Goal: Task Accomplishment & Management: Manage account settings

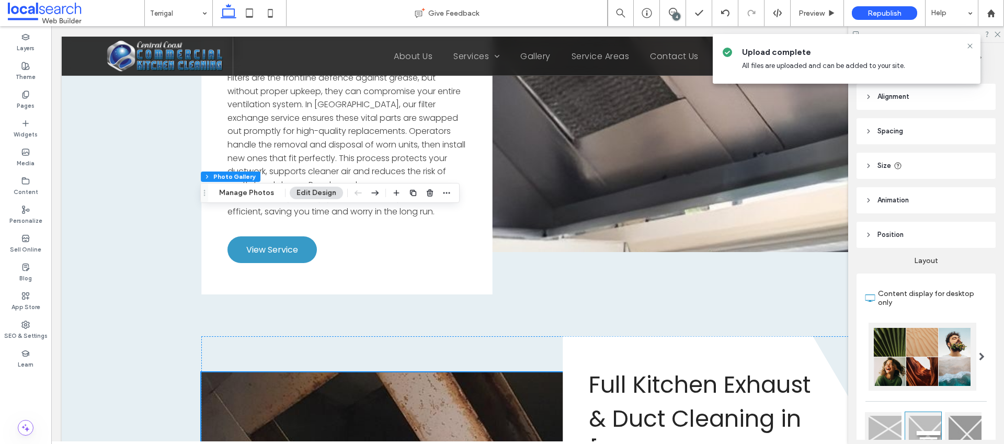
scroll to position [2766, 0]
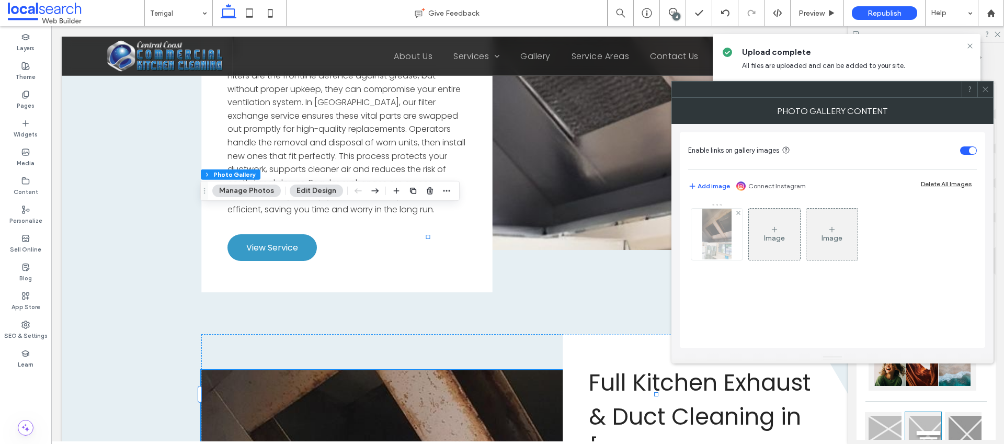
click at [706, 238] on img at bounding box center [716, 234] width 29 height 51
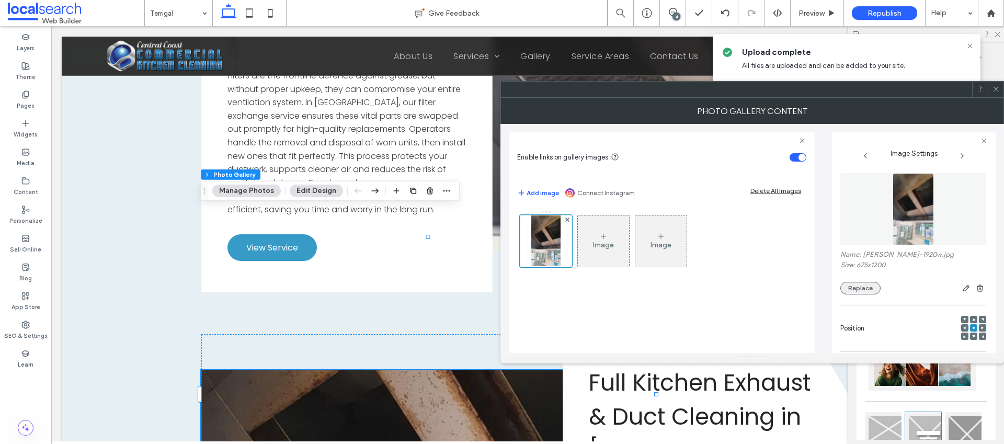
click at [863, 287] on button "Replace" at bounding box center [860, 288] width 40 height 13
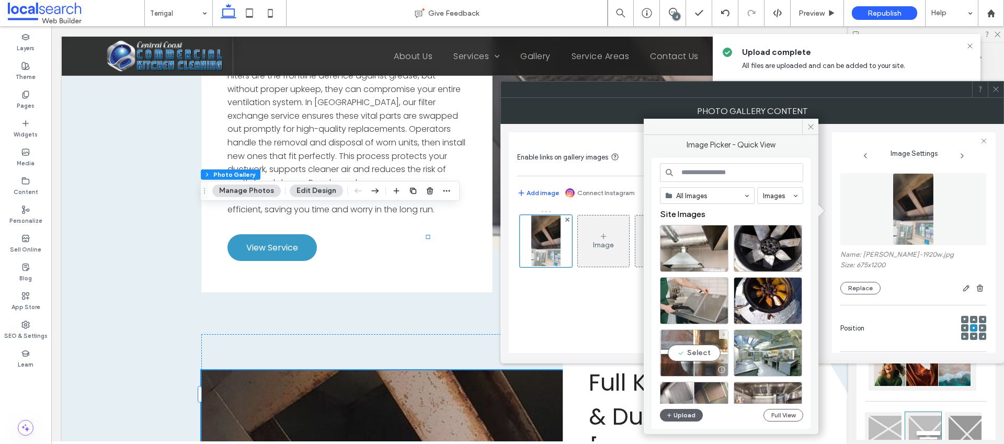
click at [702, 344] on div "Select" at bounding box center [694, 352] width 68 height 47
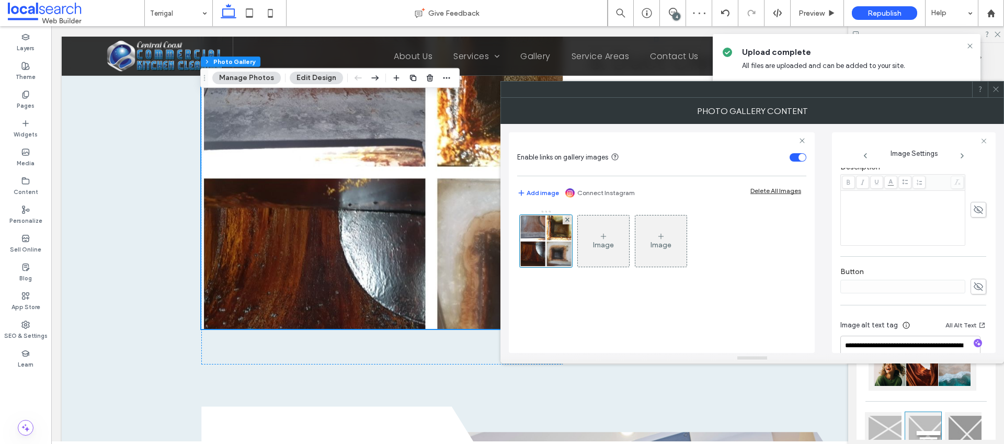
scroll to position [325, 0]
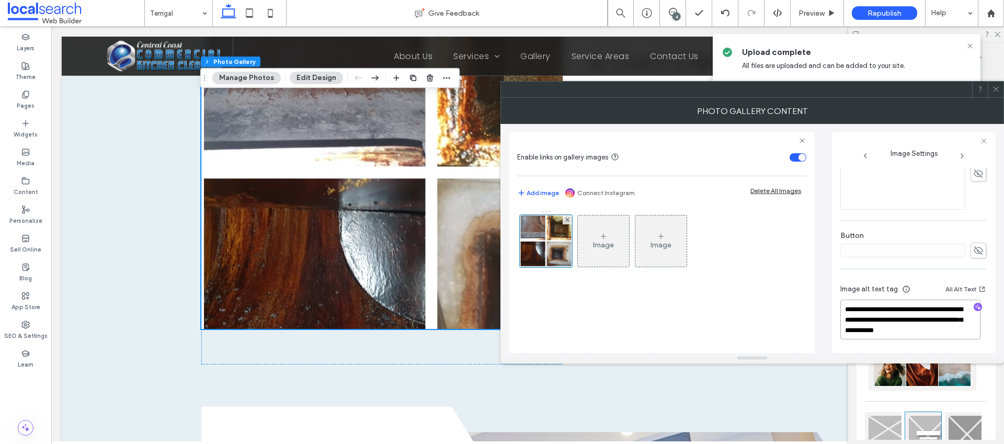
drag, startPoint x: 864, startPoint y: 319, endPoint x: 988, endPoint y: 335, distance: 124.9
click at [988, 335] on div "**********" at bounding box center [914, 242] width 164 height 221
click at [975, 309] on span "button" at bounding box center [977, 307] width 8 height 8
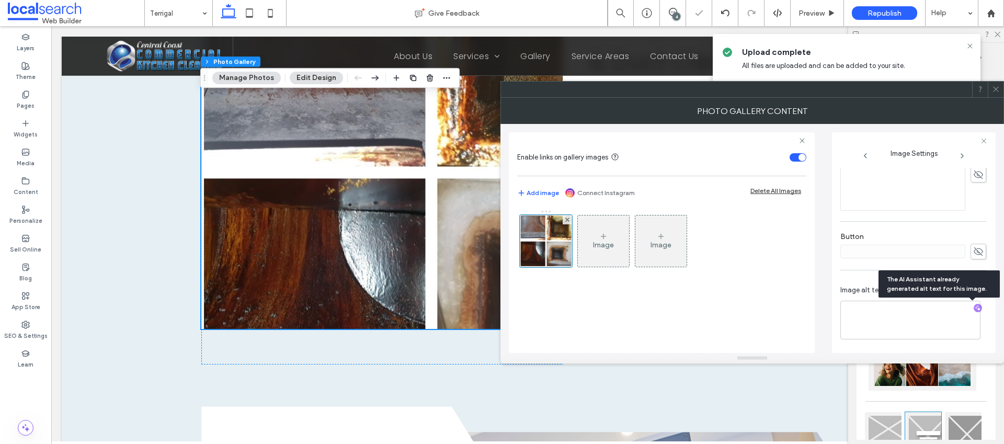
scroll to position [324, 0]
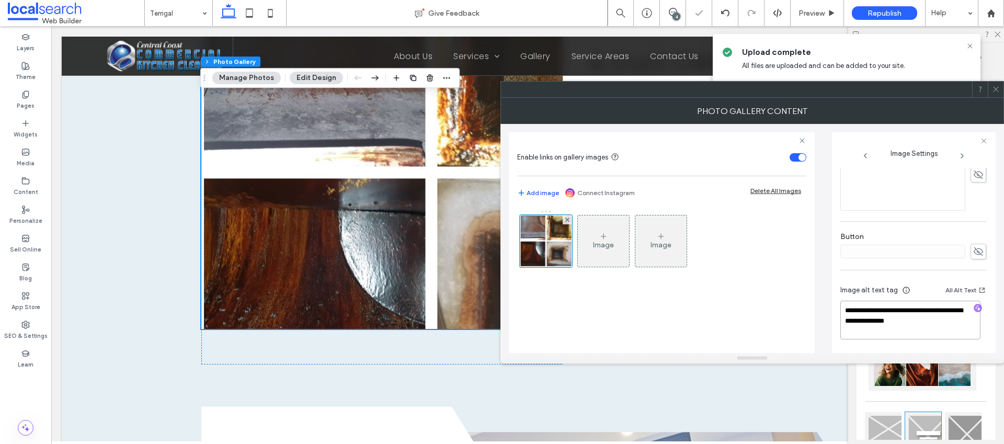
click at [937, 316] on textarea "**********" at bounding box center [910, 320] width 140 height 39
paste textarea "**********"
type textarea "**********"
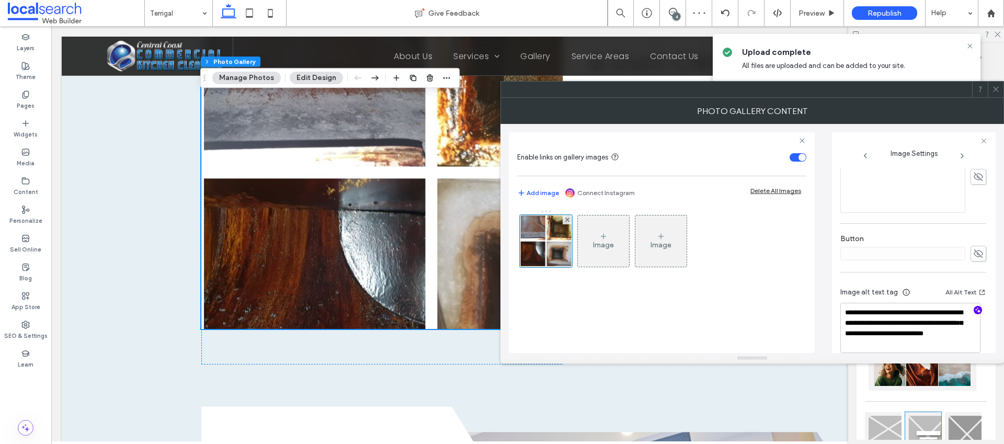
click at [990, 207] on div "**********" at bounding box center [914, 242] width 164 height 221
click at [998, 91] on icon at bounding box center [996, 89] width 8 height 8
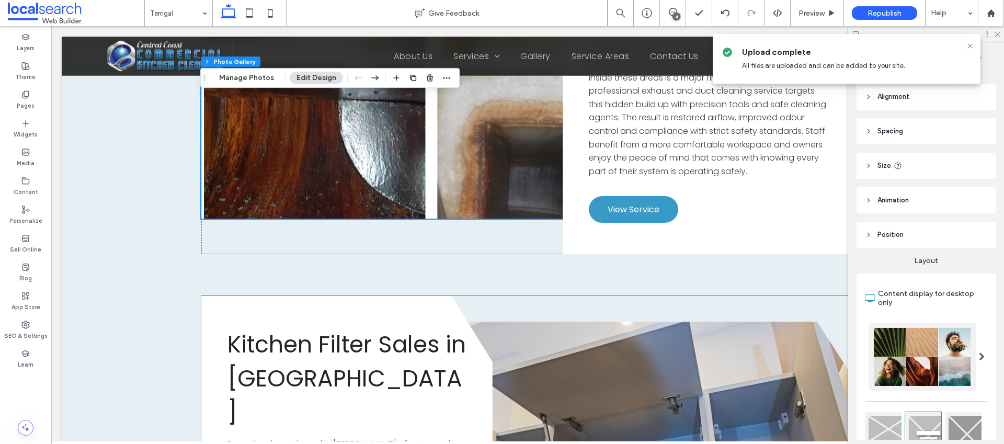
scroll to position [3293, 0]
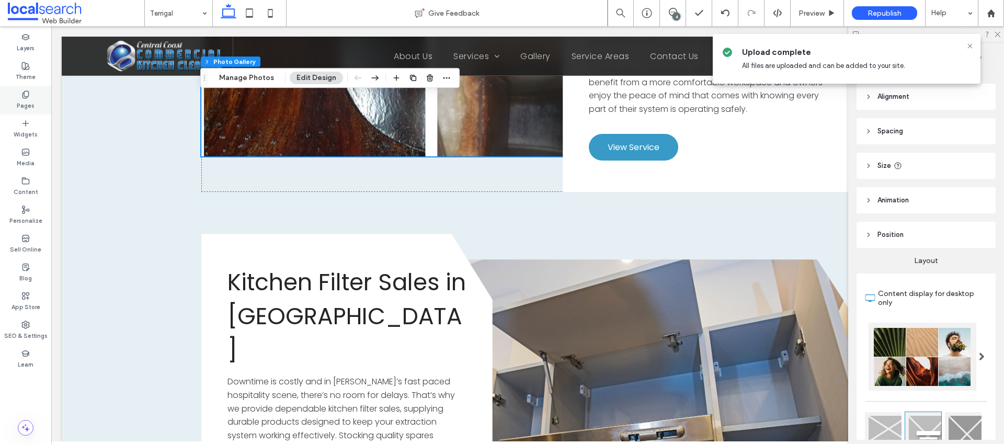
click at [29, 103] on label "Pages" at bounding box center [26, 104] width 18 height 11
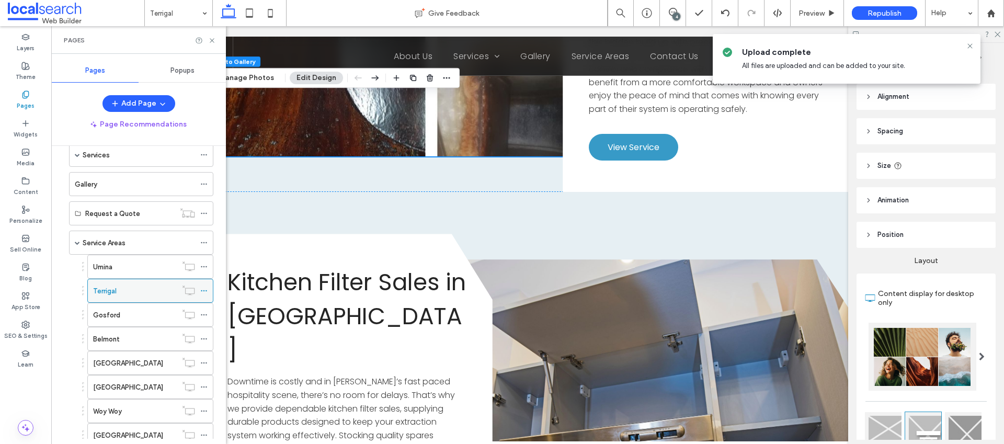
scroll to position [80, 0]
click at [116, 309] on label "Gosford" at bounding box center [106, 314] width 27 height 18
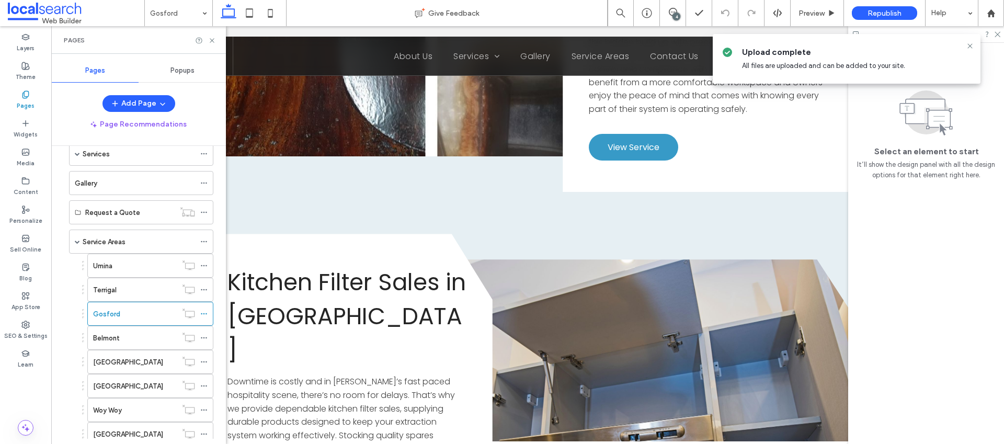
click at [970, 48] on icon at bounding box center [969, 46] width 8 height 8
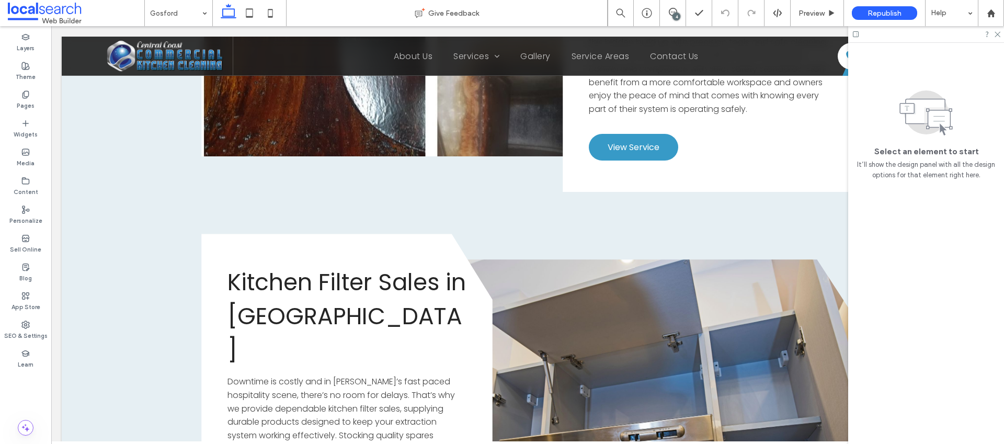
drag, startPoint x: 997, startPoint y: 34, endPoint x: 994, endPoint y: 47, distance: 13.3
click at [997, 34] on icon at bounding box center [996, 33] width 7 height 7
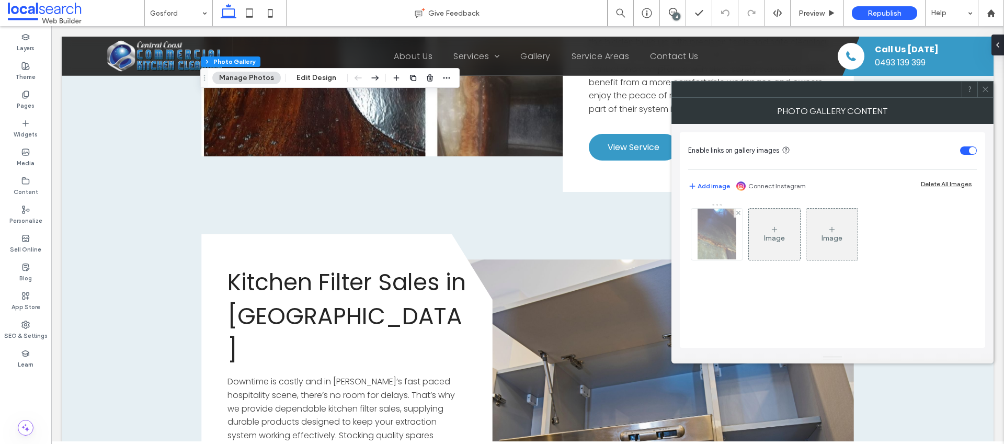
click at [708, 239] on img at bounding box center [716, 234] width 39 height 51
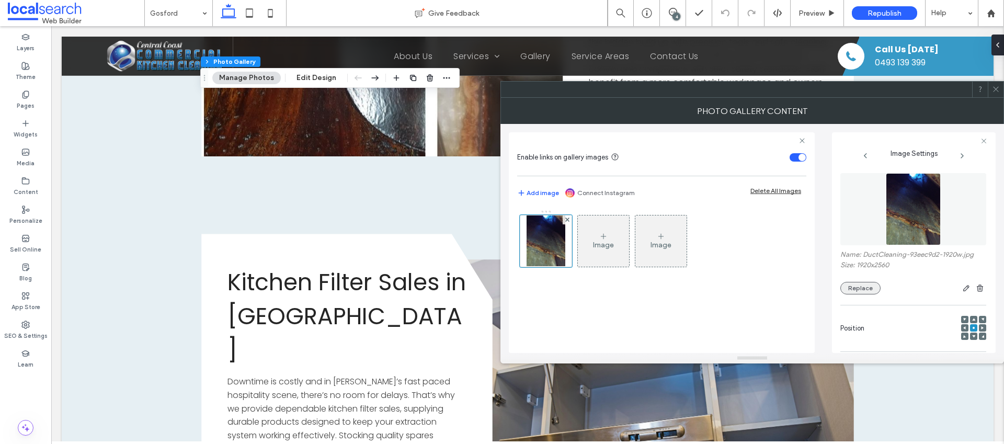
drag, startPoint x: 870, startPoint y: 286, endPoint x: 853, endPoint y: 346, distance: 62.4
click at [870, 286] on button "Replace" at bounding box center [860, 288] width 40 height 13
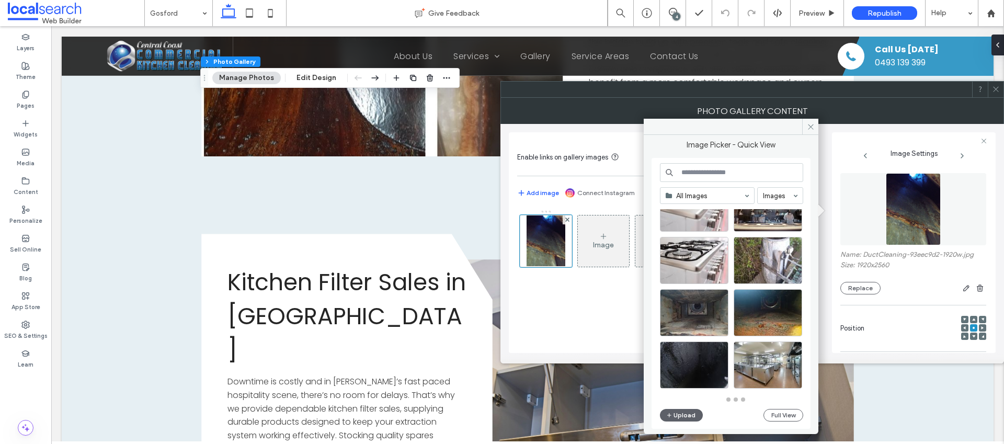
scroll to position [458, 0]
click at [782, 410] on button "Full View" at bounding box center [783, 415] width 40 height 13
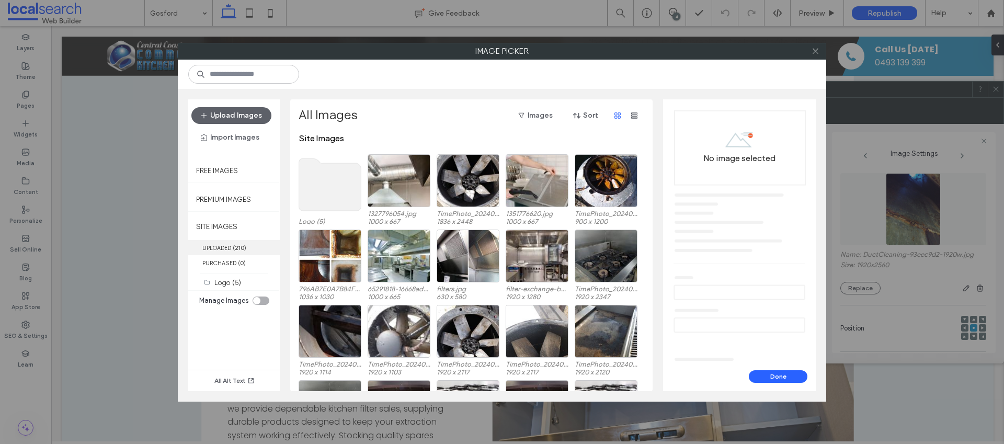
click at [221, 248] on label "UPLOADED ( 210 )" at bounding box center [233, 247] width 91 height 15
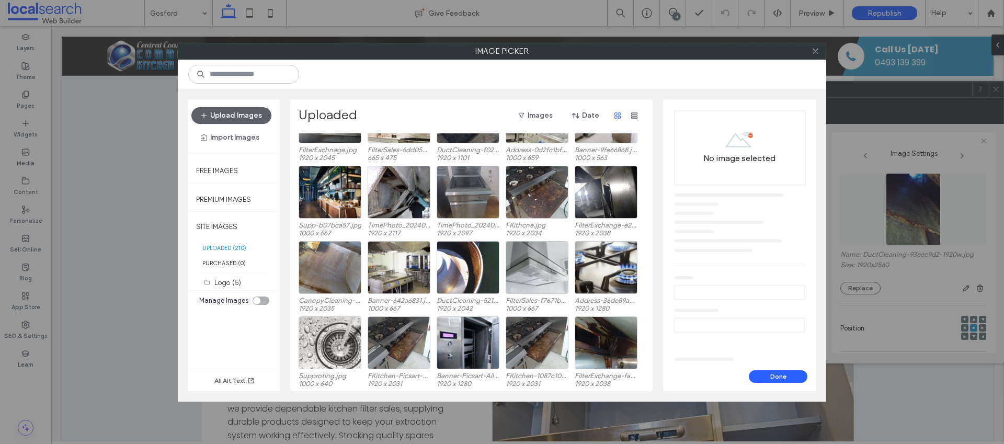
scroll to position [613, 0]
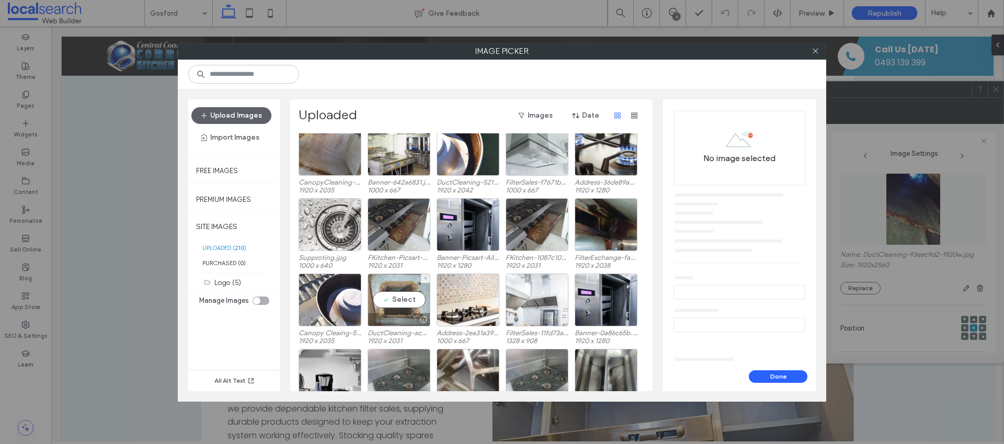
click at [403, 303] on div "Select" at bounding box center [398, 299] width 63 height 53
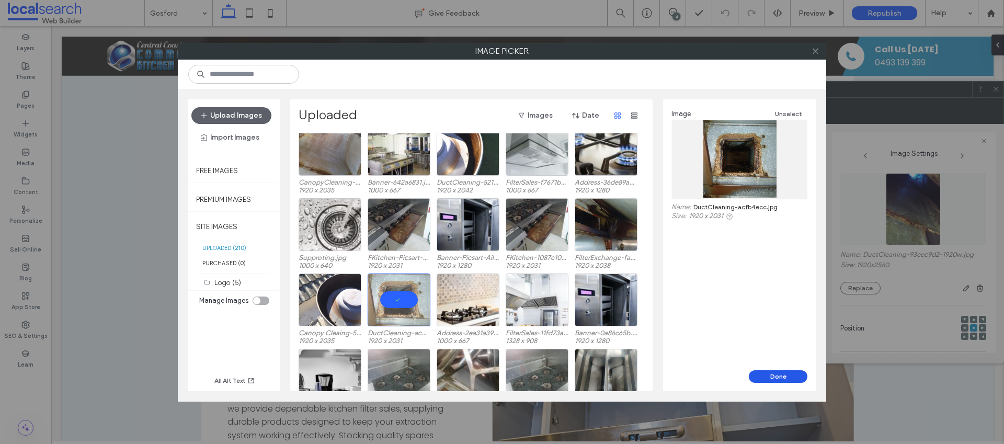
click at [783, 375] on button "Done" at bounding box center [777, 376] width 59 height 13
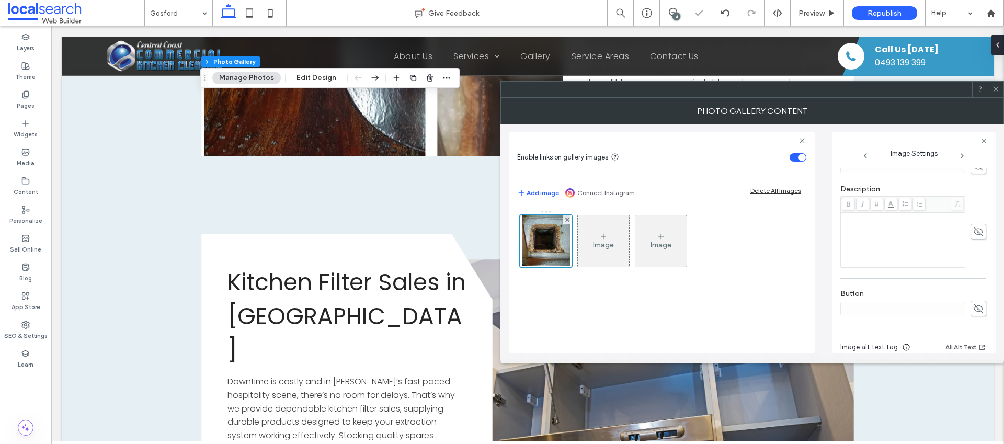
scroll to position [309, 0]
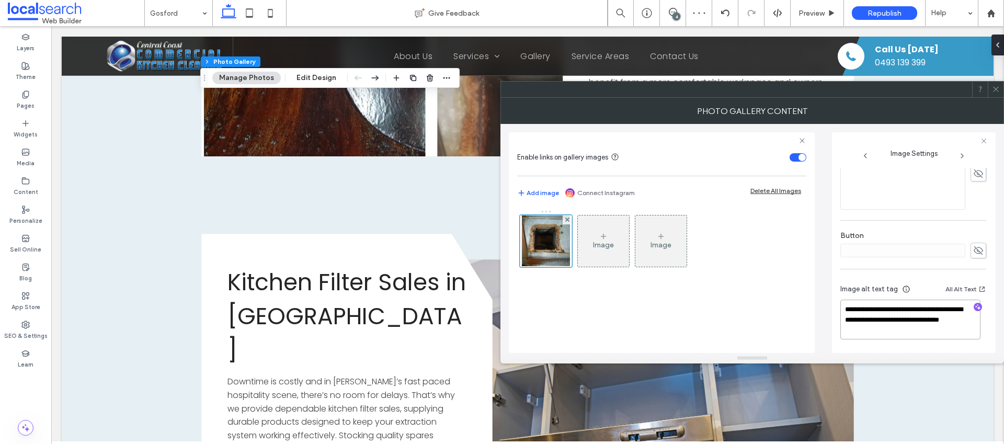
drag, startPoint x: 916, startPoint y: 308, endPoint x: 947, endPoint y: 360, distance: 60.1
click at [947, 360] on div "**********" at bounding box center [751, 231] width 503 height 266
click at [974, 307] on icon "button" at bounding box center [977, 306] width 7 height 7
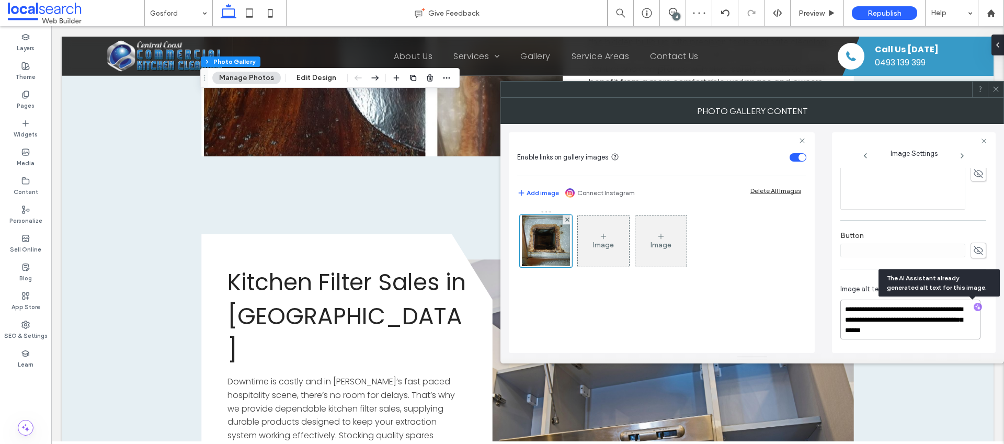
click at [934, 329] on textarea "**********" at bounding box center [910, 319] width 140 height 40
paste textarea "**********"
drag, startPoint x: 884, startPoint y: 319, endPoint x: 851, endPoint y: 306, distance: 34.9
click at [851, 306] on textarea "**********" at bounding box center [910, 329] width 140 height 61
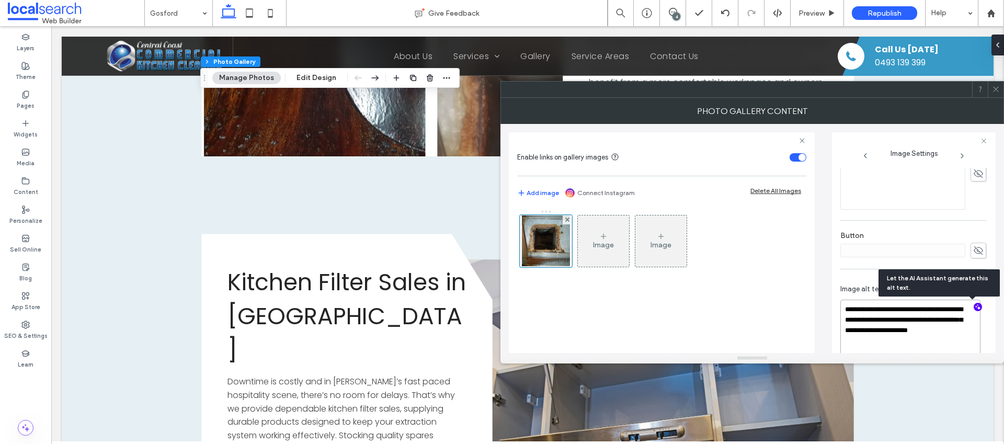
scroll to position [0, 0]
type textarea "**********"
click at [987, 194] on div "**********" at bounding box center [914, 242] width 164 height 221
click at [997, 88] on icon at bounding box center [996, 89] width 8 height 8
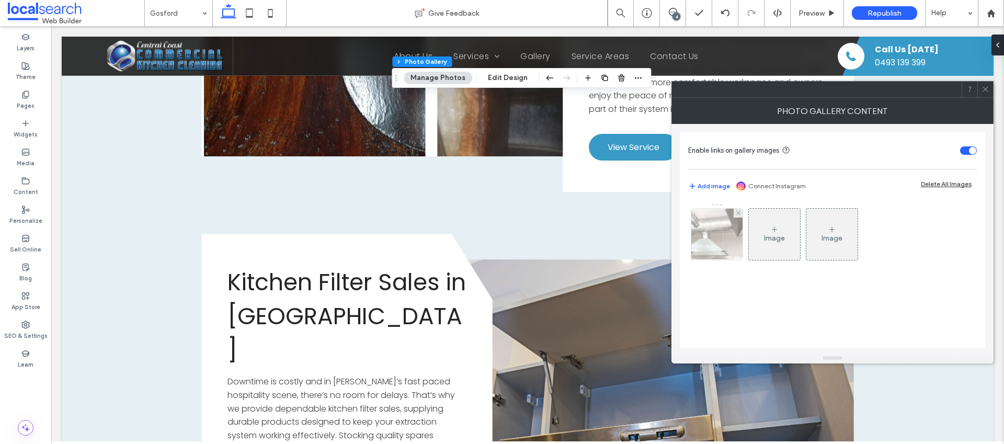
click at [694, 243] on img at bounding box center [716, 234] width 77 height 51
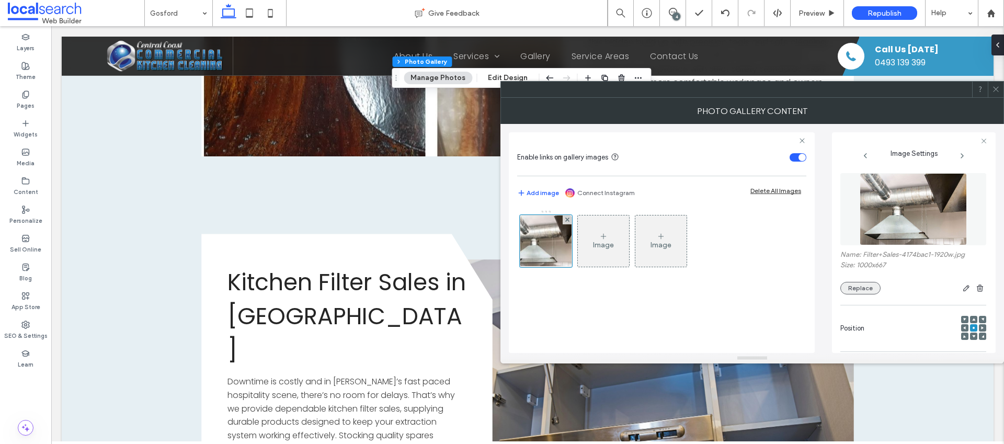
click at [855, 292] on button "Replace" at bounding box center [860, 288] width 40 height 13
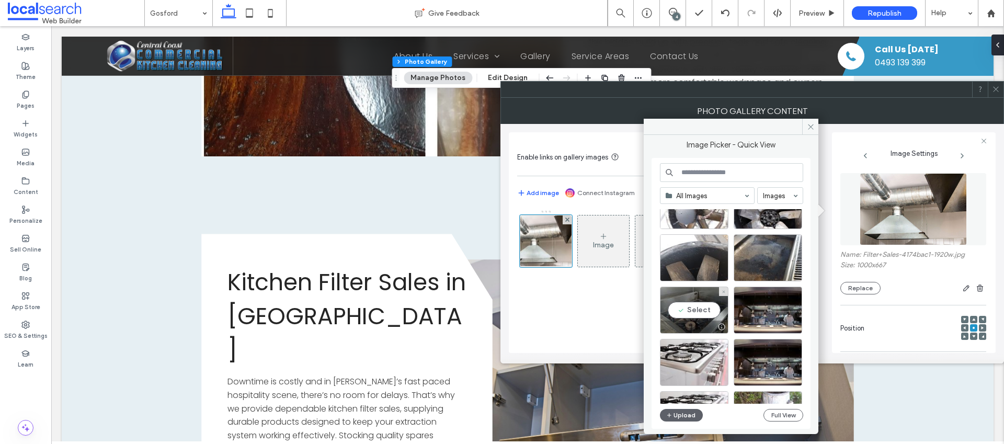
scroll to position [448, 0]
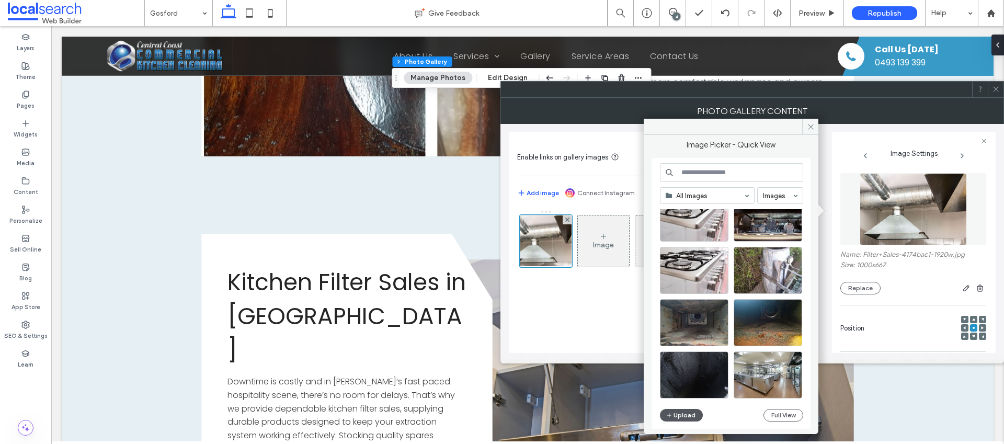
click at [690, 411] on button "Upload" at bounding box center [681, 415] width 43 height 13
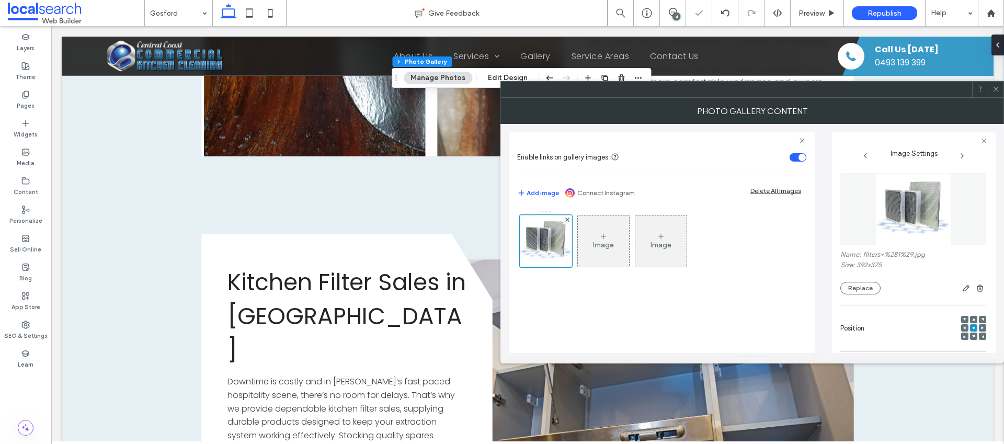
scroll to position [319, 0]
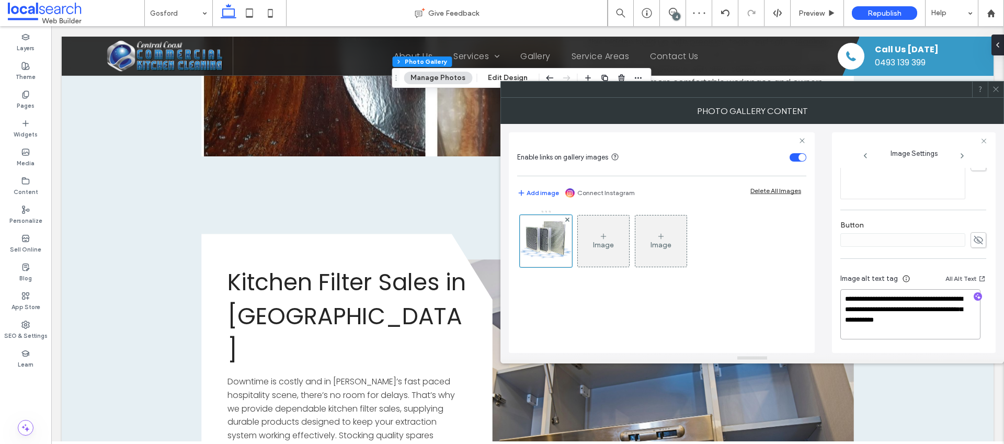
drag, startPoint x: 878, startPoint y: 306, endPoint x: 940, endPoint y: 355, distance: 79.4
click at [940, 355] on div "**********" at bounding box center [751, 231] width 503 height 266
click at [974, 296] on icon "button" at bounding box center [977, 296] width 7 height 7
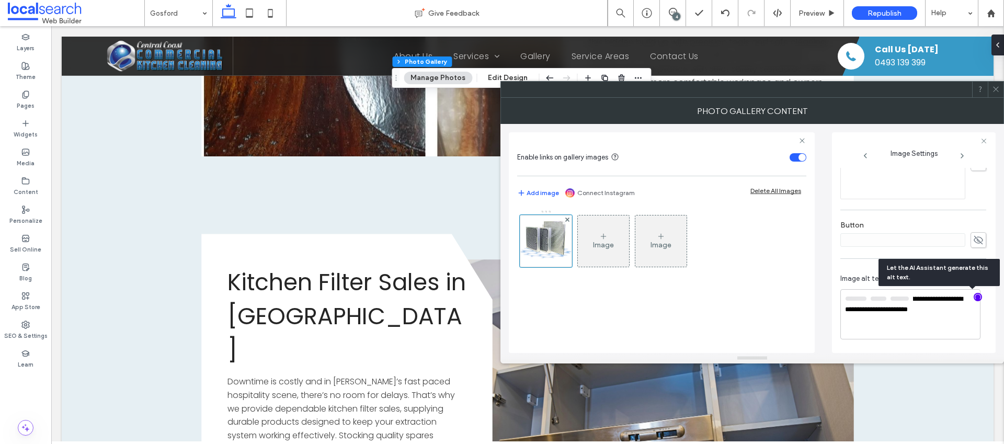
scroll to position [318, 0]
click at [954, 310] on textarea "**********" at bounding box center [910, 314] width 140 height 49
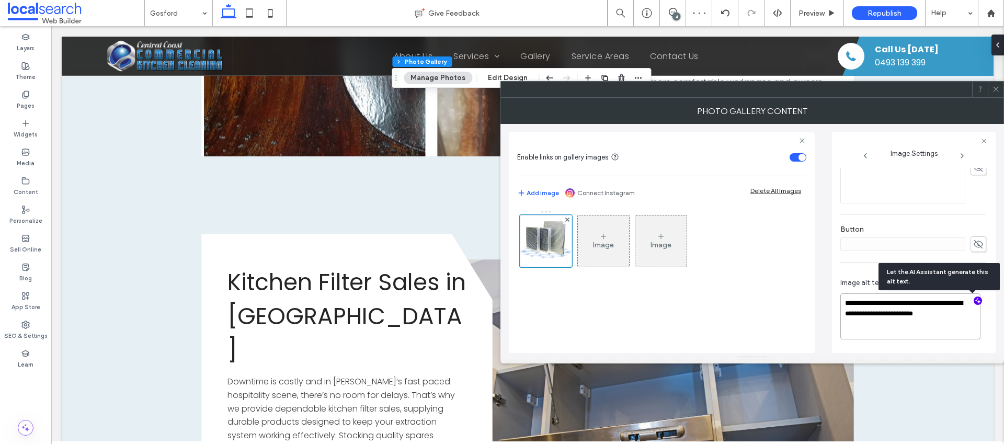
scroll to position [314, 0]
paste textarea "**********"
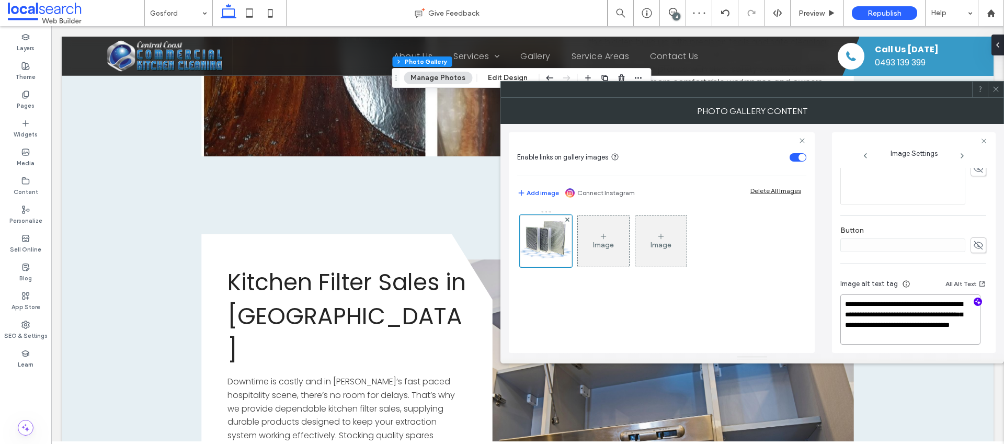
type textarea "**********"
click at [994, 88] on use at bounding box center [995, 89] width 5 height 5
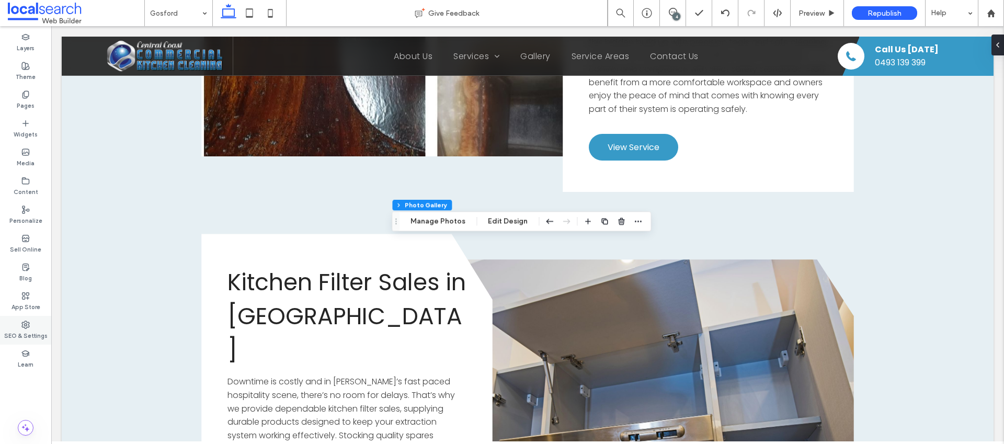
click at [25, 325] on use at bounding box center [25, 324] width 7 height 7
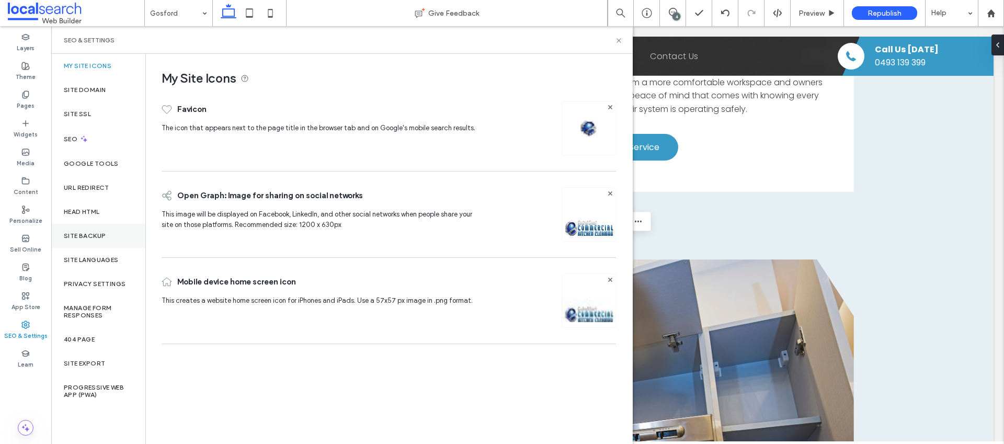
click at [107, 232] on div "Site Backup" at bounding box center [98, 236] width 94 height 24
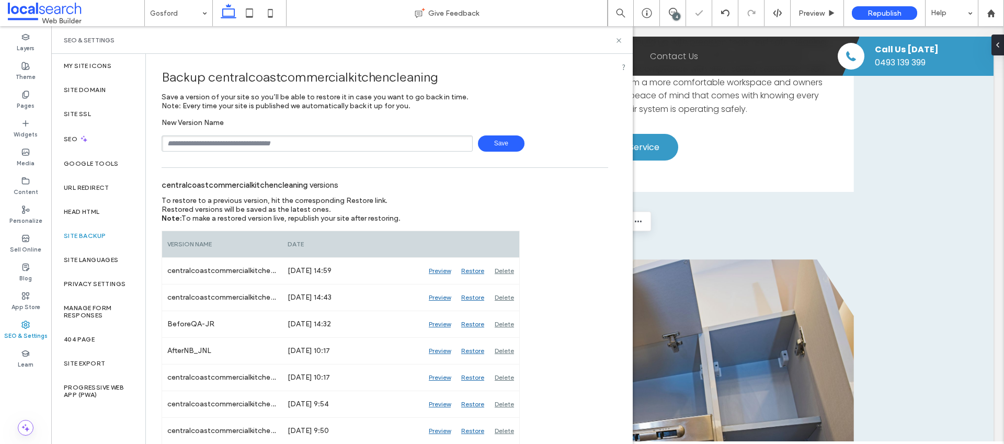
click at [204, 142] on input "text" at bounding box center [317, 143] width 311 height 16
type input "*******"
drag, startPoint x: 495, startPoint y: 145, endPoint x: 509, endPoint y: 255, distance: 110.1
click at [496, 145] on span "Save" at bounding box center [501, 143] width 47 height 16
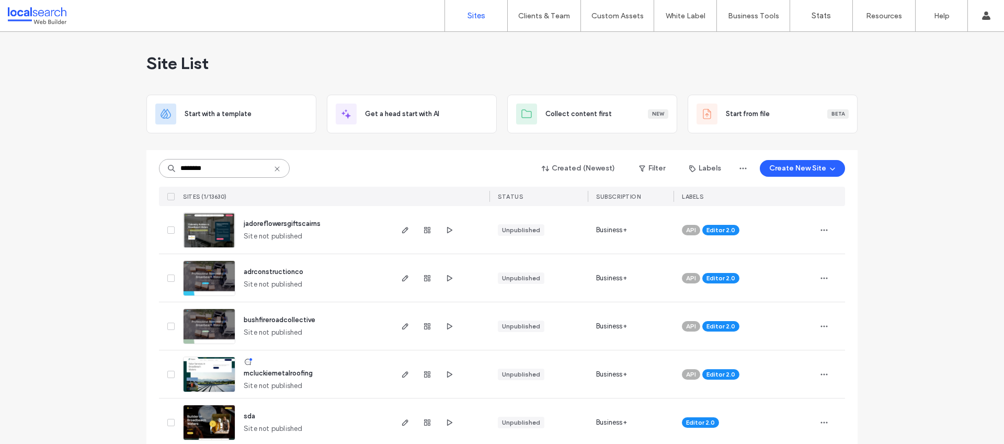
click at [184, 165] on input "********" at bounding box center [224, 168] width 131 height 19
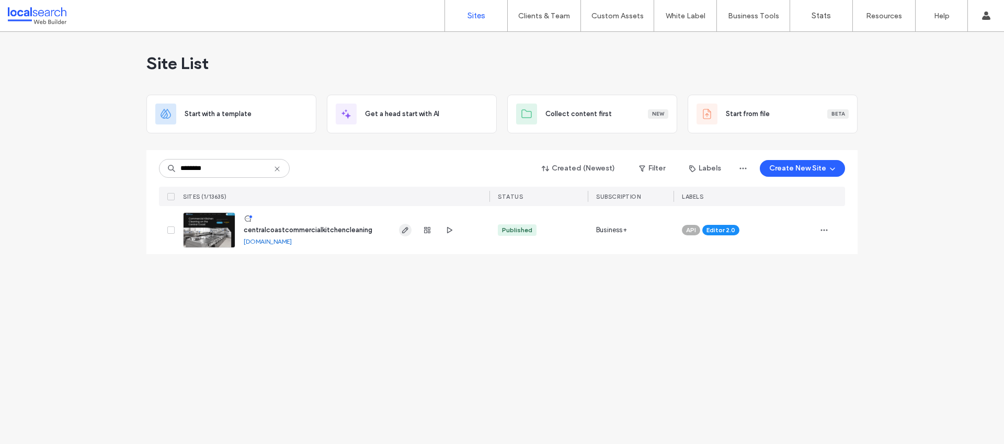
type input "********"
click at [278, 170] on use at bounding box center [276, 168] width 5 height 5
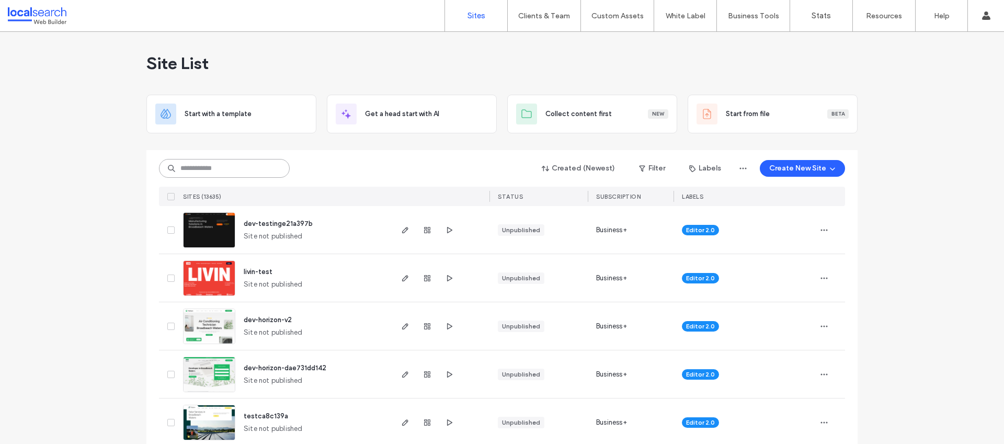
click at [215, 169] on input at bounding box center [224, 168] width 131 height 19
paste input "********"
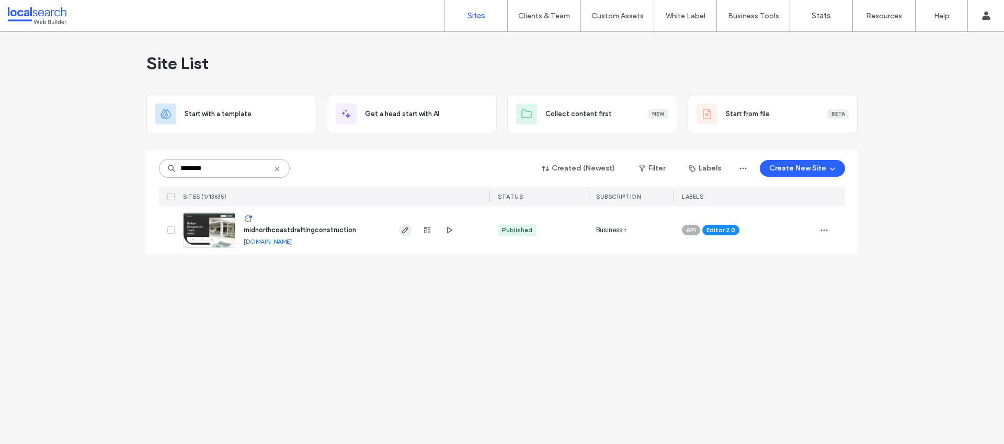
type input "********"
click at [274, 170] on icon at bounding box center [277, 169] width 8 height 8
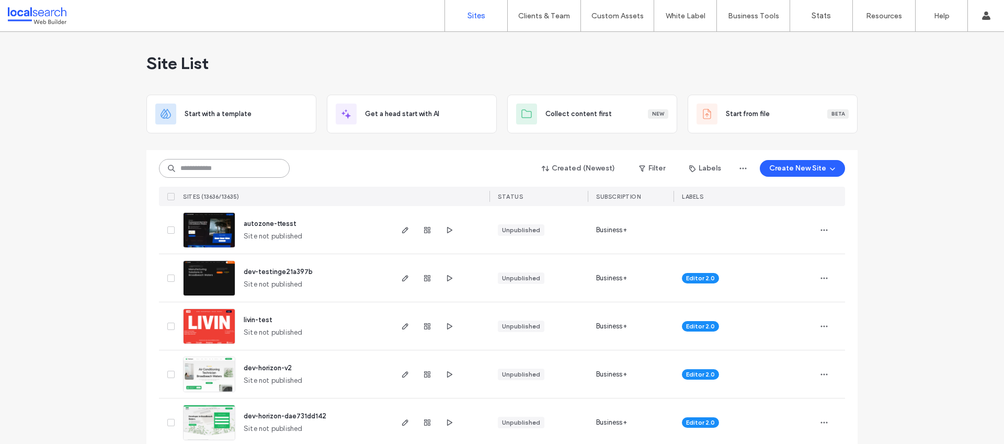
click at [233, 170] on input at bounding box center [224, 168] width 131 height 19
paste input "********"
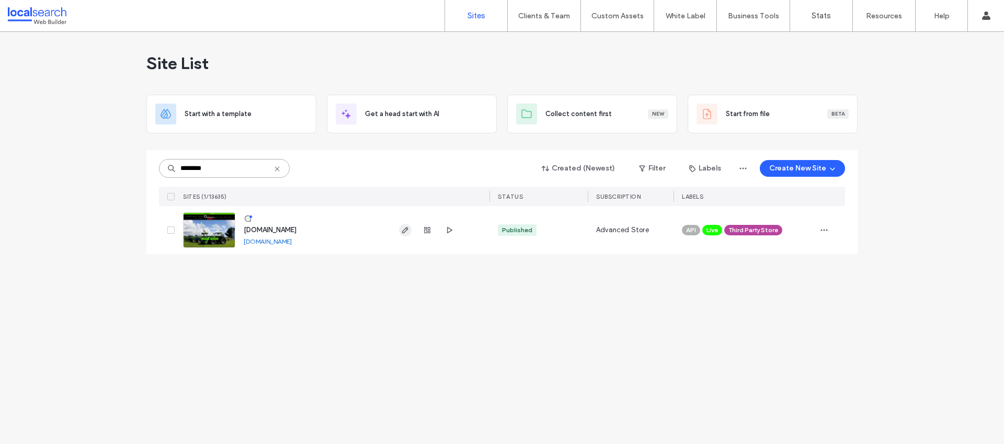
type input "********"
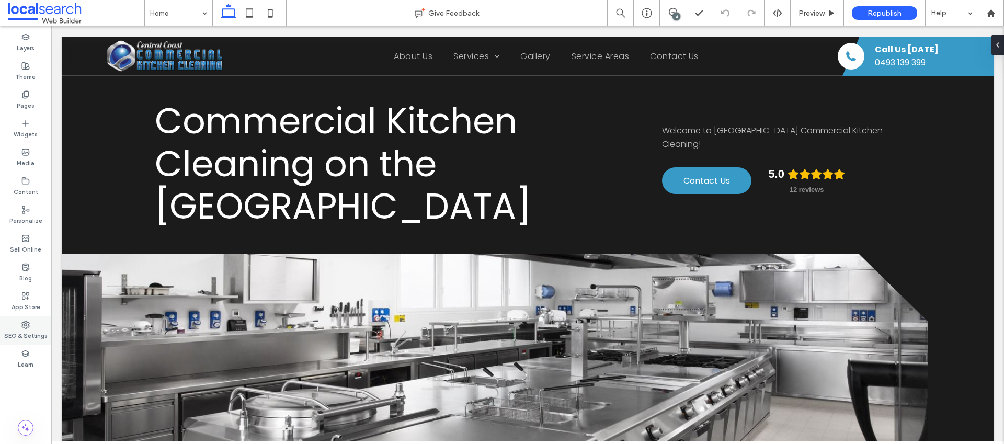
click at [25, 330] on label "SEO & Settings" at bounding box center [25, 334] width 43 height 11
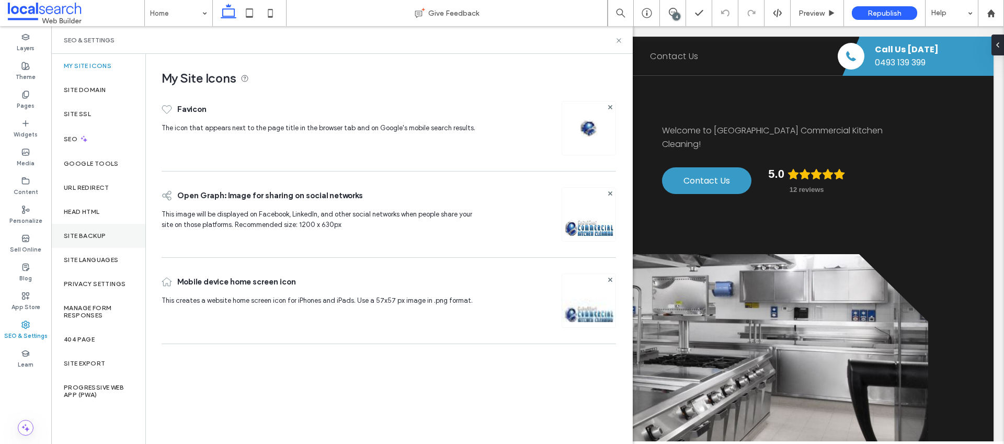
click at [80, 229] on div "Site Backup" at bounding box center [98, 236] width 94 height 24
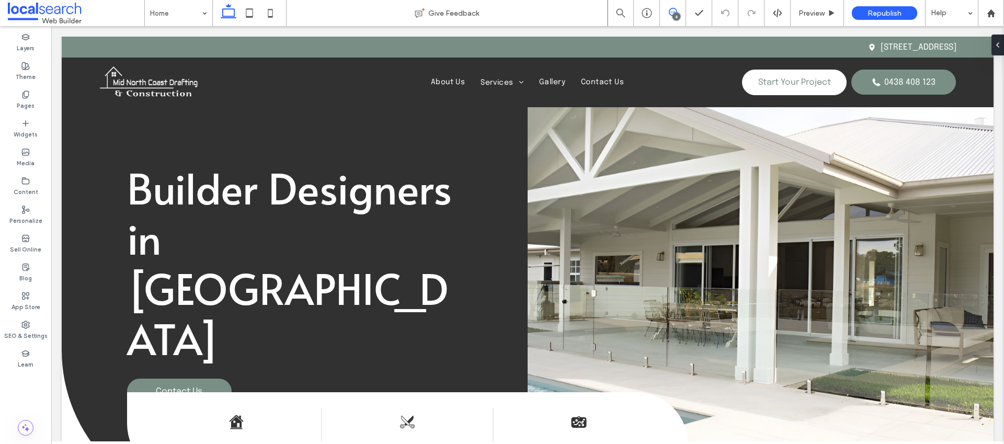
click at [671, 12] on use at bounding box center [673, 12] width 8 height 8
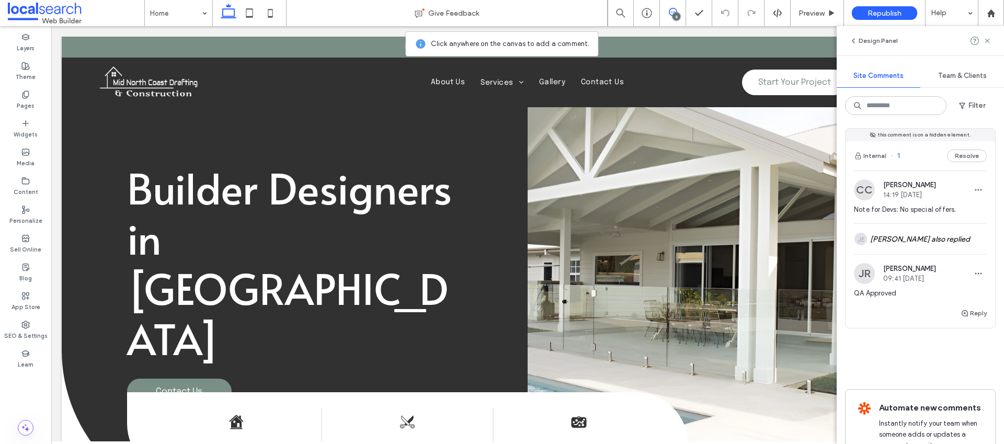
scroll to position [947, 0]
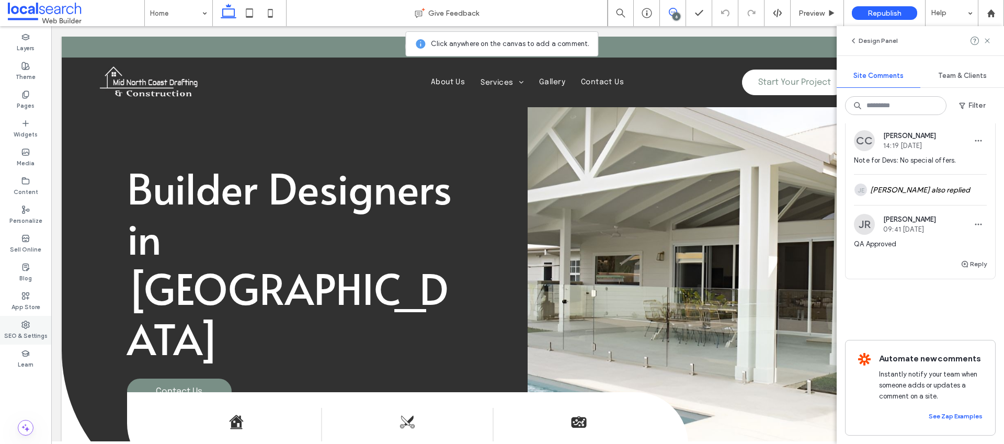
click at [27, 329] on label "SEO & Settings" at bounding box center [25, 334] width 43 height 11
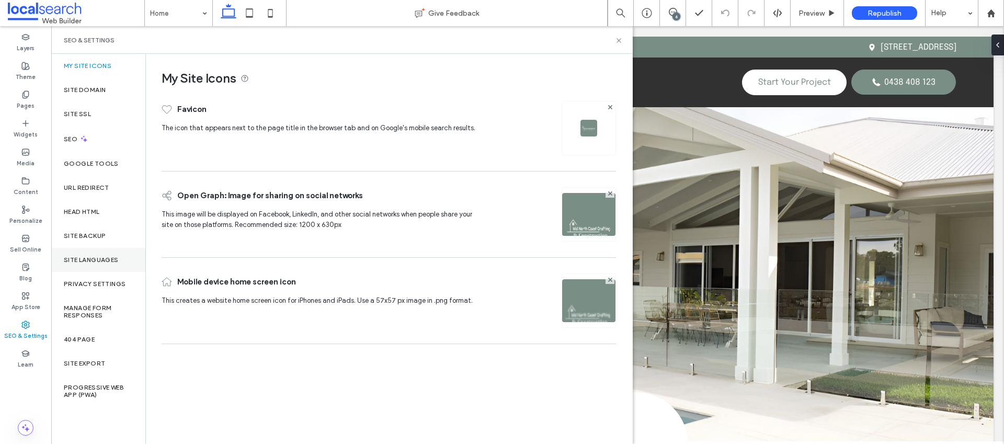
scroll to position [0, 0]
click at [89, 234] on label "Site Backup" at bounding box center [85, 235] width 42 height 7
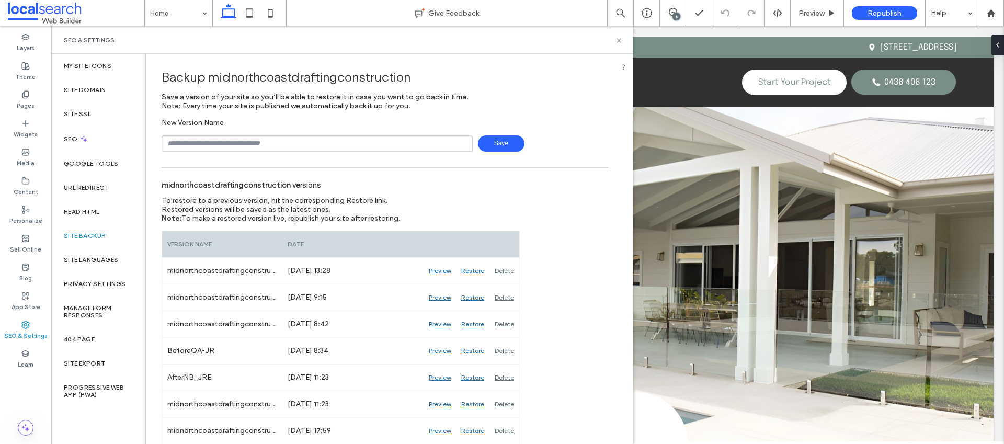
click at [216, 143] on input "text" at bounding box center [317, 143] width 311 height 16
type input "*******"
click at [496, 141] on span "Save" at bounding box center [501, 143] width 47 height 16
click at [672, 13] on icon at bounding box center [673, 12] width 8 height 8
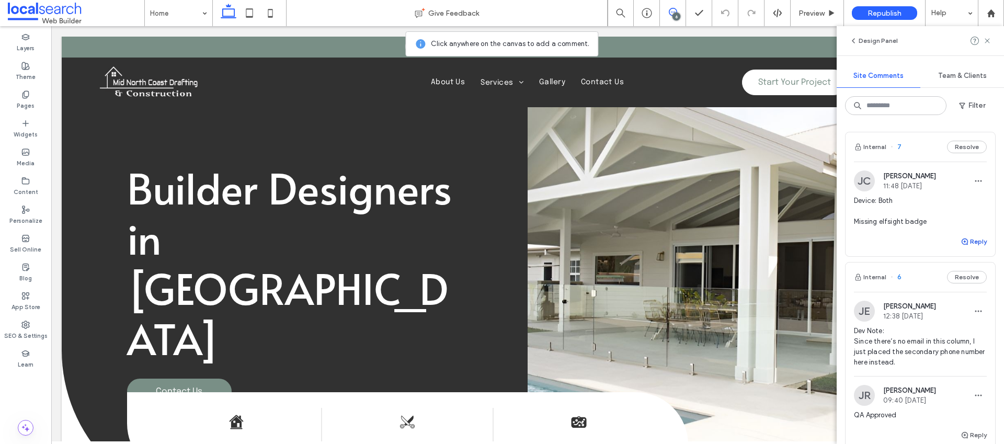
click at [961, 240] on span "button" at bounding box center [964, 241] width 9 height 11
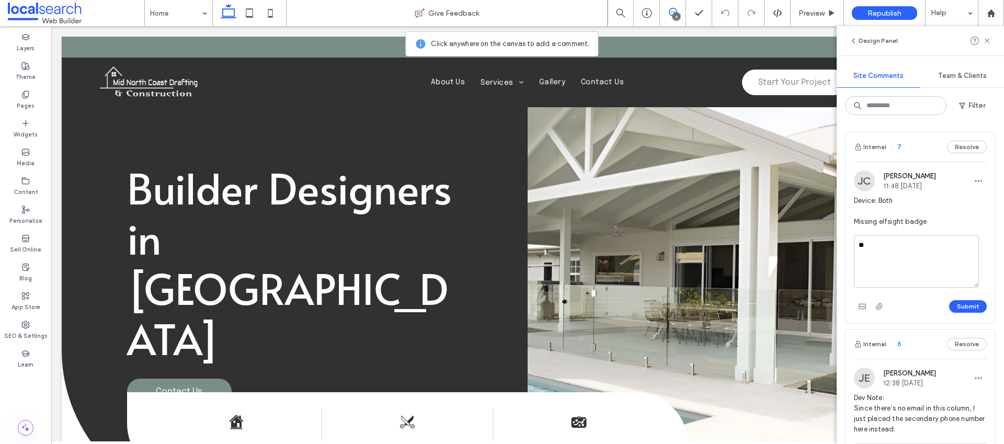
type textarea "*"
type textarea "**********"
click at [874, 246] on textarea "**********" at bounding box center [916, 261] width 125 height 52
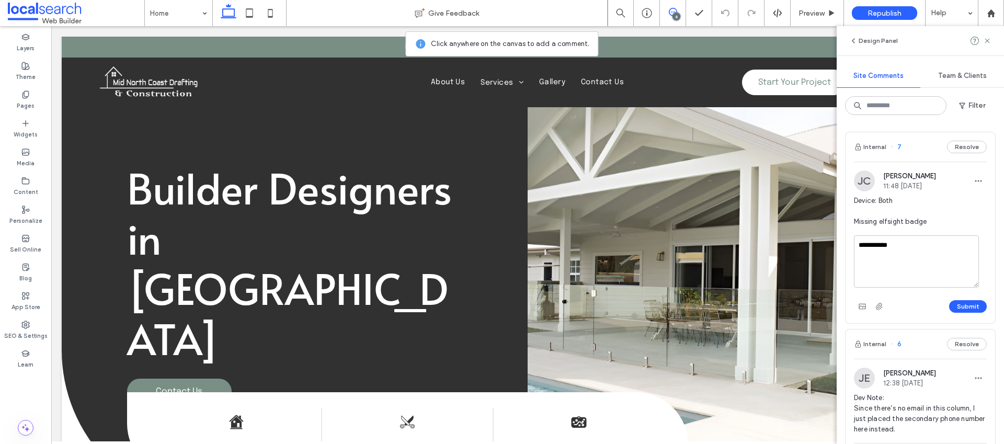
click at [874, 246] on textarea "**********" at bounding box center [916, 261] width 125 height 52
click at [955, 143] on button "Resolve" at bounding box center [967, 147] width 40 height 13
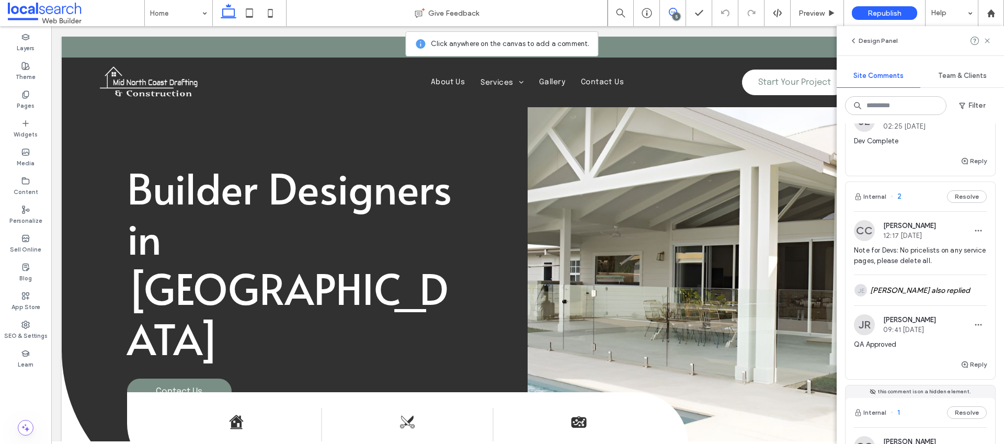
scroll to position [126, 0]
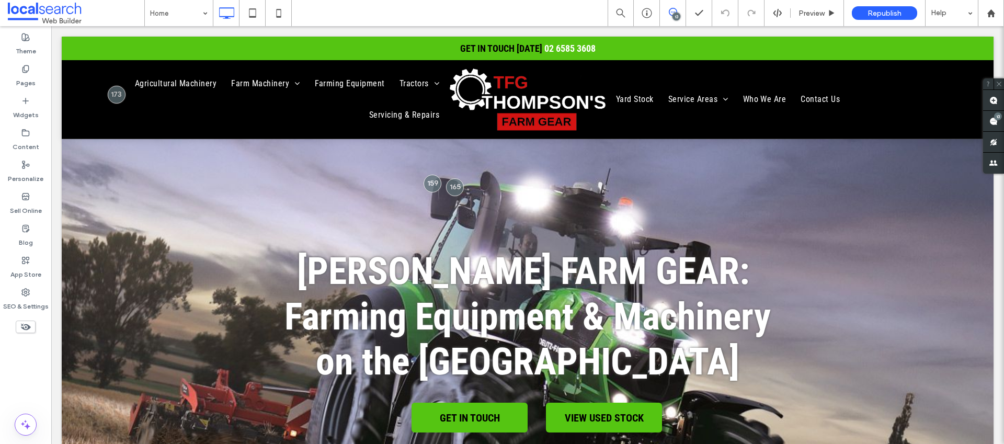
click at [677, 11] on span at bounding box center [673, 12] width 26 height 8
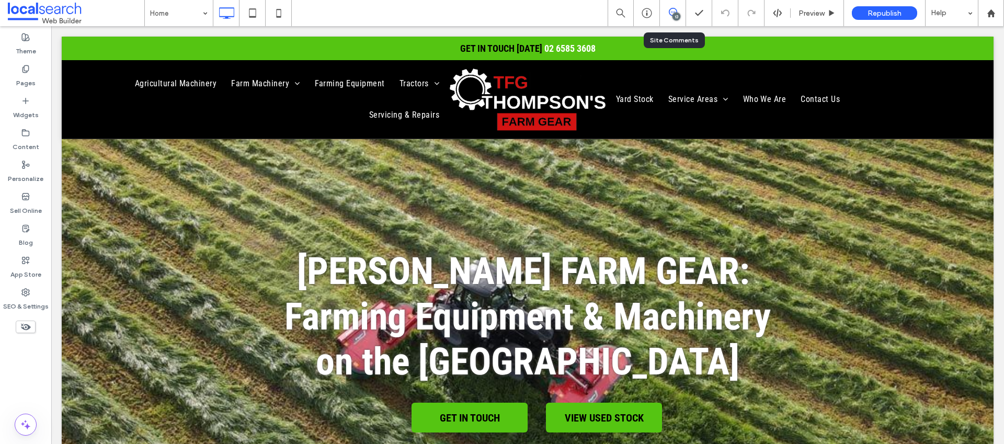
click at [673, 10] on icon at bounding box center [673, 12] width 8 height 8
click at [994, 117] on div "13" at bounding box center [998, 116] width 8 height 8
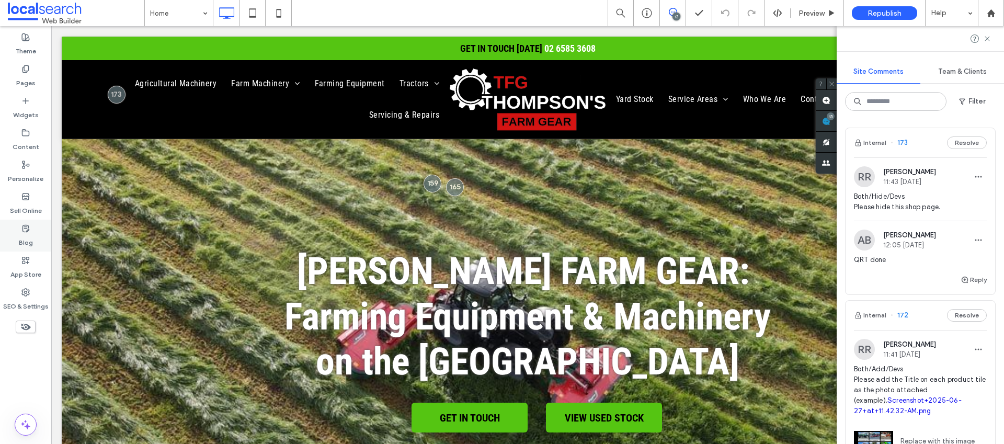
scroll to position [2, 0]
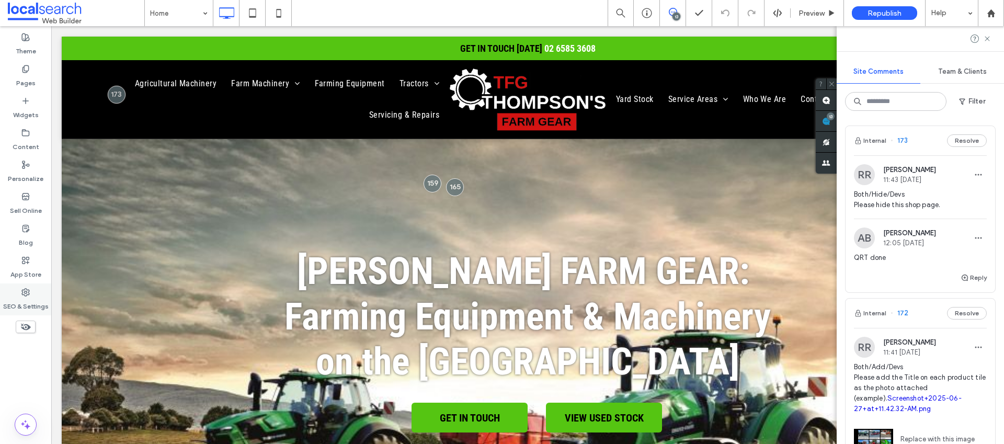
click at [22, 293] on use at bounding box center [25, 292] width 7 height 7
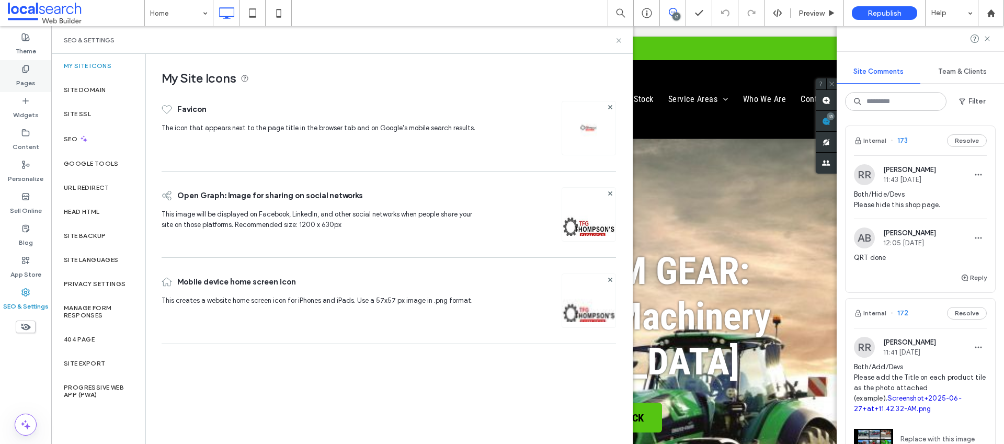
click at [30, 78] on label "Pages" at bounding box center [25, 80] width 19 height 15
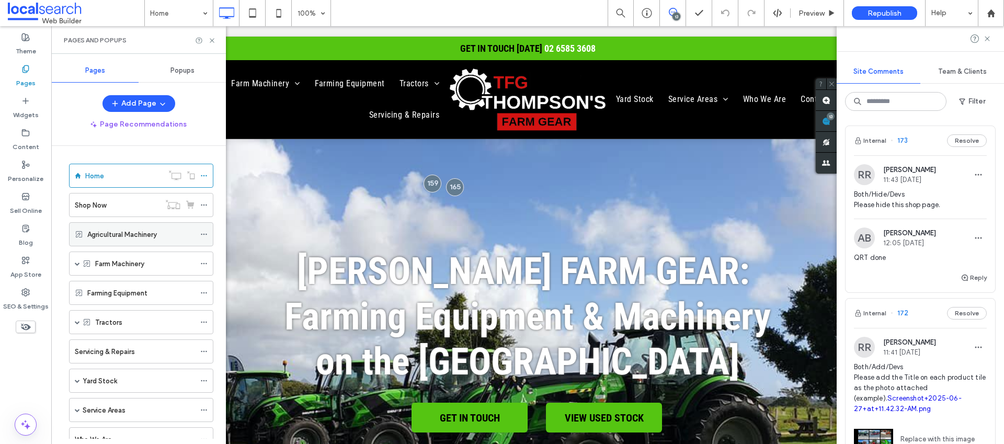
click at [204, 234] on icon at bounding box center [203, 234] width 7 height 7
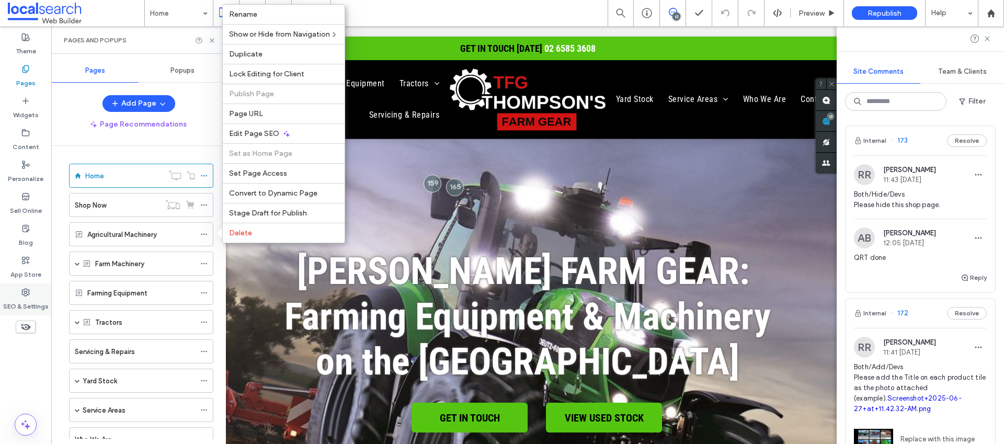
click at [34, 287] on div "SEO & Settings" at bounding box center [25, 299] width 51 height 32
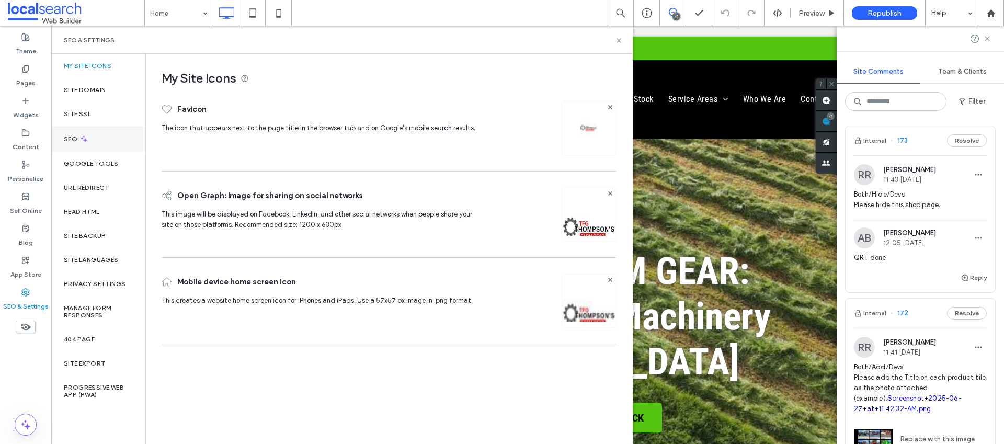
click at [98, 137] on div "SEO" at bounding box center [98, 139] width 94 height 26
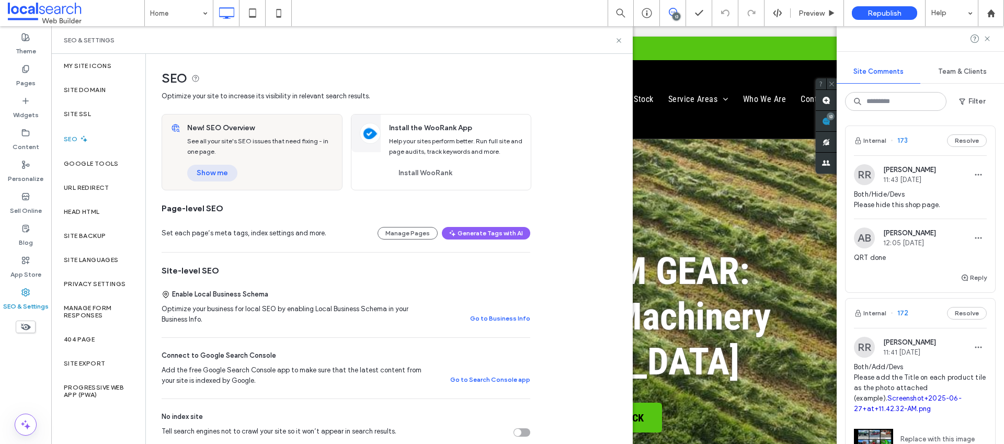
click at [214, 170] on button "Show me" at bounding box center [212, 173] width 50 height 17
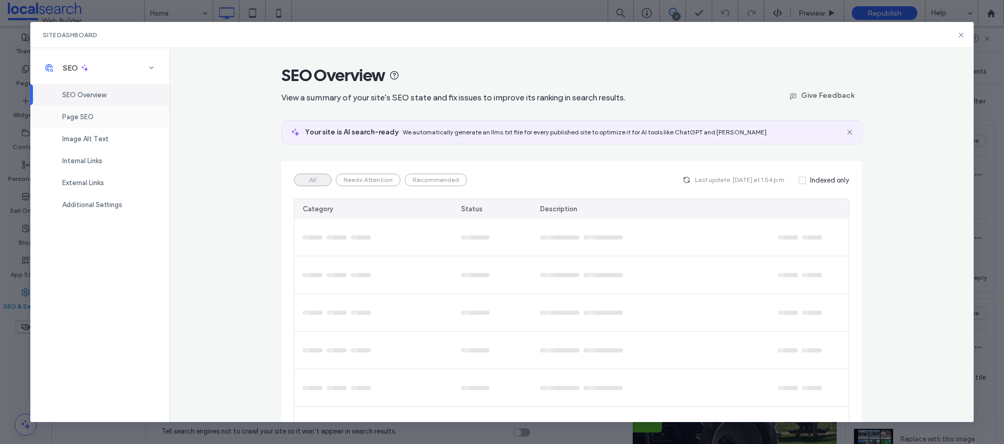
click at [115, 116] on div "Page SEO" at bounding box center [99, 117] width 139 height 22
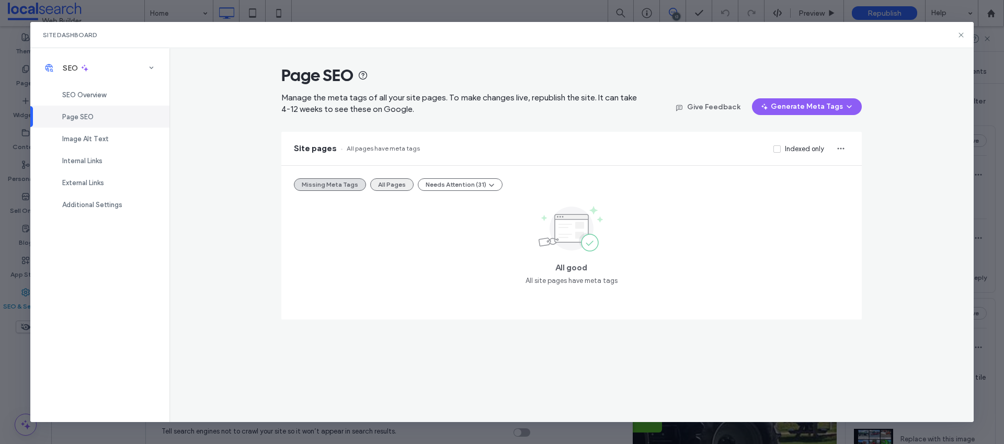
click at [391, 185] on button "All Pages" at bounding box center [391, 184] width 43 height 13
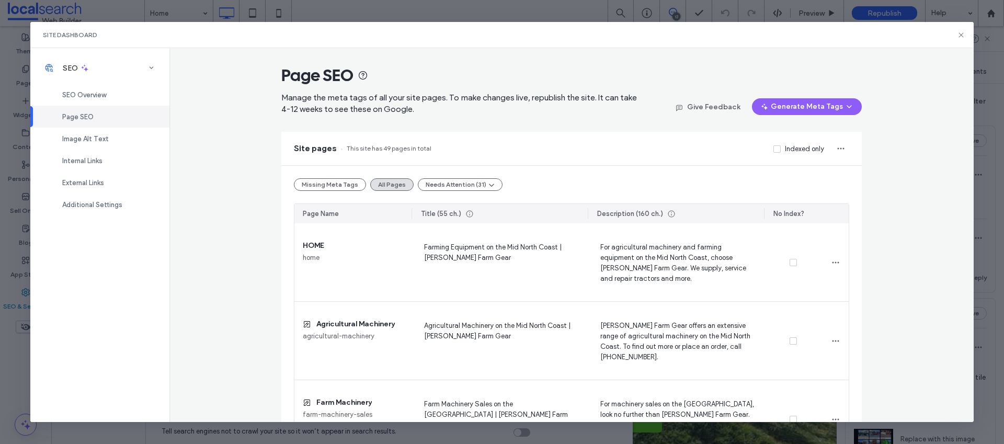
scroll to position [221, 0]
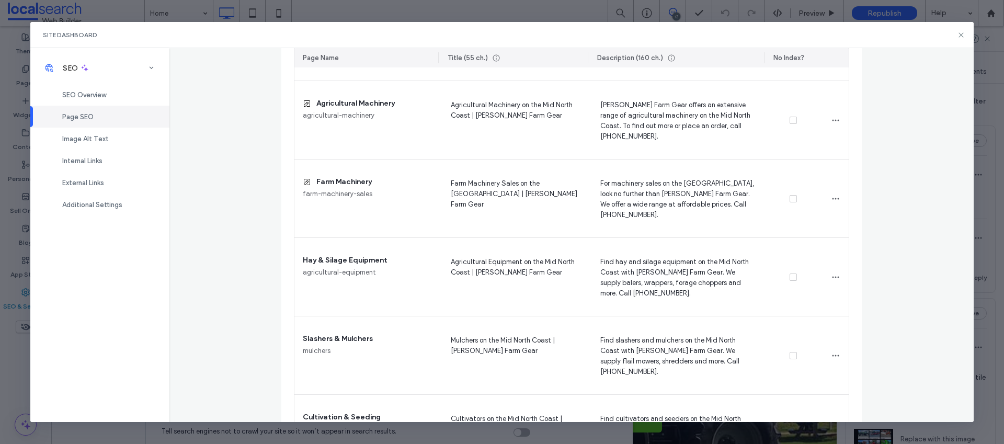
drag, startPoint x: 408, startPoint y: 53, endPoint x: 445, endPoint y: 54, distance: 36.6
click at [440, 54] on div at bounding box center [439, 57] width 2 height 19
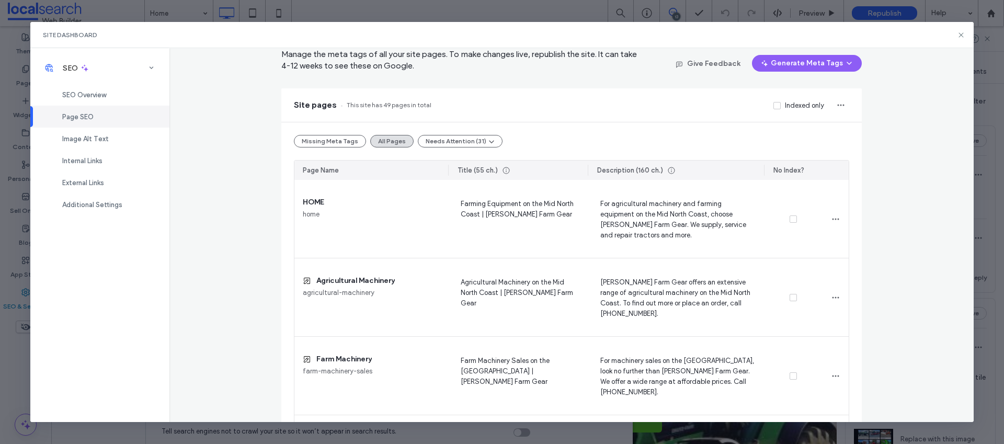
scroll to position [92, 0]
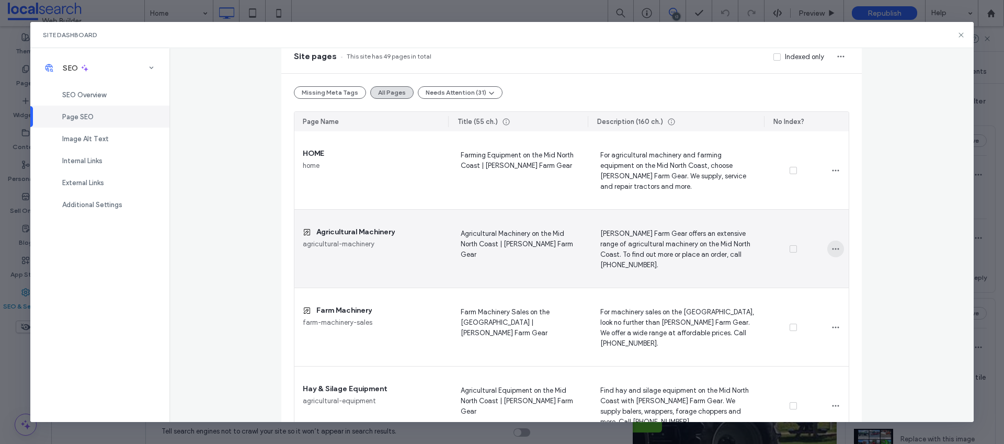
click at [832, 250] on icon "button" at bounding box center [835, 249] width 8 height 8
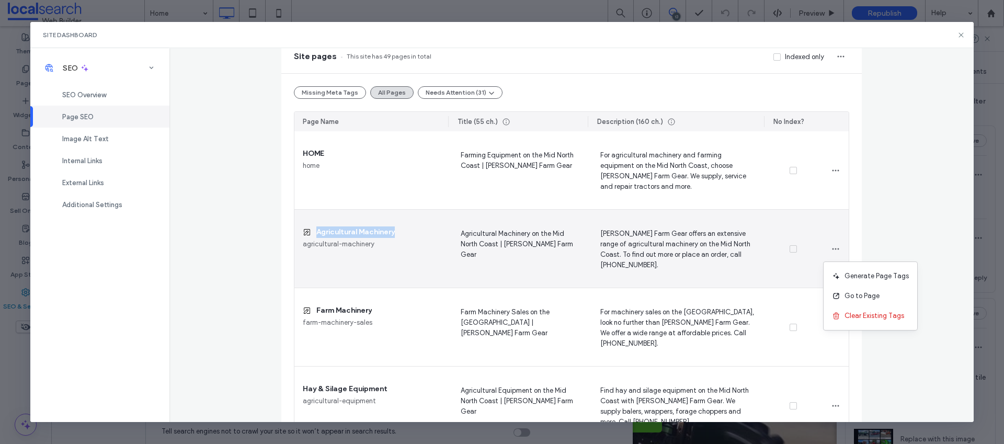
drag, startPoint x: 394, startPoint y: 232, endPoint x: 315, endPoint y: 235, distance: 79.0
click at [315, 235] on div "Agricultural Machinery" at bounding box center [371, 231] width 137 height 11
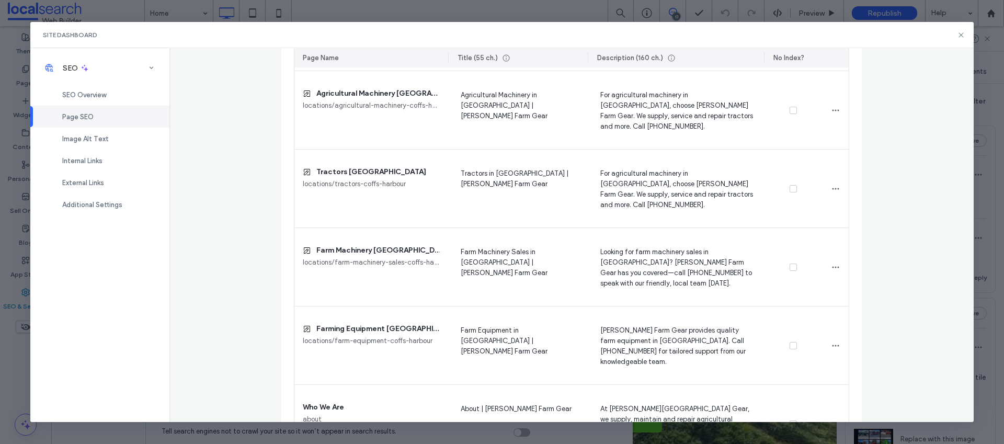
scroll to position [3656, 0]
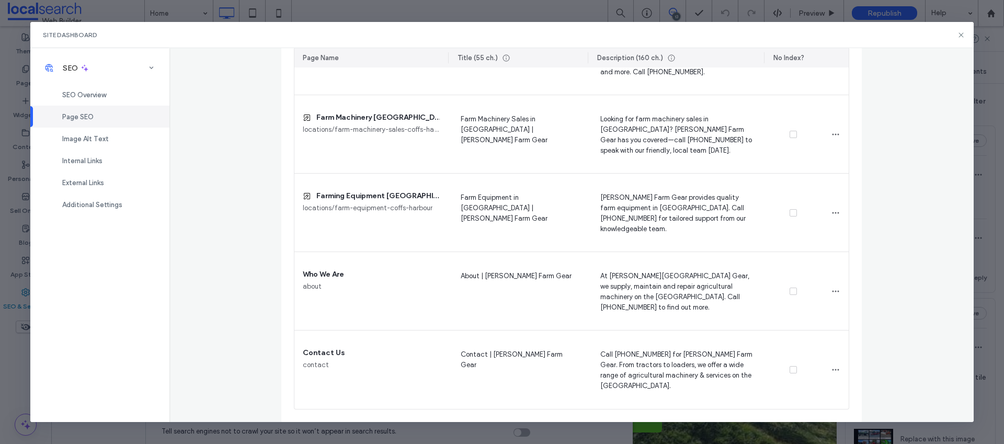
click at [961, 33] on icon at bounding box center [961, 35] width 8 height 8
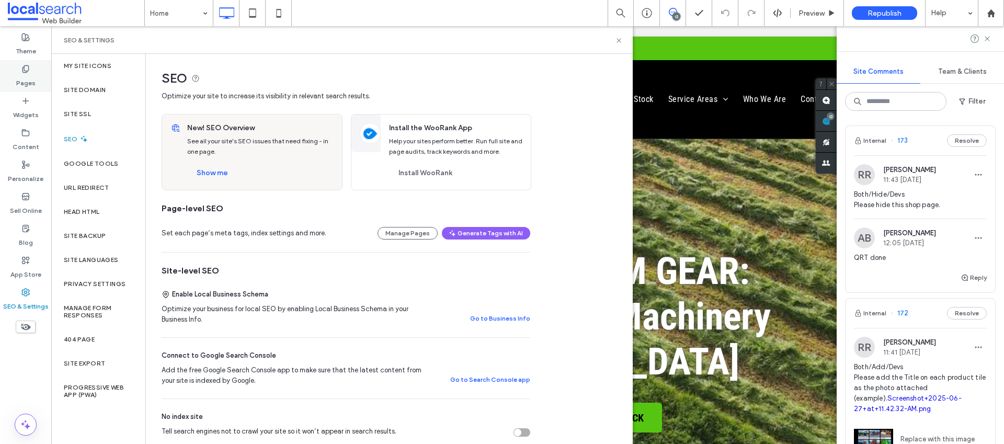
click at [26, 74] on label "Pages" at bounding box center [25, 80] width 19 height 15
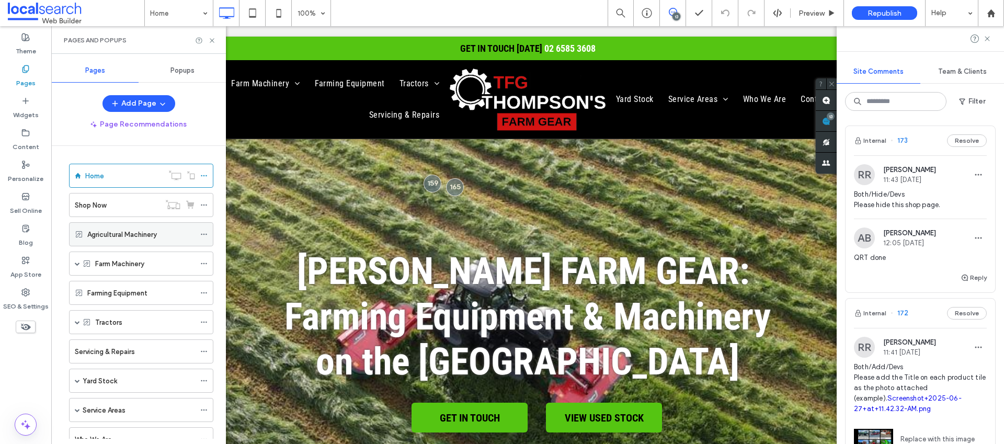
click at [201, 235] on icon at bounding box center [203, 234] width 7 height 7
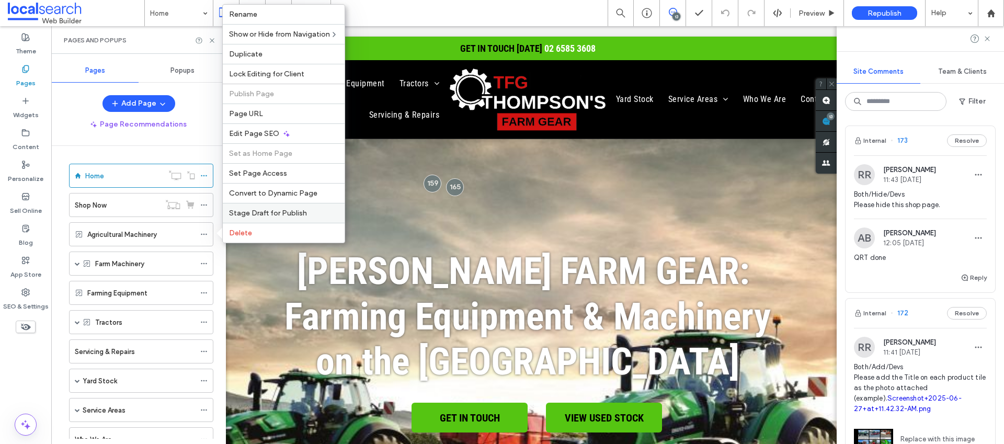
click at [307, 217] on div "Stage Draft for Publish" at bounding box center [284, 213] width 122 height 20
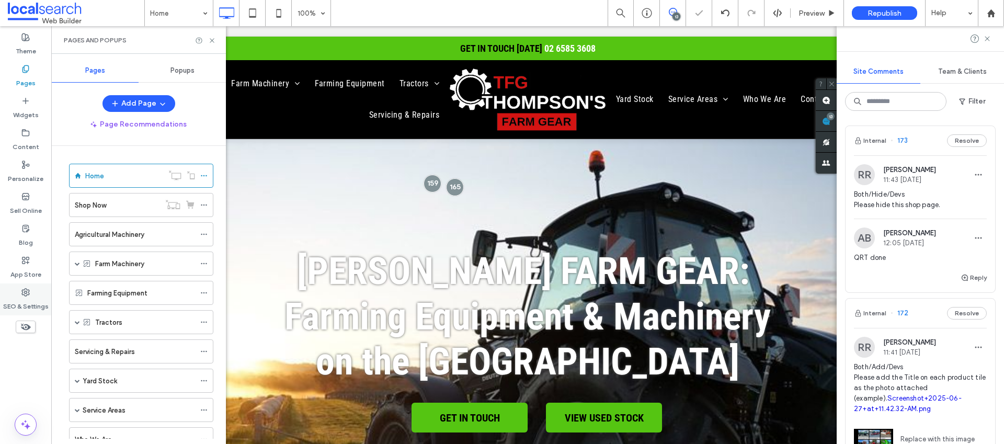
click at [26, 292] on use at bounding box center [25, 292] width 7 height 7
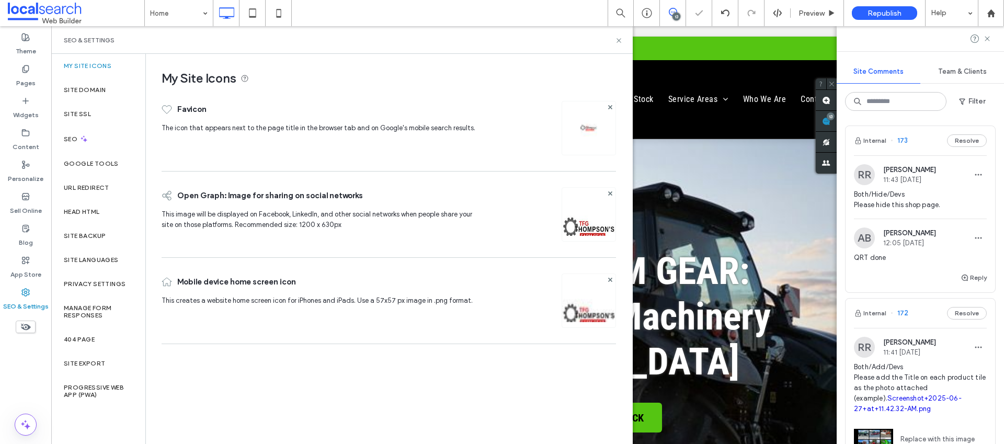
click at [89, 144] on div "Add Page Page Recommendations Home Shop Now Agricultural Machinery Farm Machine…" at bounding box center [138, 266] width 175 height 343
click at [75, 132] on div "SEO" at bounding box center [98, 139] width 94 height 26
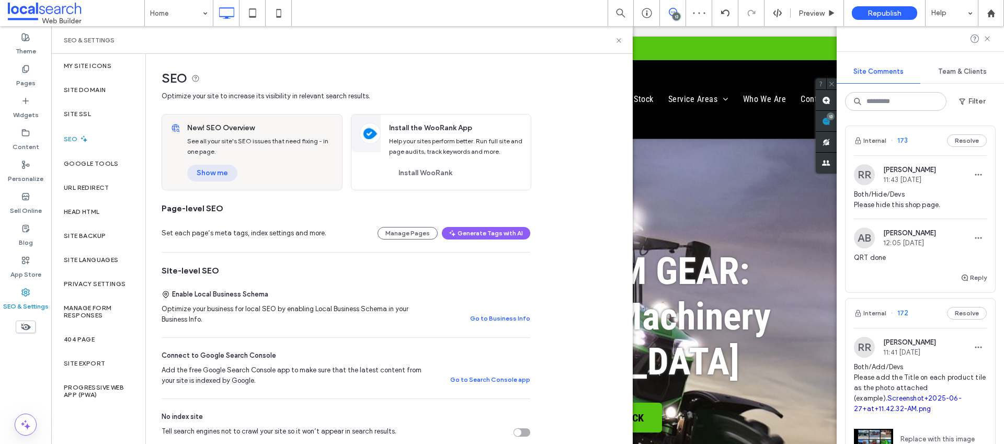
click at [210, 170] on button "Show me" at bounding box center [212, 173] width 50 height 17
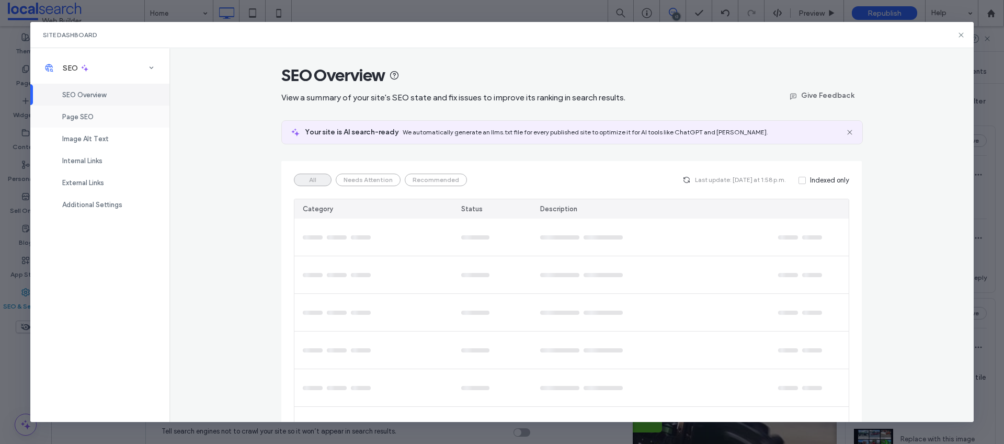
click at [78, 110] on div "Page SEO" at bounding box center [99, 117] width 139 height 22
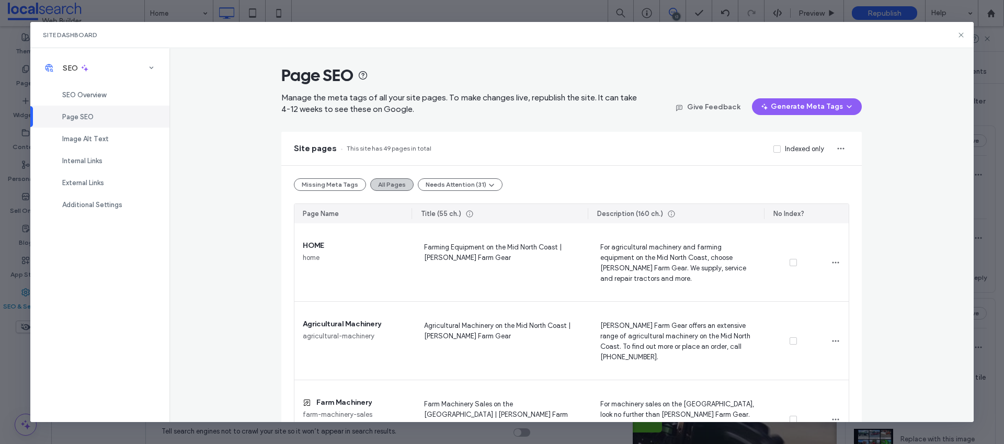
click at [383, 182] on button "All Pages" at bounding box center [391, 184] width 43 height 13
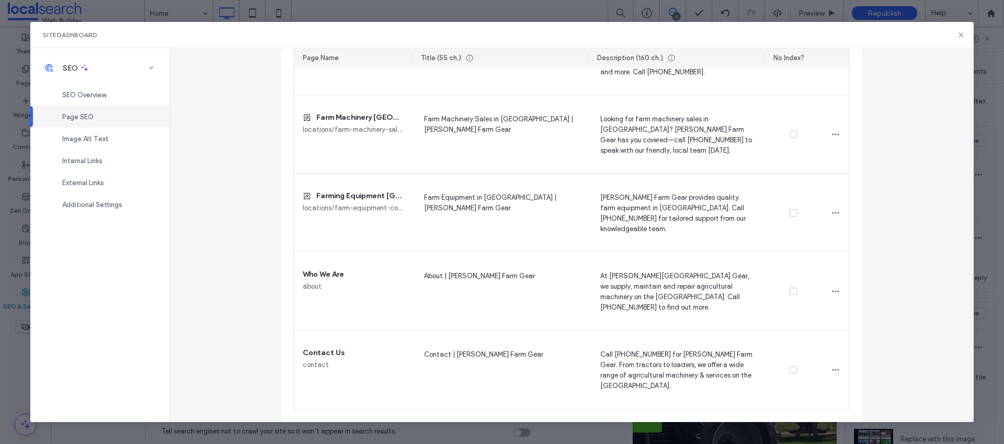
drag, startPoint x: 962, startPoint y: 31, endPoint x: 597, endPoint y: 260, distance: 431.2
click at [962, 32] on icon at bounding box center [961, 35] width 8 height 8
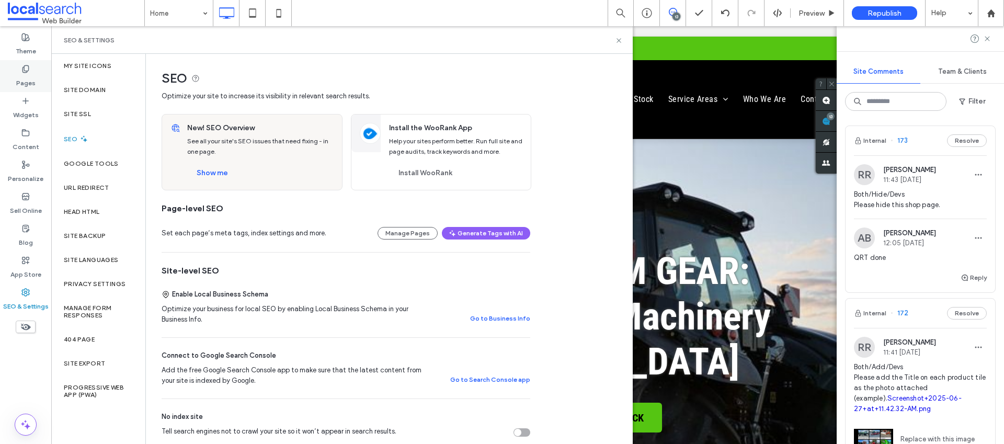
click at [25, 78] on label "Pages" at bounding box center [25, 80] width 19 height 15
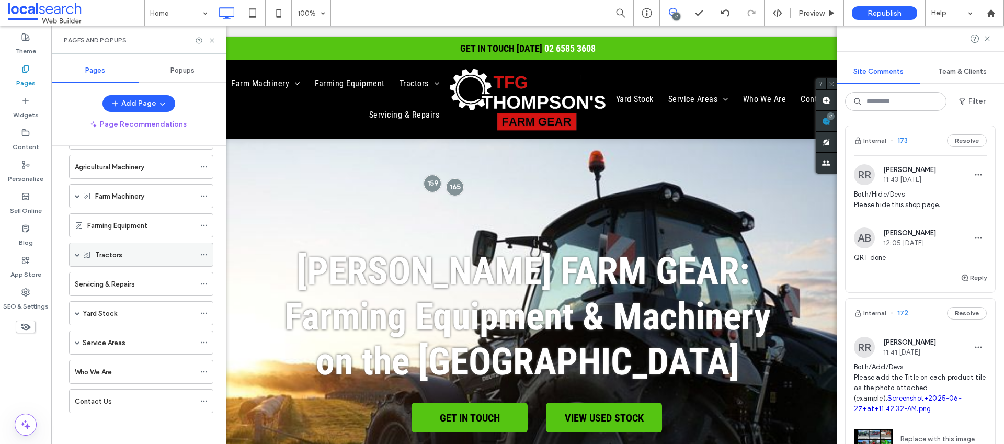
scroll to position [68, 0]
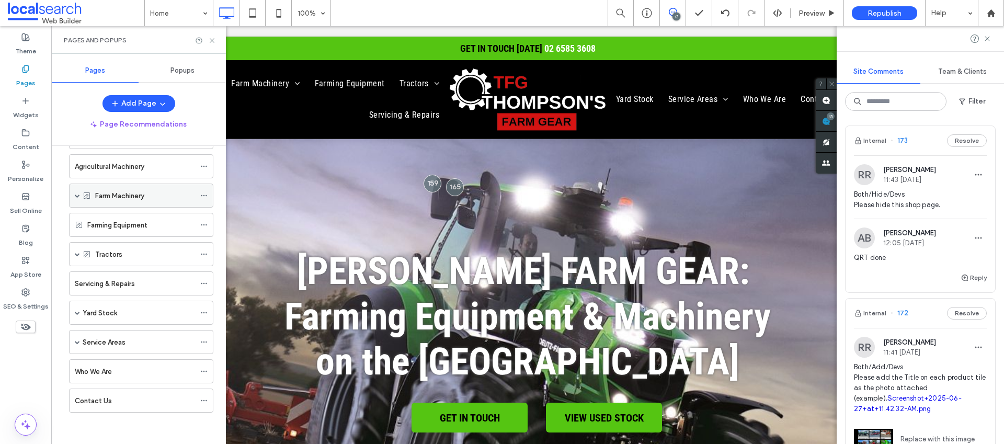
click at [78, 194] on span at bounding box center [77, 195] width 5 height 5
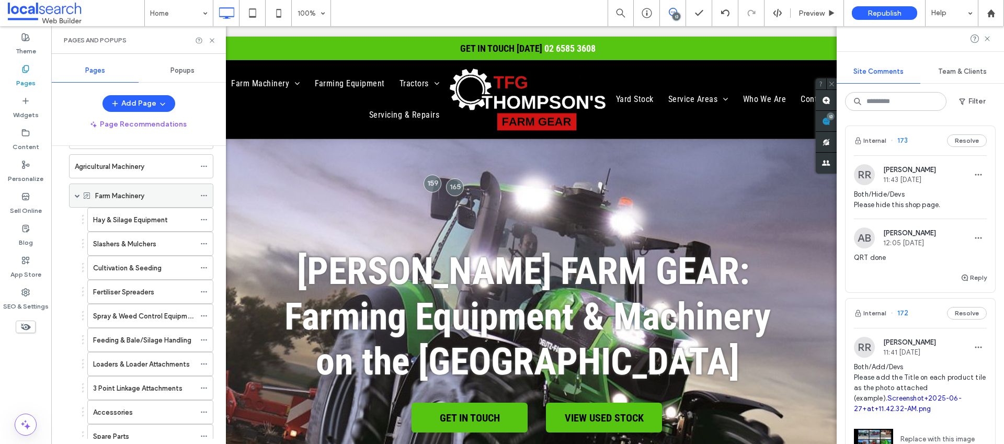
click at [202, 194] on icon at bounding box center [203, 195] width 7 height 7
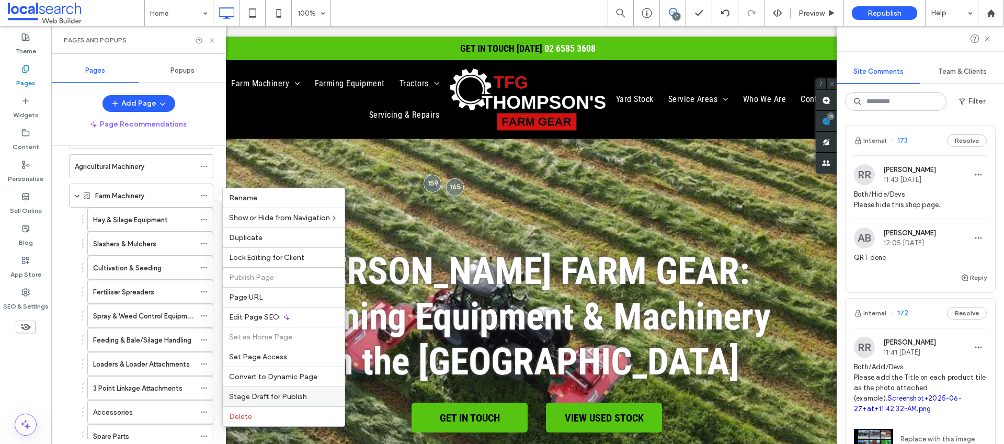
click at [280, 390] on div "Stage Draft for Publish" at bounding box center [284, 396] width 122 height 20
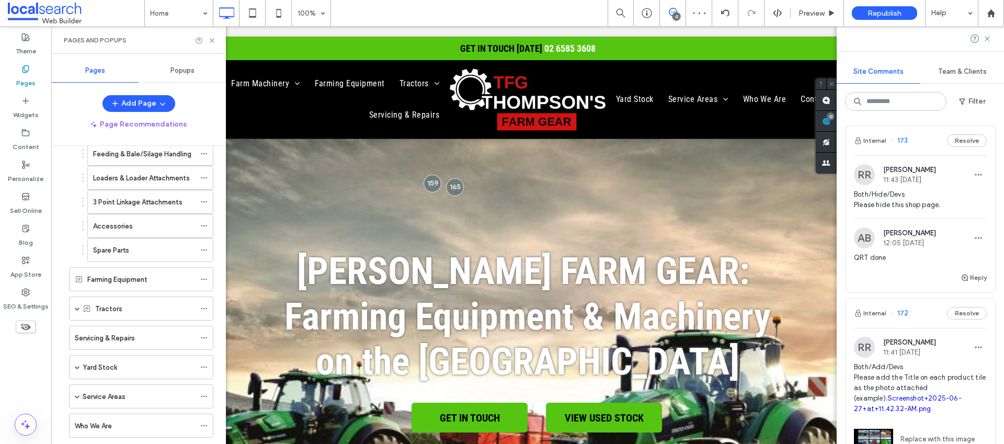
scroll to position [308, 0]
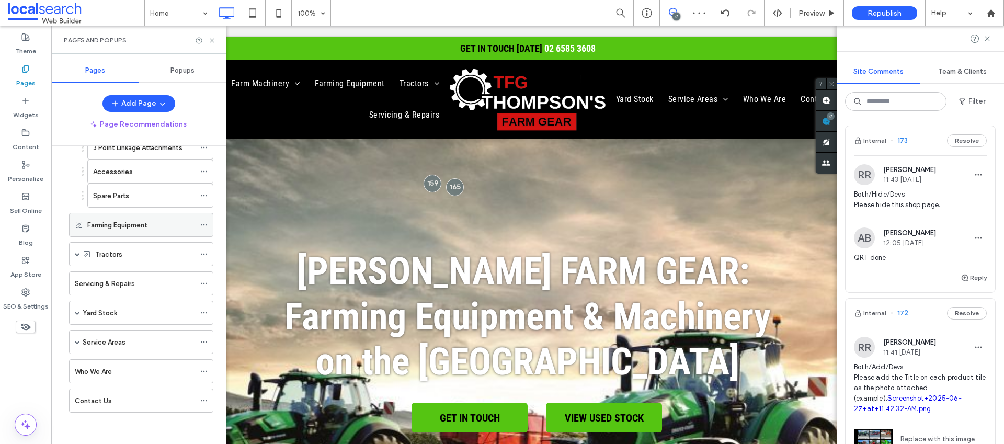
click at [203, 224] on icon at bounding box center [203, 224] width 7 height 7
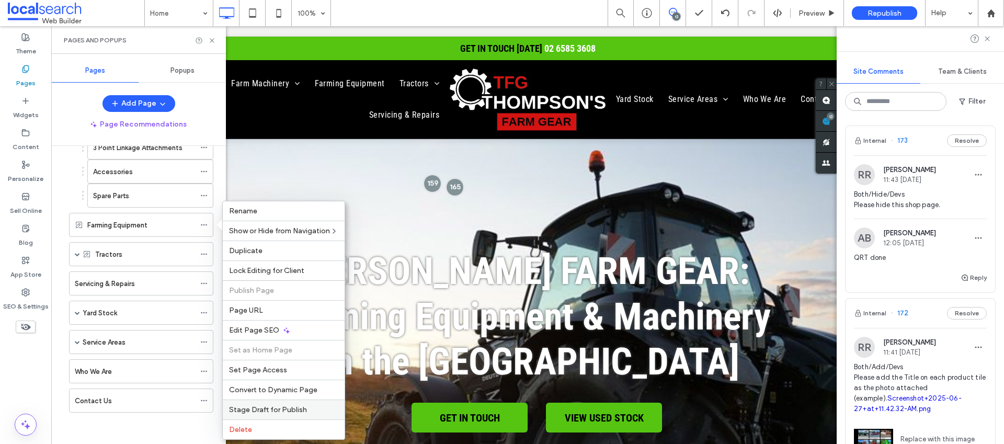
click at [278, 408] on span "Stage Draft for Publish" at bounding box center [268, 409] width 78 height 9
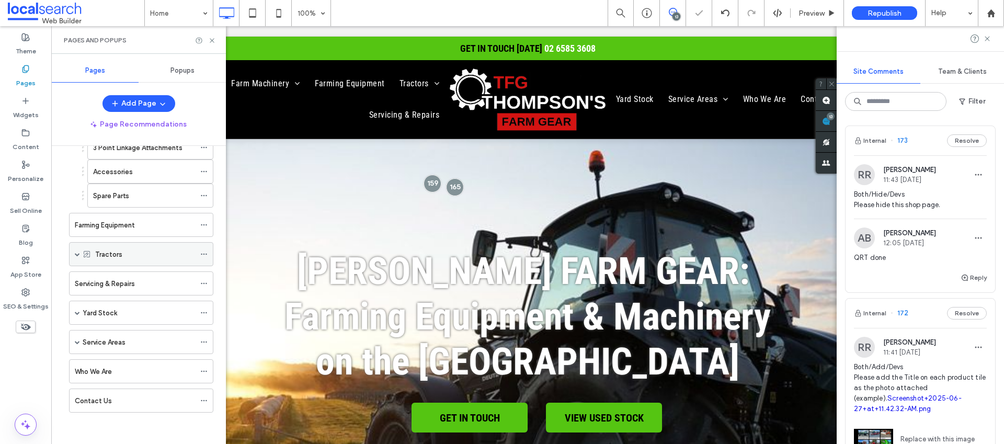
click at [78, 252] on span at bounding box center [77, 253] width 5 height 5
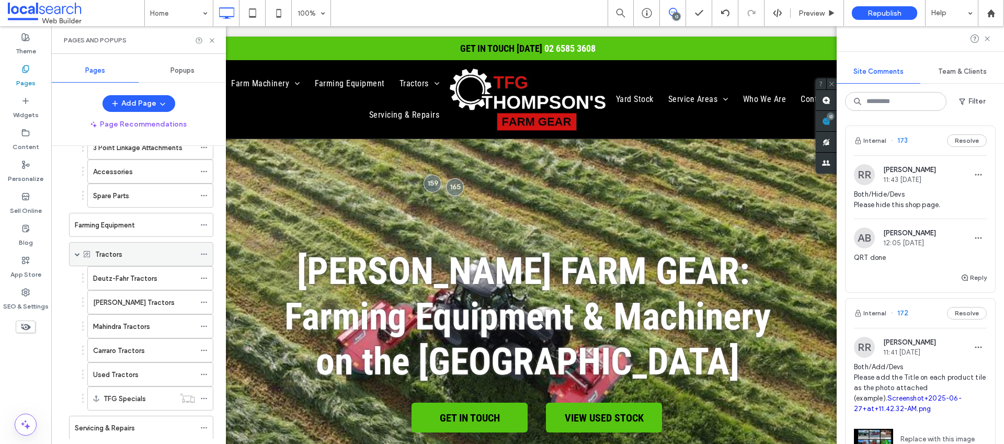
click at [207, 251] on icon at bounding box center [203, 253] width 7 height 7
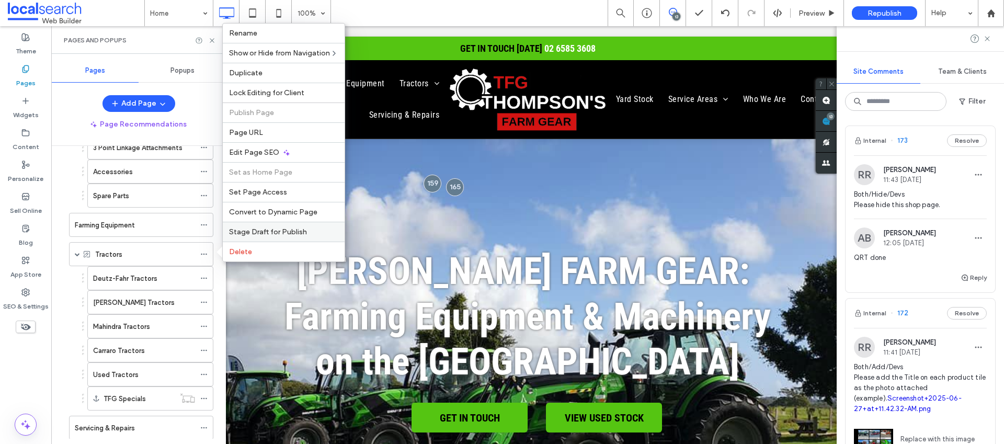
click at [264, 226] on div "Stage Draft for Publish" at bounding box center [284, 232] width 122 height 20
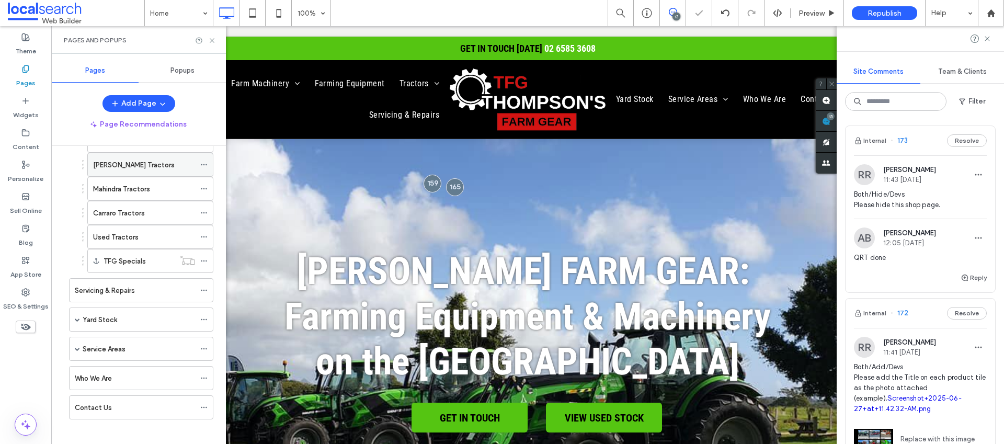
scroll to position [453, 0]
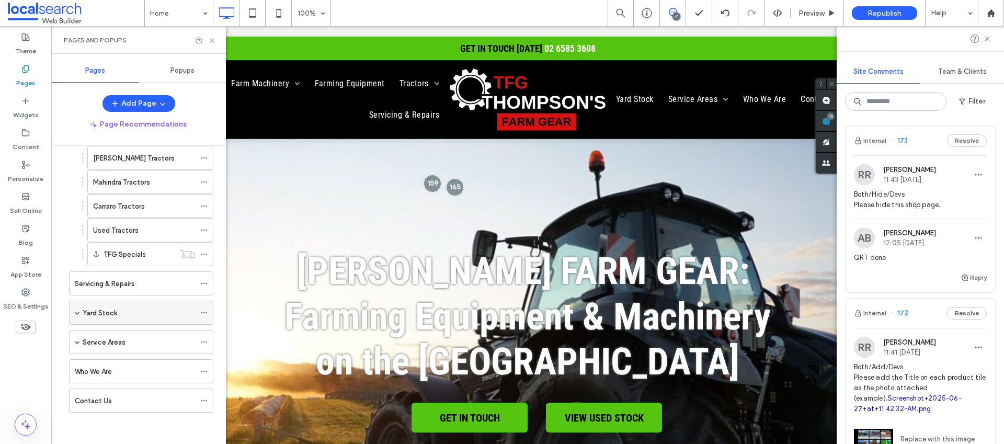
click at [77, 311] on span at bounding box center [77, 312] width 5 height 5
click at [78, 340] on span at bounding box center [77, 341] width 5 height 5
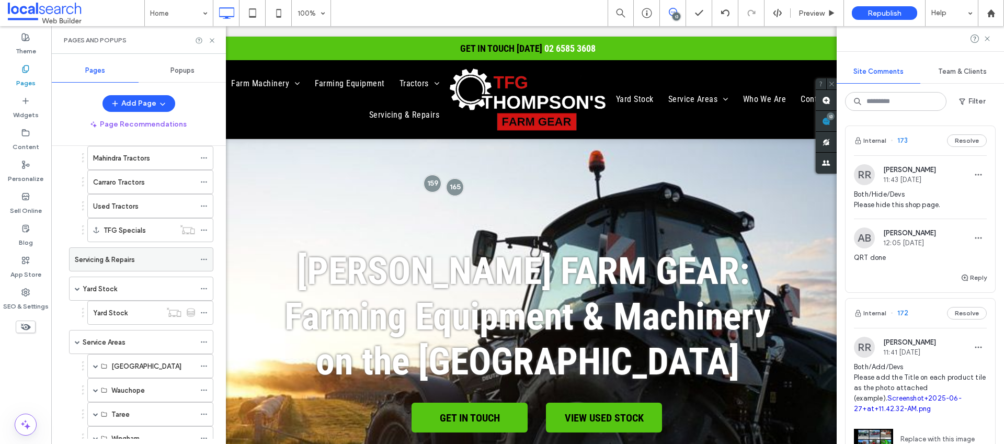
scroll to position [577, 0]
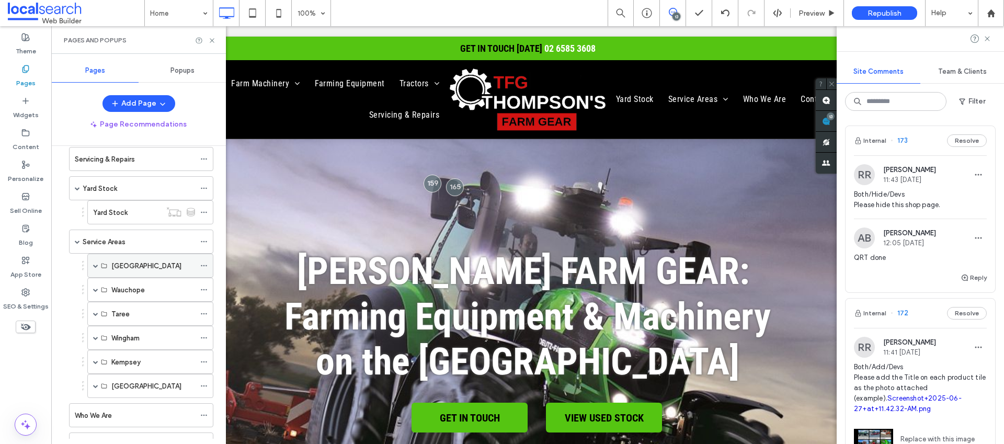
click at [97, 264] on span at bounding box center [95, 265] width 5 height 5
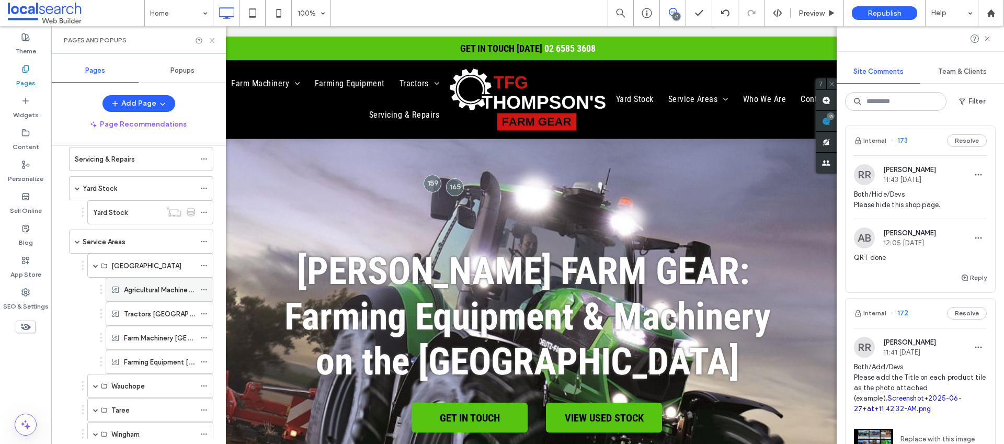
click at [203, 290] on icon at bounding box center [203, 289] width 7 height 7
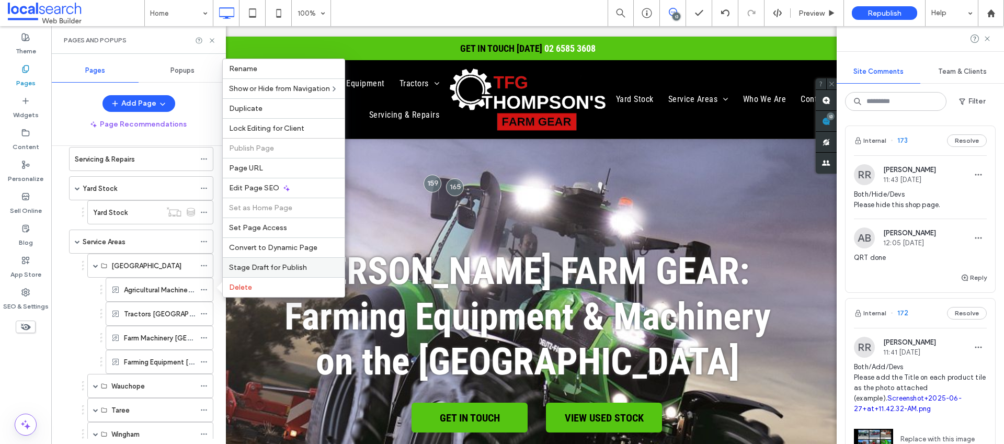
click at [250, 268] on span "Stage Draft for Publish" at bounding box center [268, 267] width 78 height 9
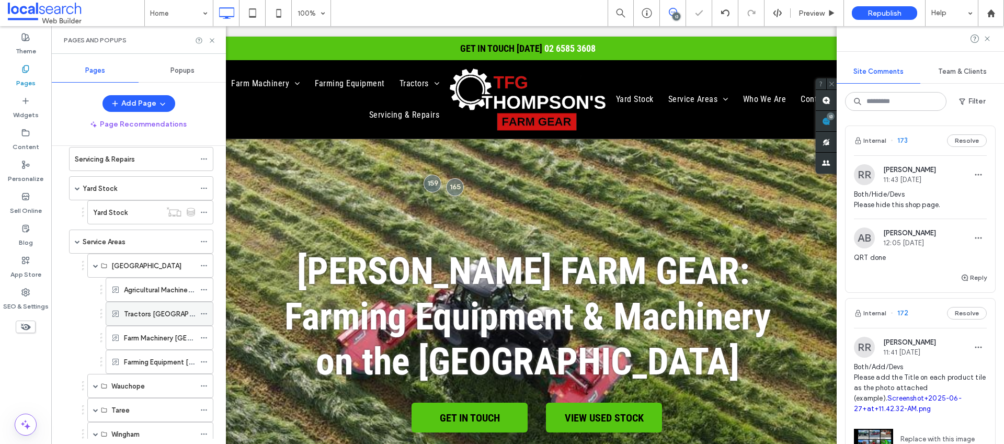
click at [204, 313] on use at bounding box center [204, 314] width 6 height 2
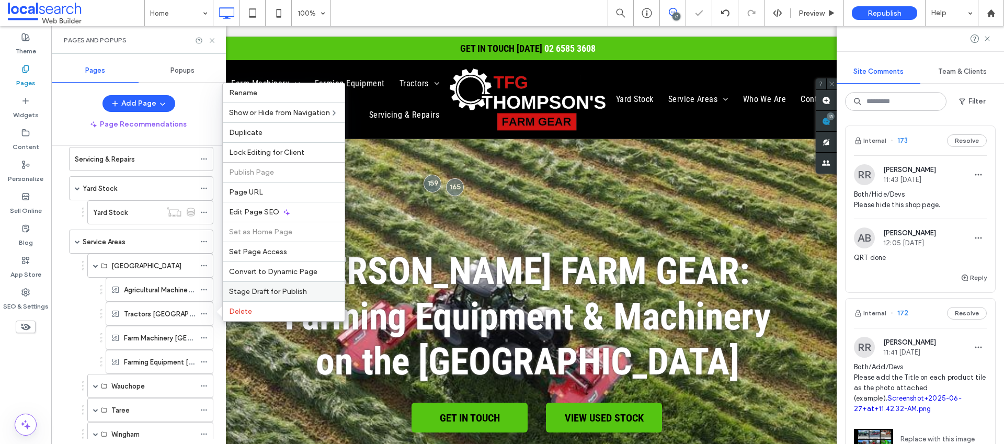
click at [248, 288] on span "Stage Draft for Publish" at bounding box center [268, 291] width 78 height 9
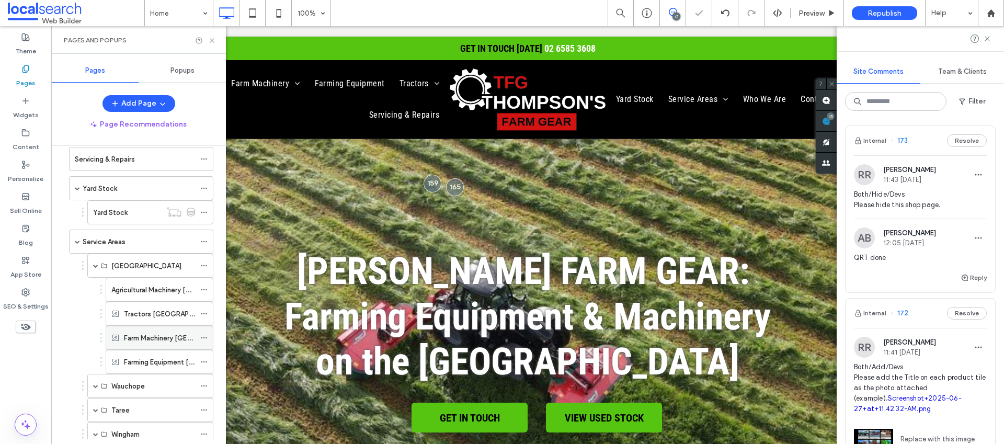
click at [203, 336] on icon at bounding box center [203, 337] width 7 height 7
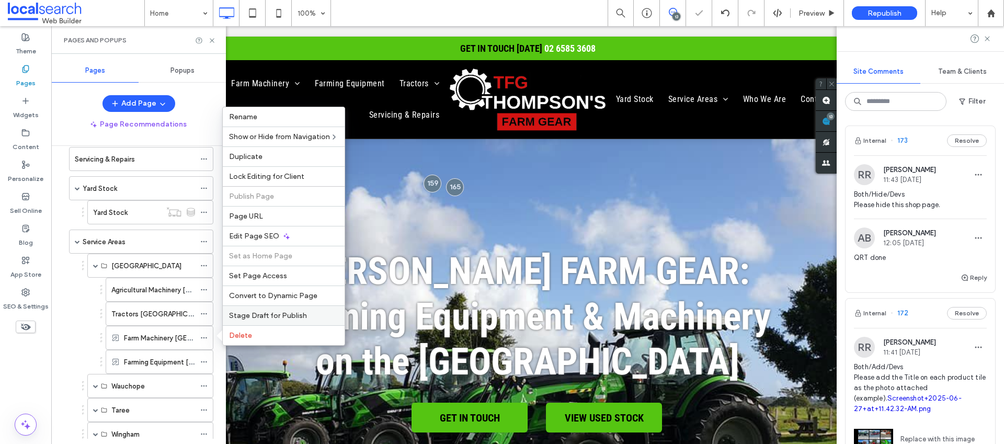
click at [238, 314] on span "Stage Draft for Publish" at bounding box center [268, 315] width 78 height 9
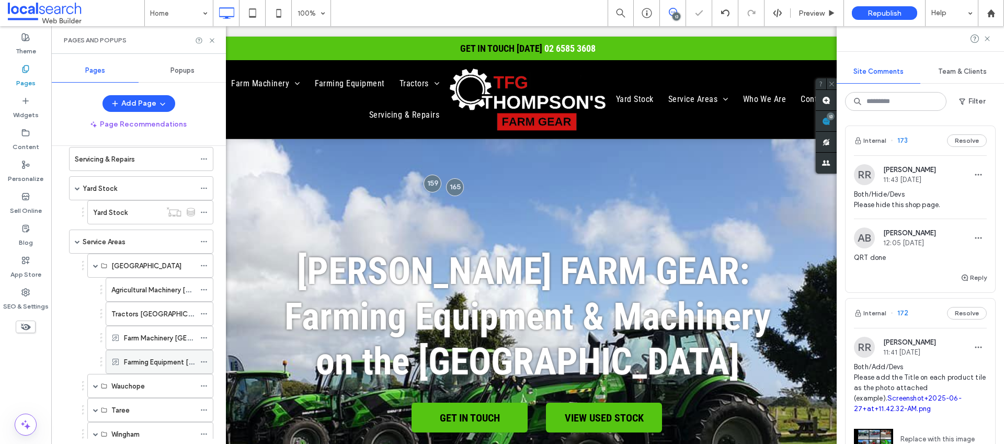
click at [203, 361] on icon at bounding box center [203, 361] width 7 height 7
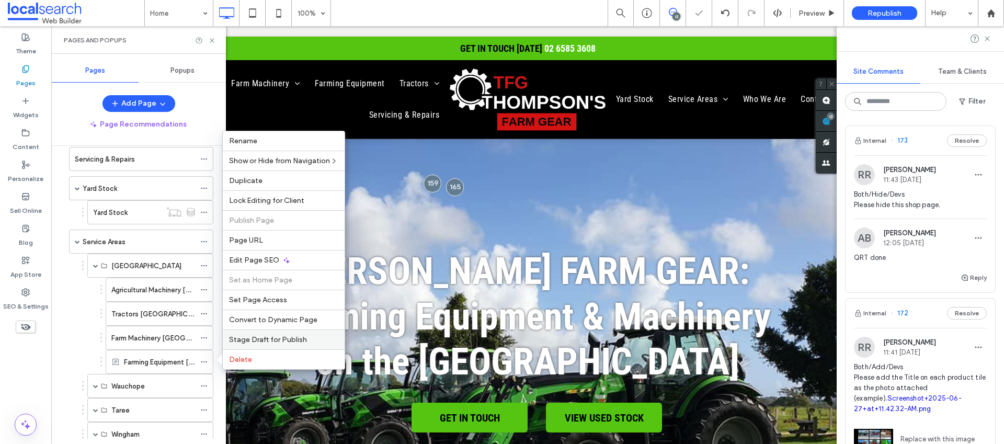
click at [248, 338] on span "Stage Draft for Publish" at bounding box center [268, 339] width 78 height 9
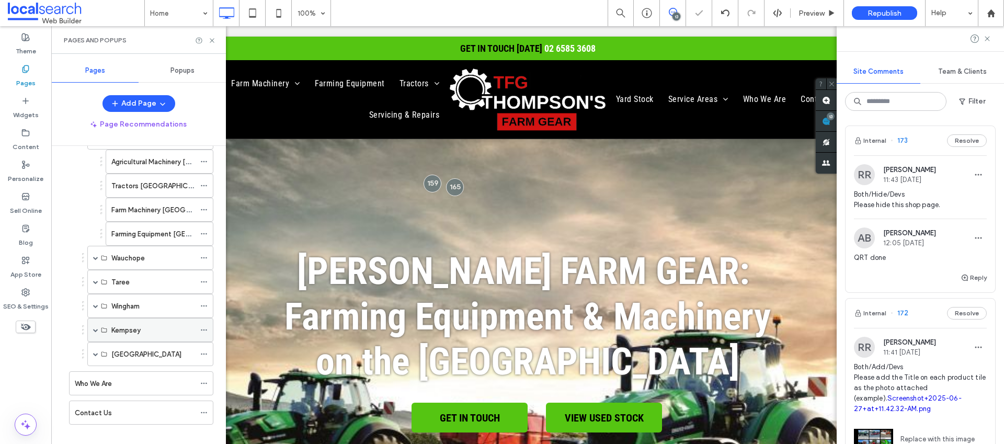
scroll to position [717, 0]
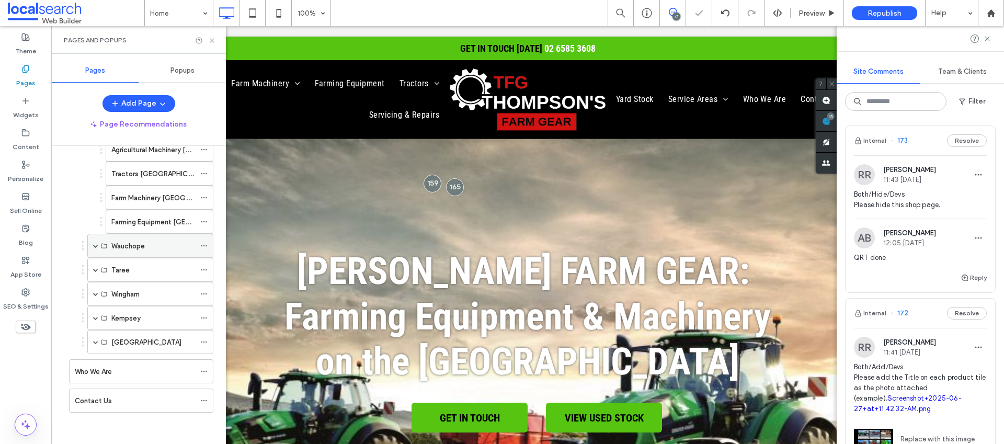
click at [97, 246] on span at bounding box center [95, 245] width 5 height 5
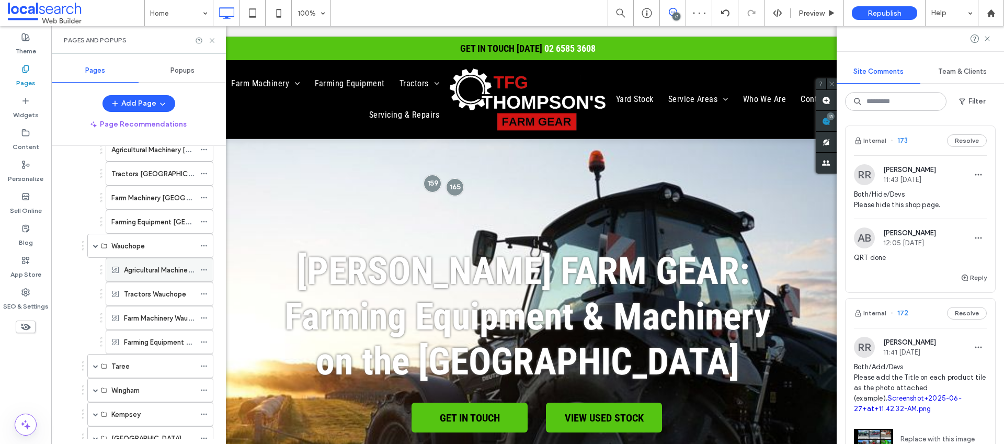
click at [205, 268] on icon at bounding box center [203, 269] width 7 height 7
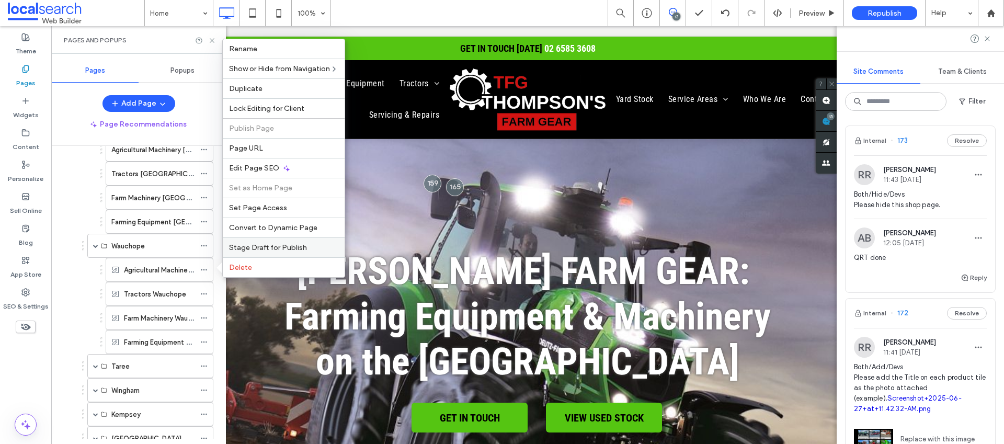
click at [262, 248] on span "Stage Draft for Publish" at bounding box center [268, 247] width 78 height 9
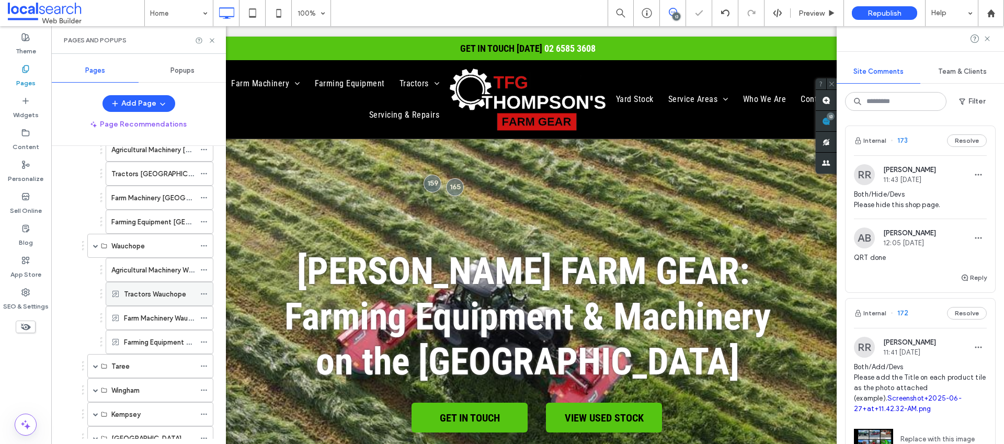
click at [202, 294] on icon at bounding box center [203, 293] width 7 height 7
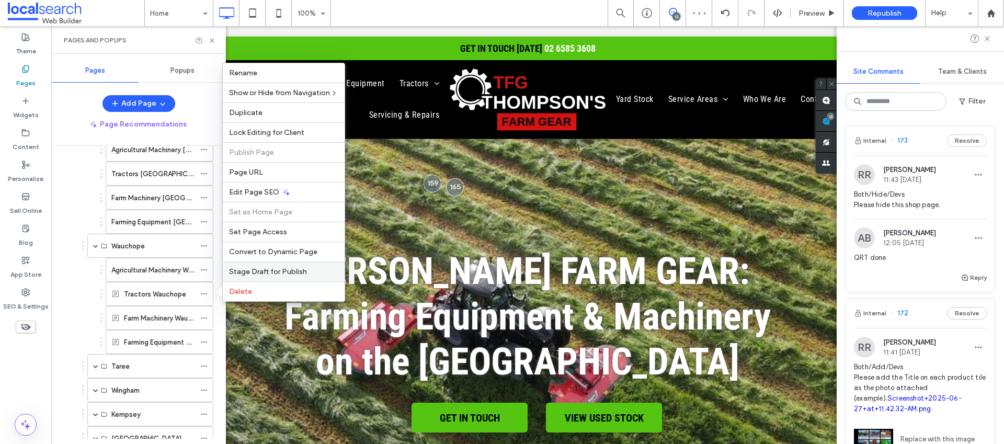
click at [272, 269] on span "Stage Draft for Publish" at bounding box center [268, 271] width 78 height 9
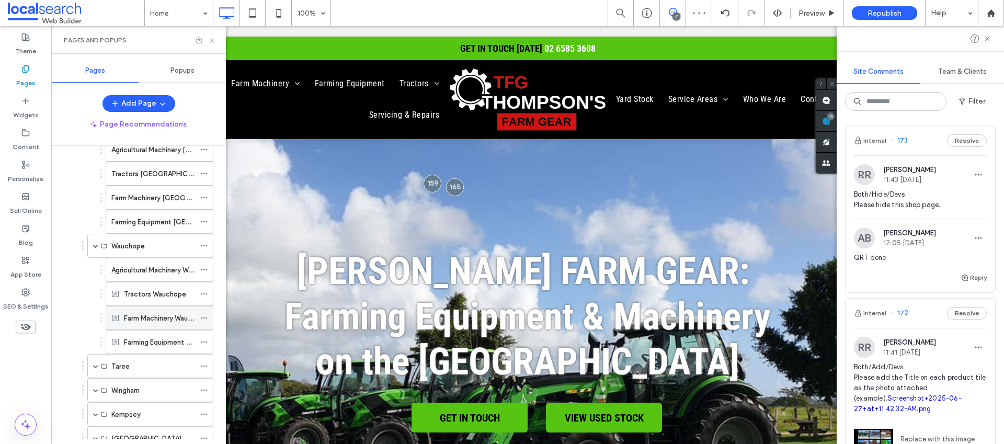
click at [207, 315] on icon at bounding box center [203, 317] width 7 height 7
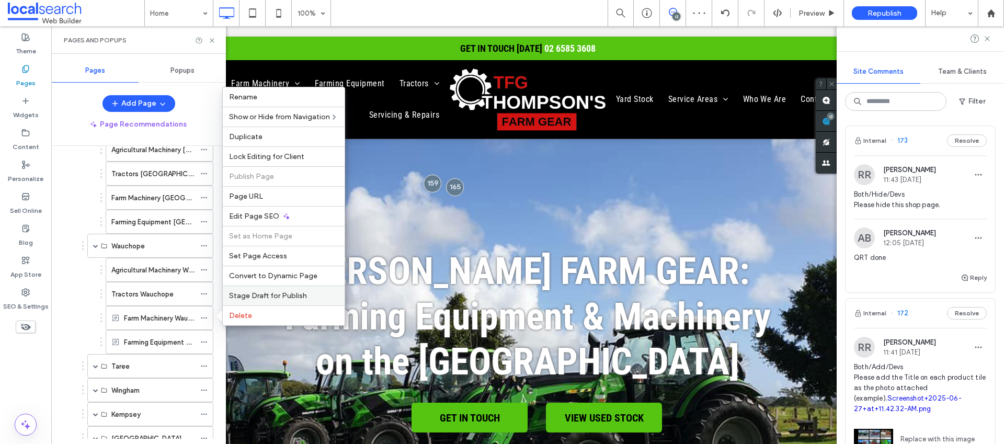
click at [245, 296] on span "Stage Draft for Publish" at bounding box center [268, 295] width 78 height 9
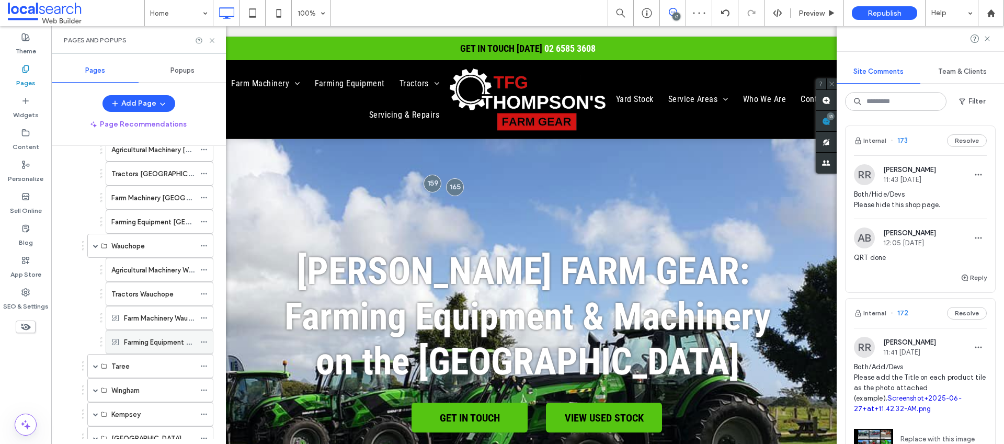
click at [203, 341] on icon at bounding box center [203, 341] width 7 height 7
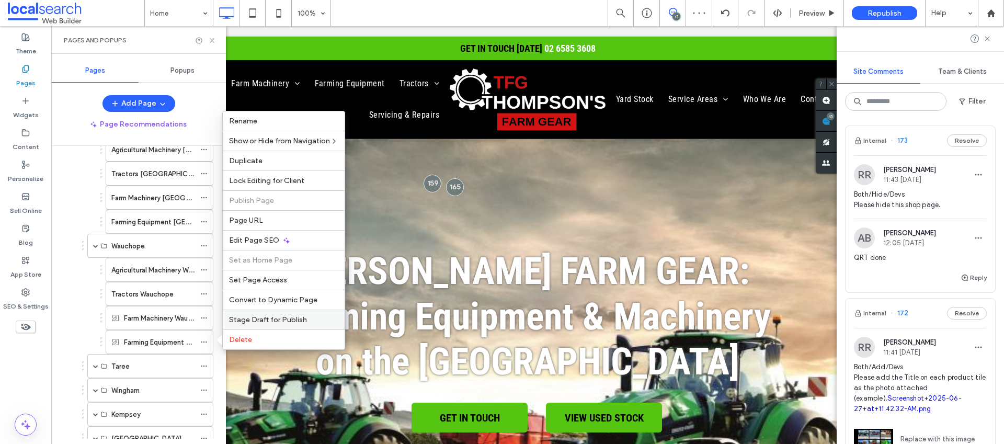
click at [290, 316] on span "Stage Draft for Publish" at bounding box center [268, 319] width 78 height 9
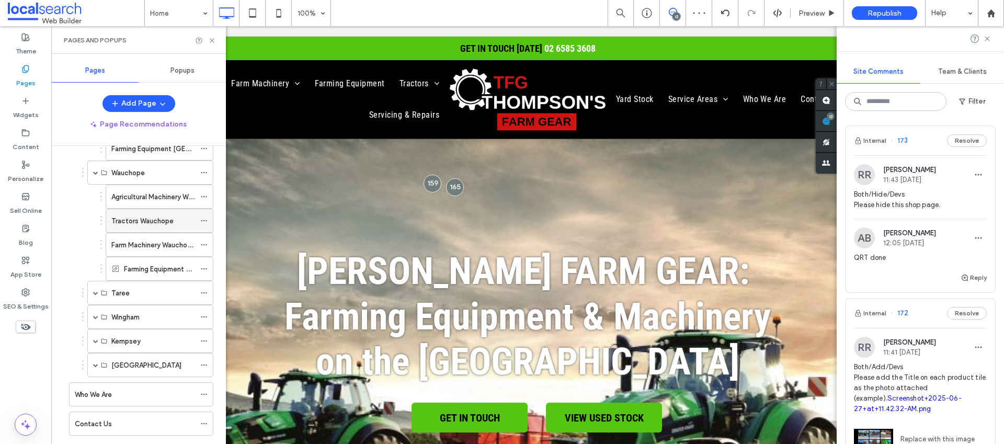
scroll to position [791, 0]
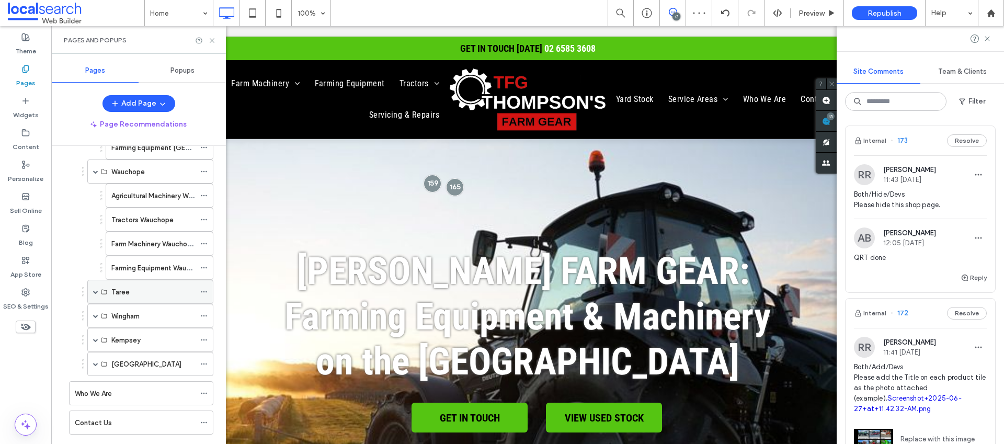
click at [96, 293] on span at bounding box center [95, 291] width 5 height 5
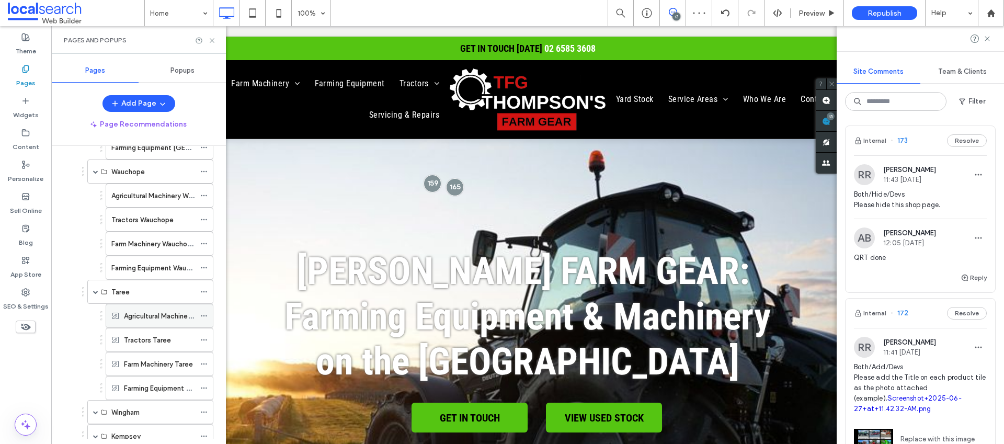
click at [206, 314] on icon at bounding box center [203, 315] width 7 height 7
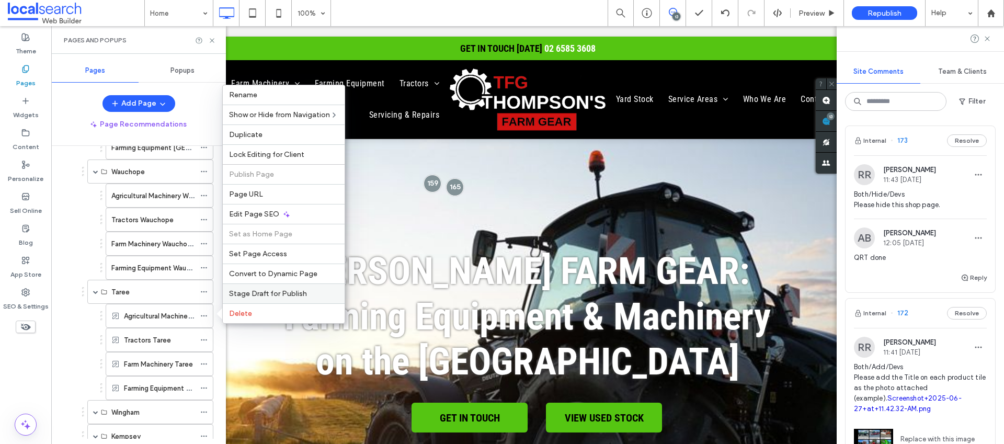
click at [242, 296] on span "Stage Draft for Publish" at bounding box center [268, 293] width 78 height 9
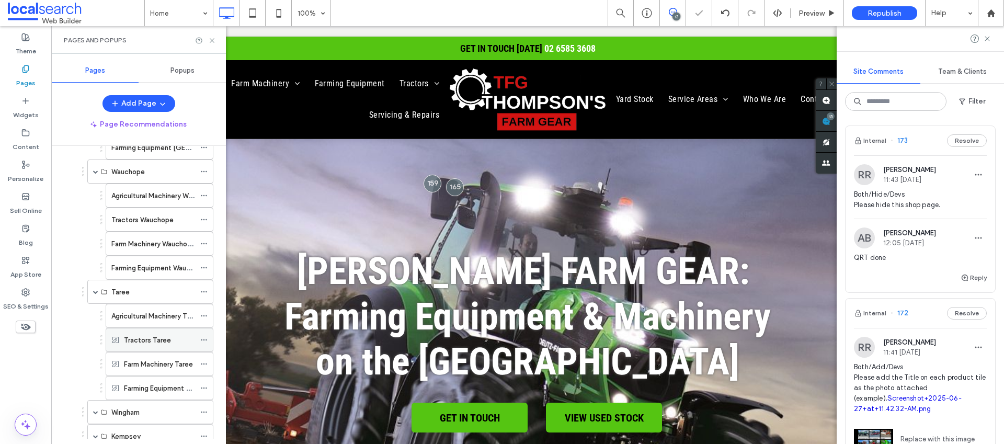
click at [205, 337] on icon at bounding box center [203, 339] width 7 height 7
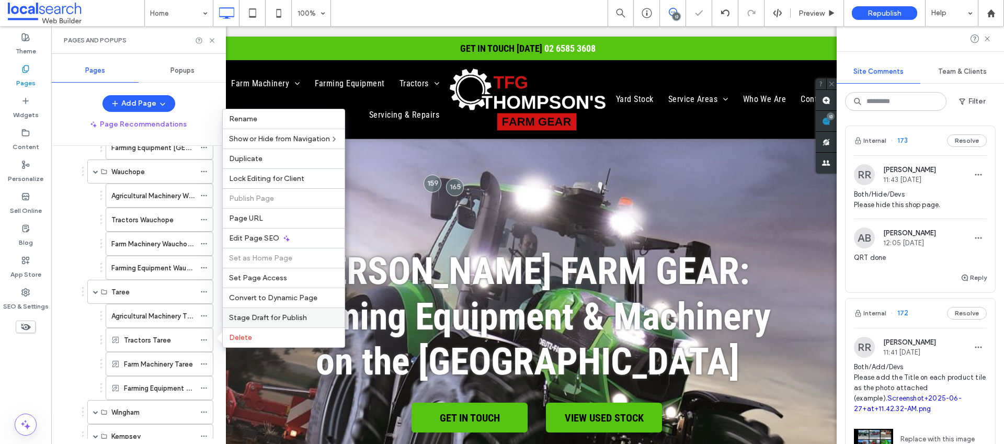
click at [279, 313] on span "Stage Draft for Publish" at bounding box center [268, 317] width 78 height 9
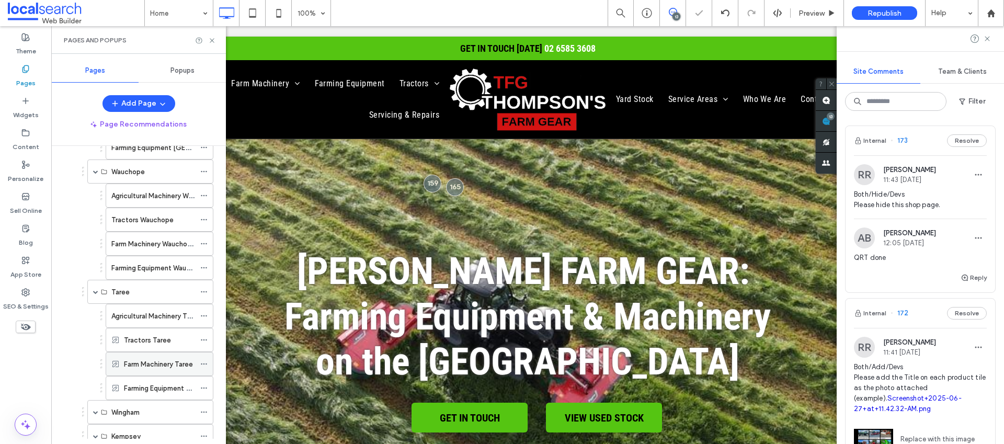
click at [204, 362] on icon at bounding box center [203, 363] width 7 height 7
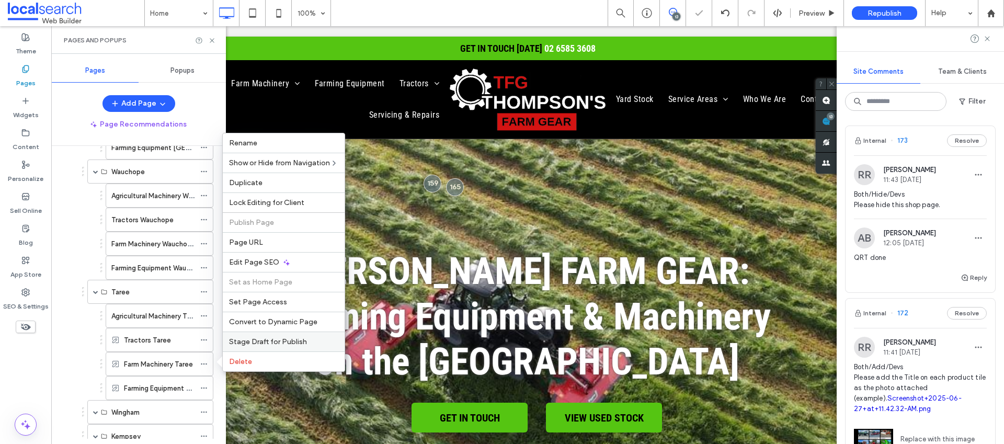
click at [263, 340] on span "Stage Draft for Publish" at bounding box center [268, 341] width 78 height 9
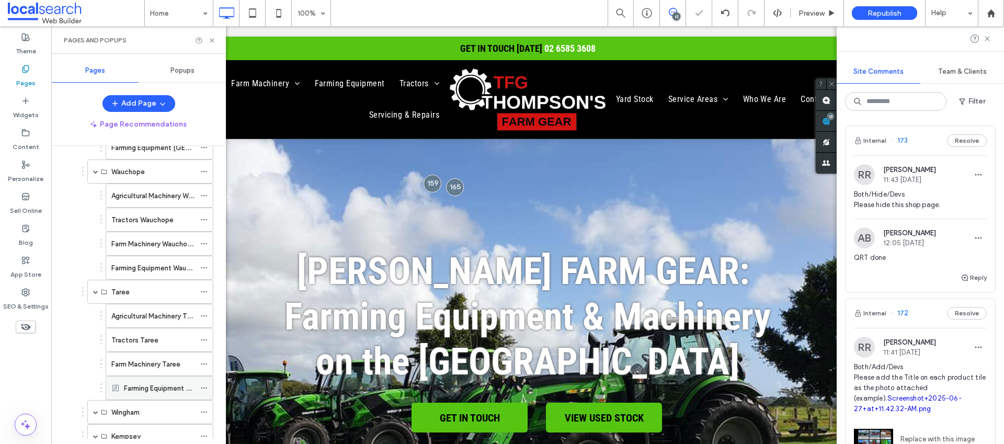
click at [205, 387] on icon at bounding box center [203, 387] width 7 height 7
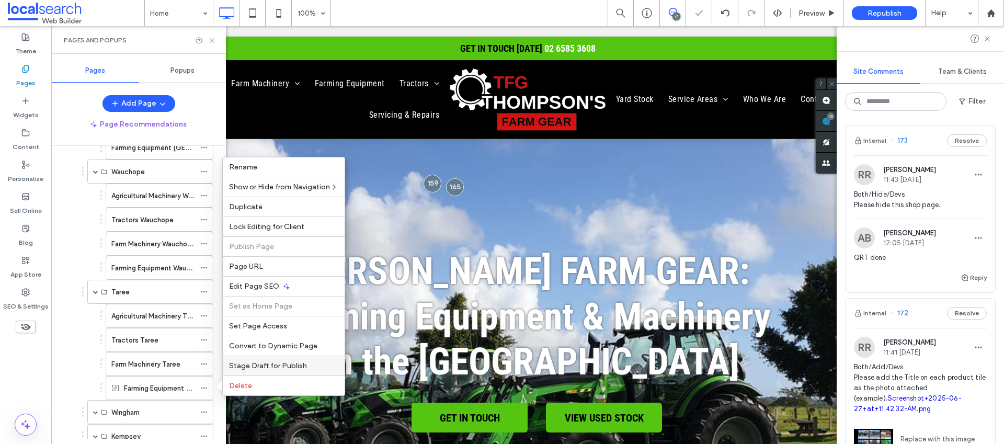
drag, startPoint x: 256, startPoint y: 366, endPoint x: 181, endPoint y: 355, distance: 75.5
click at [256, 366] on span "Stage Draft for Publish" at bounding box center [268, 365] width 78 height 9
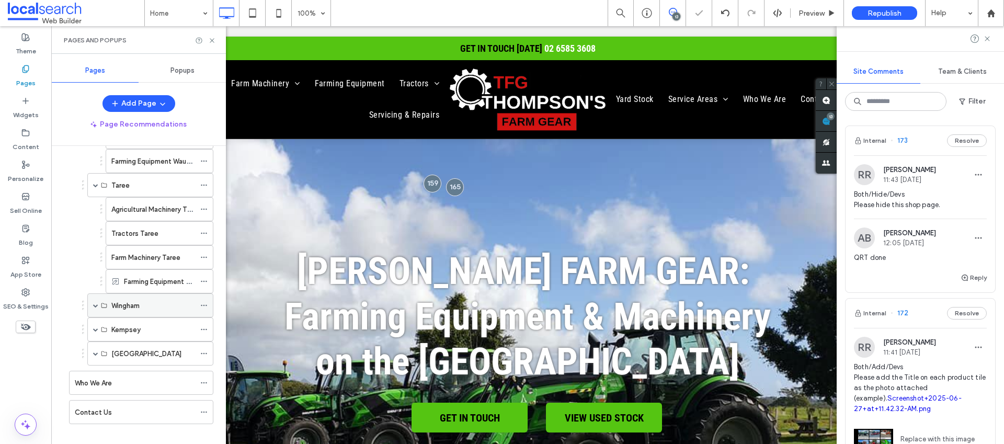
scroll to position [909, 0]
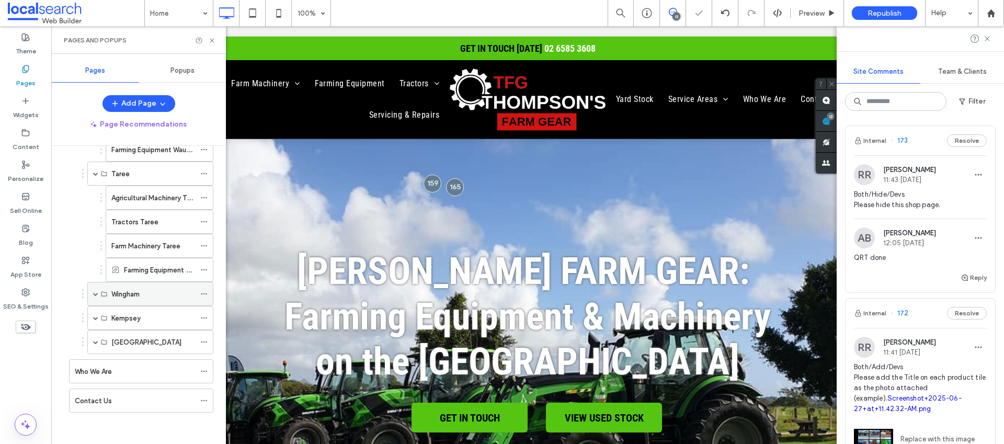
click at [94, 295] on span at bounding box center [95, 293] width 5 height 5
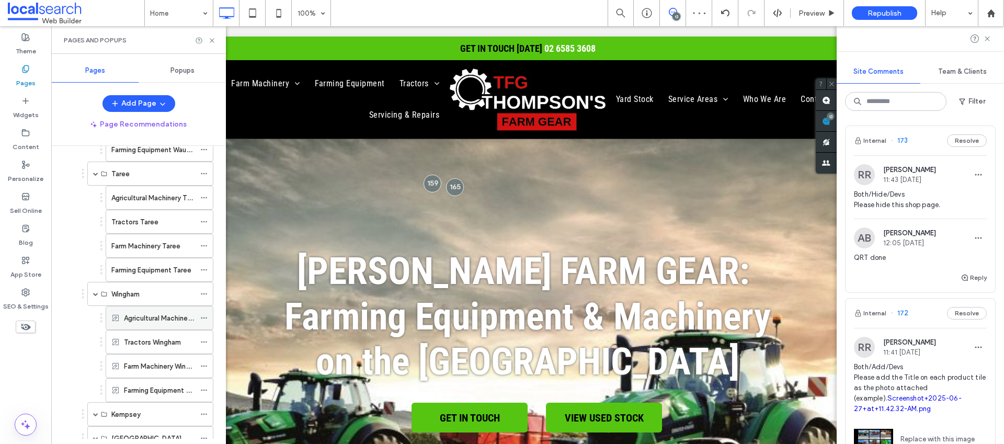
click at [207, 317] on icon at bounding box center [203, 317] width 7 height 7
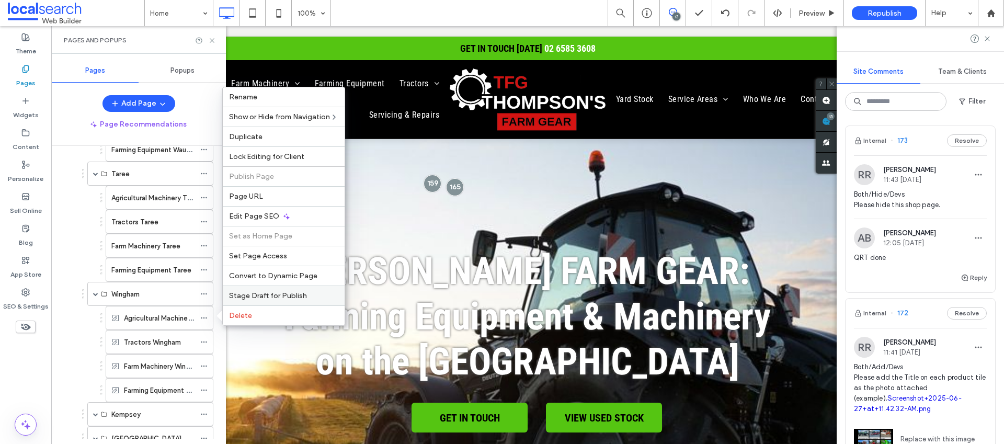
click at [238, 297] on span "Stage Draft for Publish" at bounding box center [268, 295] width 78 height 9
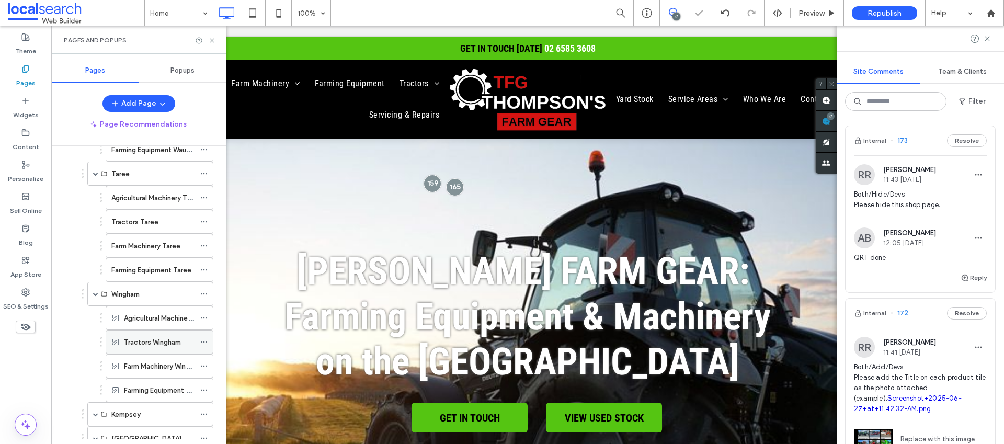
click at [204, 342] on icon at bounding box center [203, 341] width 7 height 7
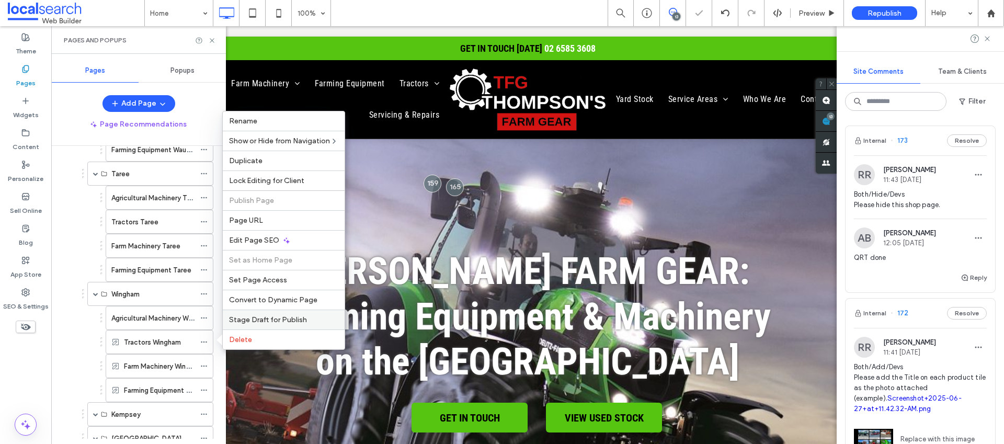
click at [256, 319] on span "Stage Draft for Publish" at bounding box center [268, 319] width 78 height 9
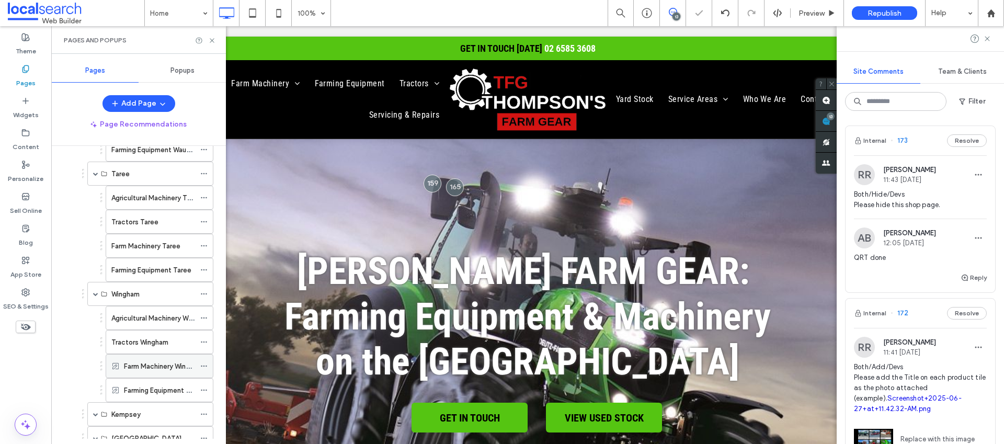
click at [204, 365] on use at bounding box center [204, 366] width 6 height 2
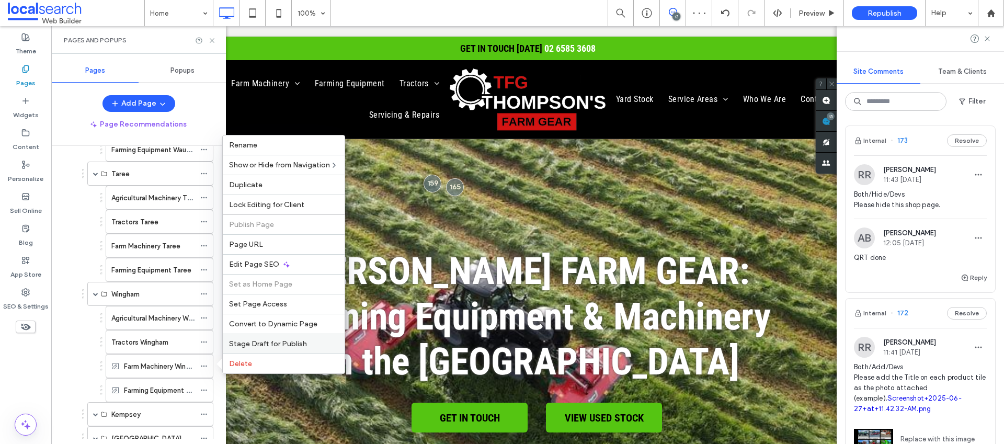
click at [254, 341] on span "Stage Draft for Publish" at bounding box center [268, 343] width 78 height 9
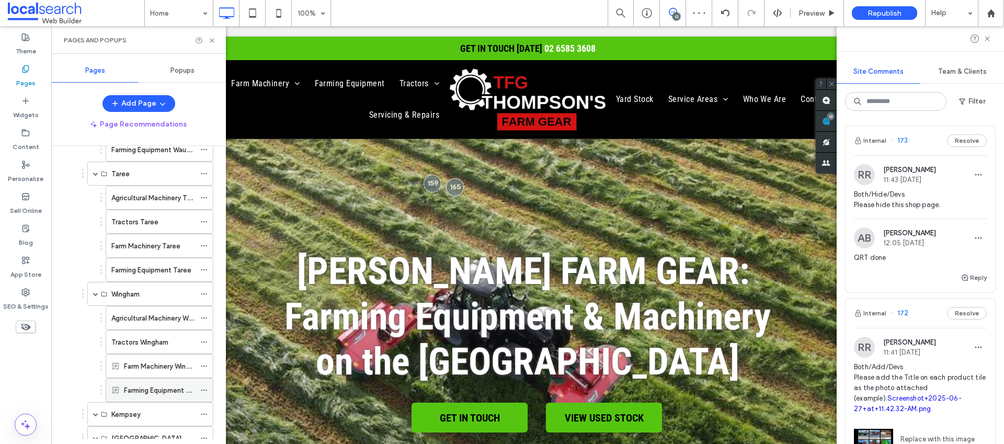
click at [204, 387] on icon at bounding box center [203, 389] width 7 height 7
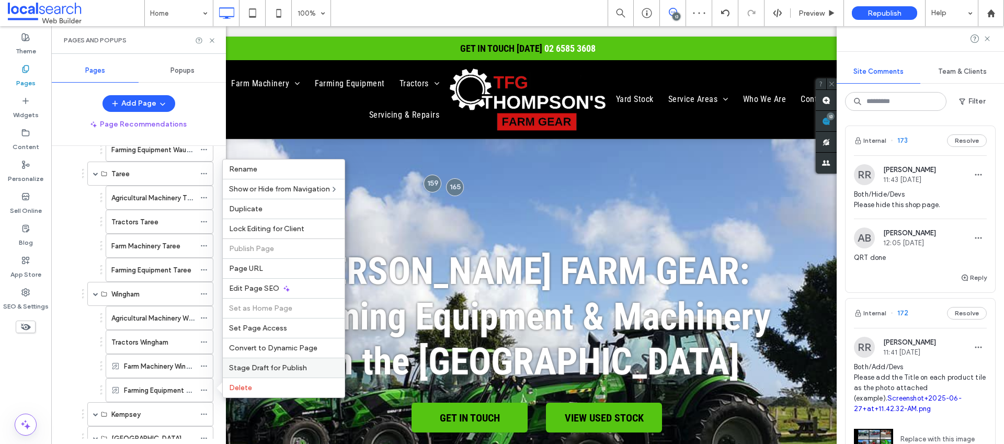
click at [254, 366] on span "Stage Draft for Publish" at bounding box center [268, 367] width 78 height 9
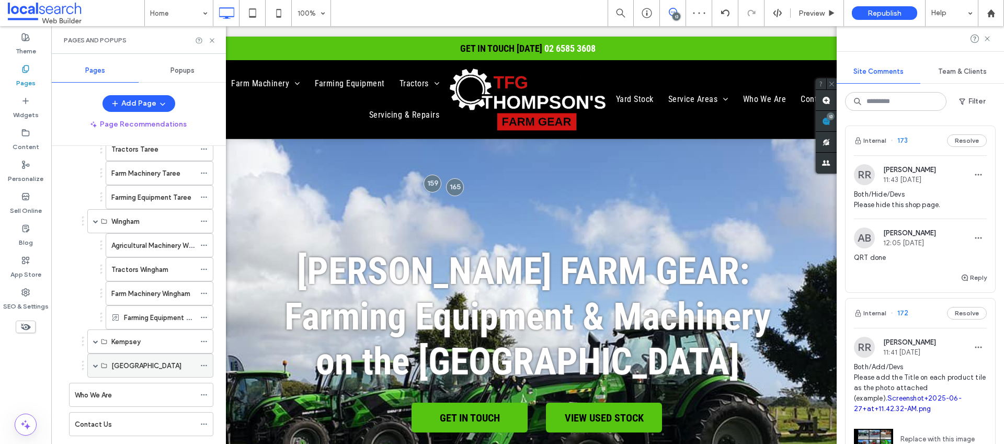
scroll to position [1006, 0]
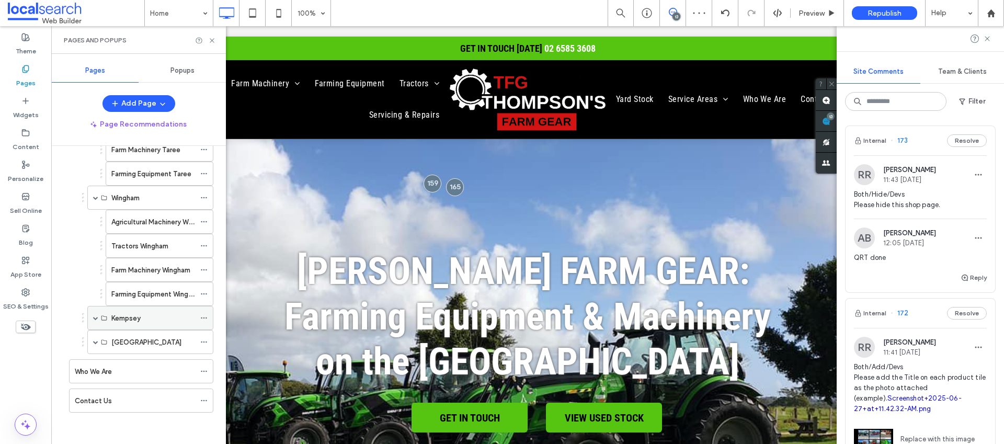
click at [95, 317] on span at bounding box center [95, 317] width 5 height 5
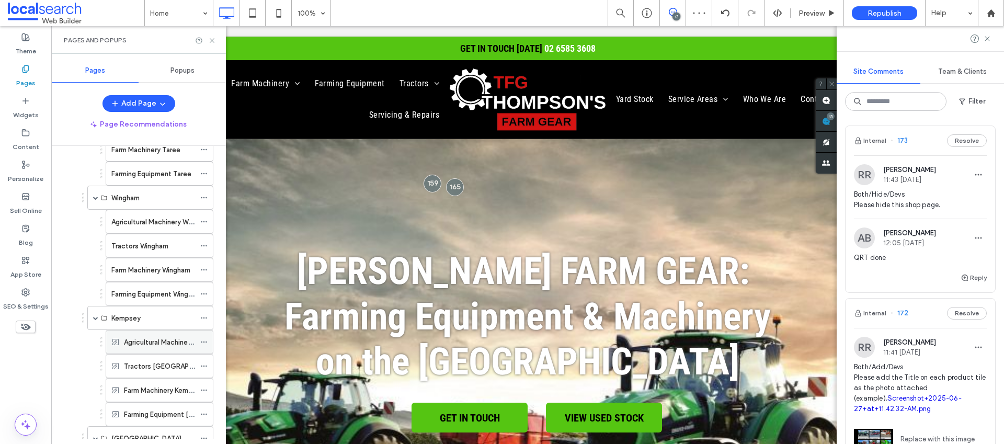
click at [204, 341] on icon at bounding box center [203, 341] width 7 height 7
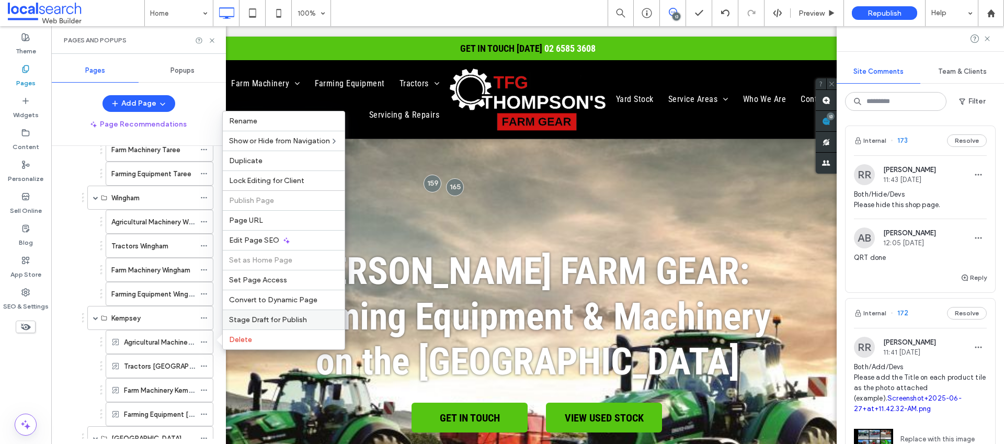
click at [252, 322] on span "Stage Draft for Publish" at bounding box center [268, 319] width 78 height 9
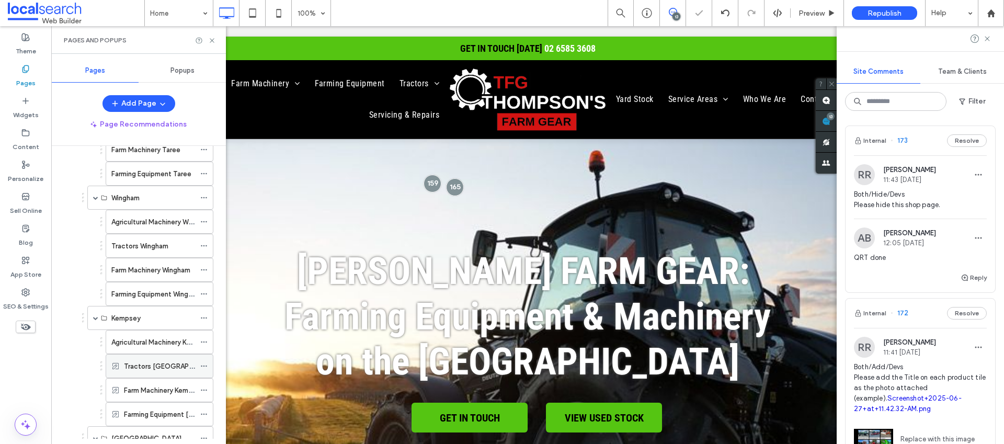
click at [203, 364] on icon at bounding box center [203, 365] width 7 height 7
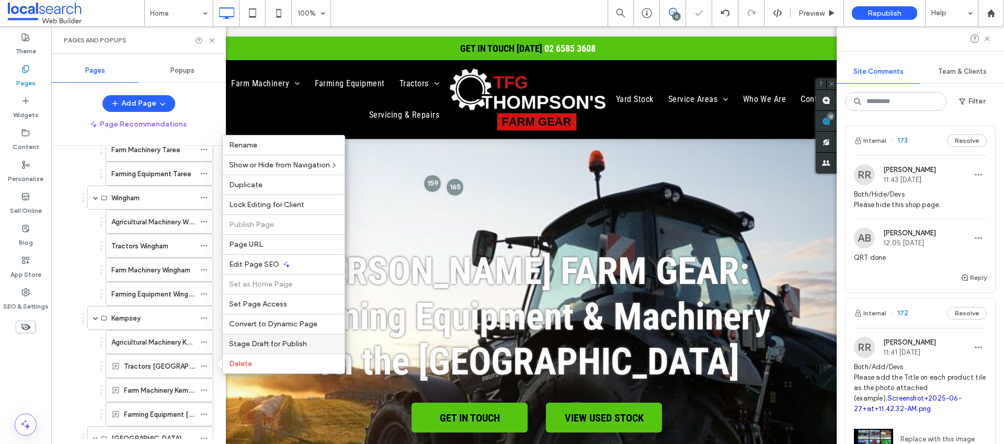
click at [238, 345] on span "Stage Draft for Publish" at bounding box center [268, 343] width 78 height 9
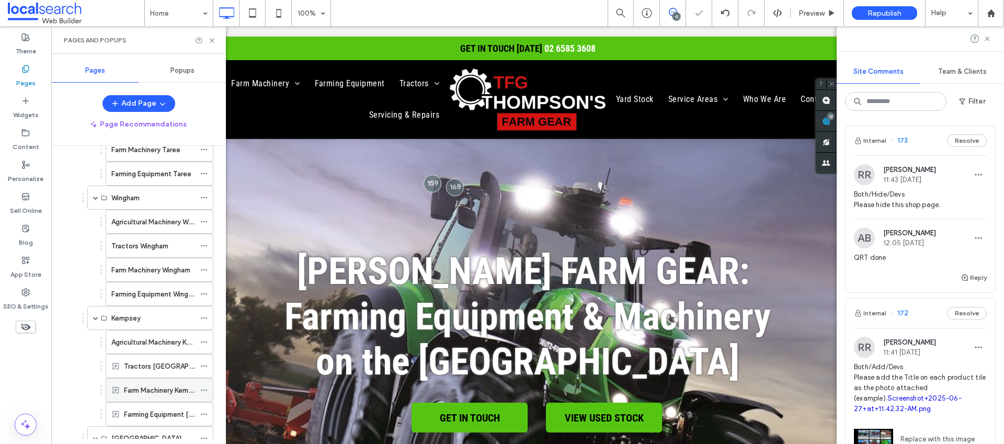
click at [202, 389] on icon at bounding box center [203, 389] width 7 height 7
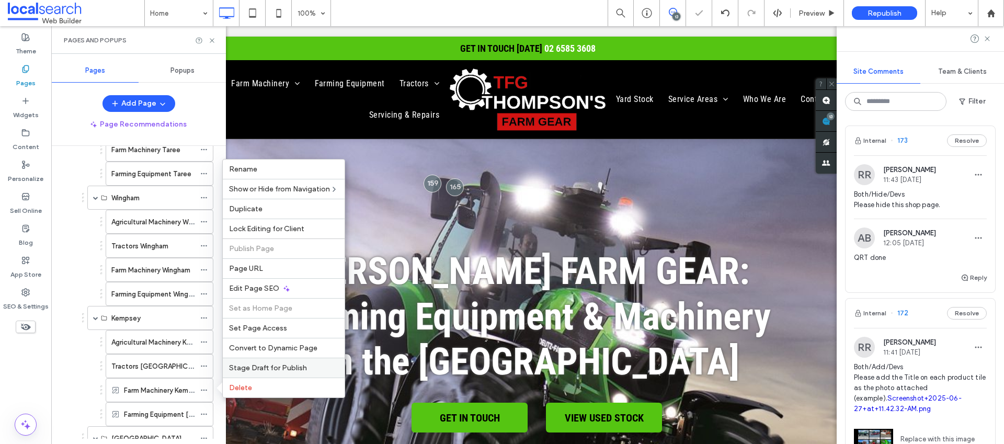
click at [239, 367] on span "Stage Draft for Publish" at bounding box center [268, 367] width 78 height 9
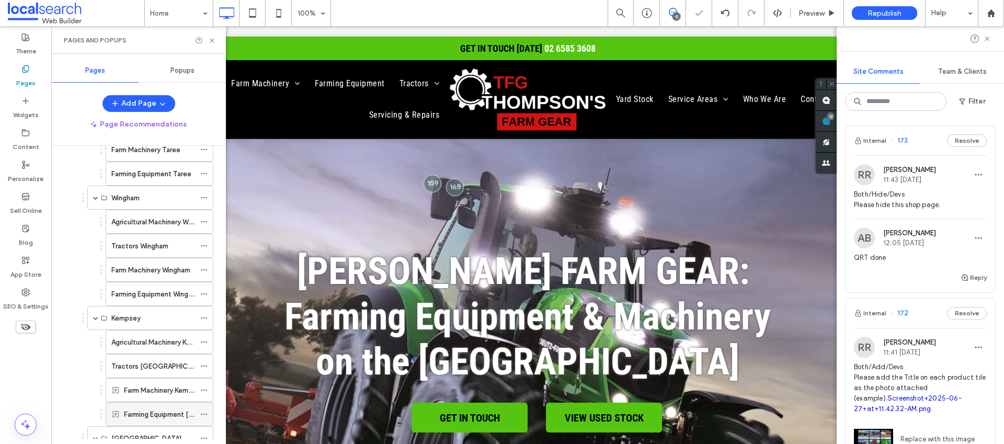
click at [202, 412] on icon at bounding box center [203, 413] width 7 height 7
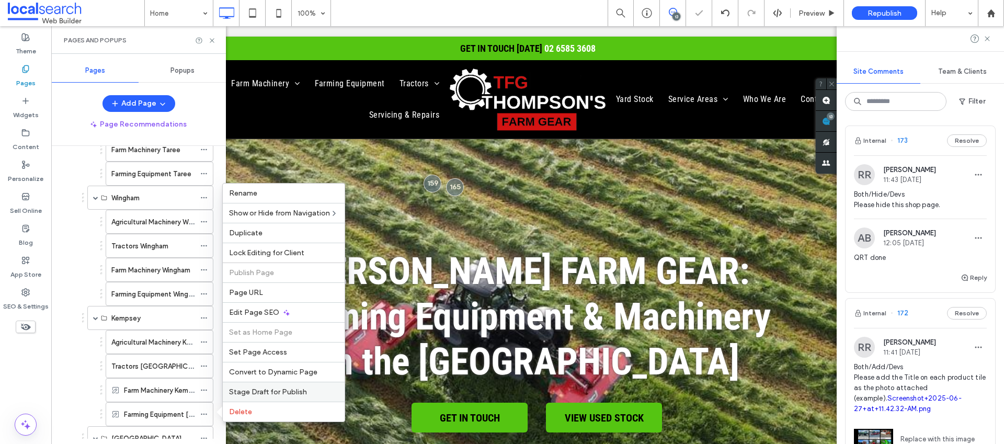
click at [238, 388] on span "Stage Draft for Publish" at bounding box center [268, 391] width 78 height 9
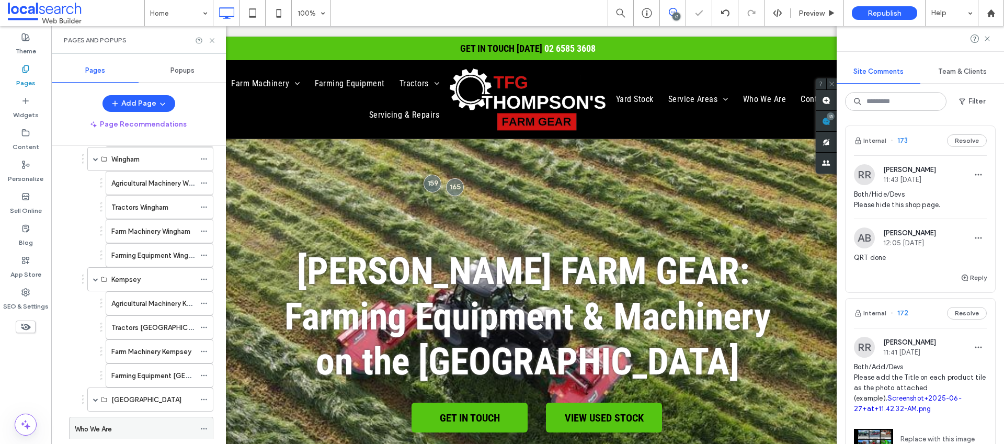
scroll to position [1102, 0]
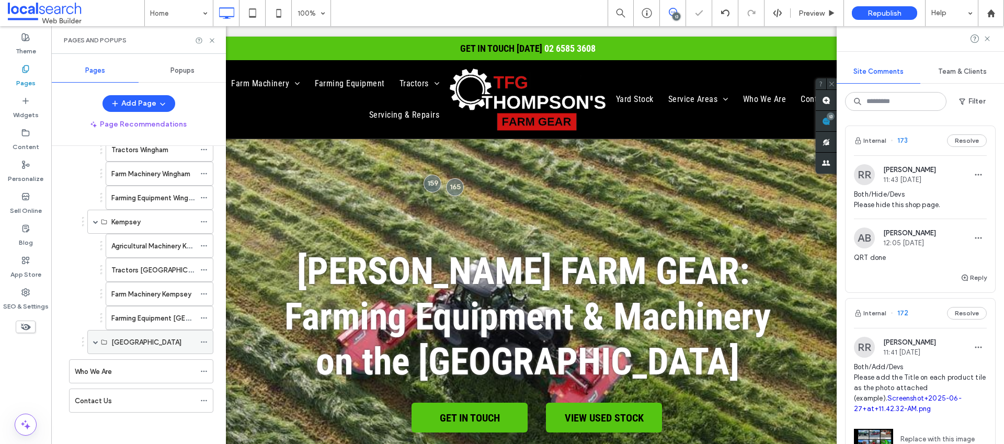
click at [95, 342] on span at bounding box center [95, 341] width 5 height 5
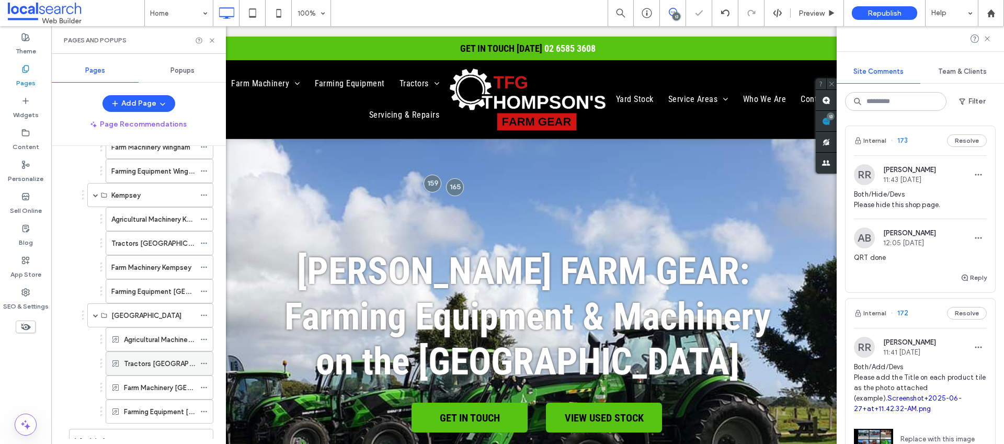
scroll to position [1198, 0]
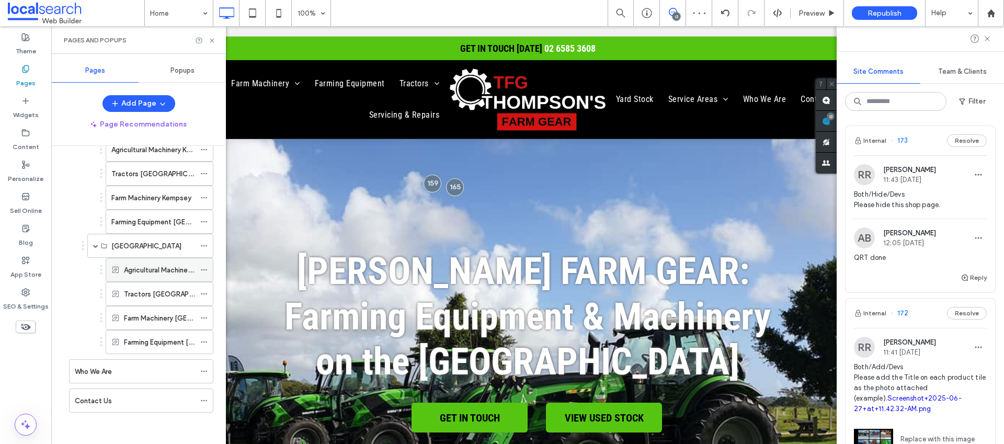
click at [205, 268] on icon at bounding box center [203, 269] width 7 height 7
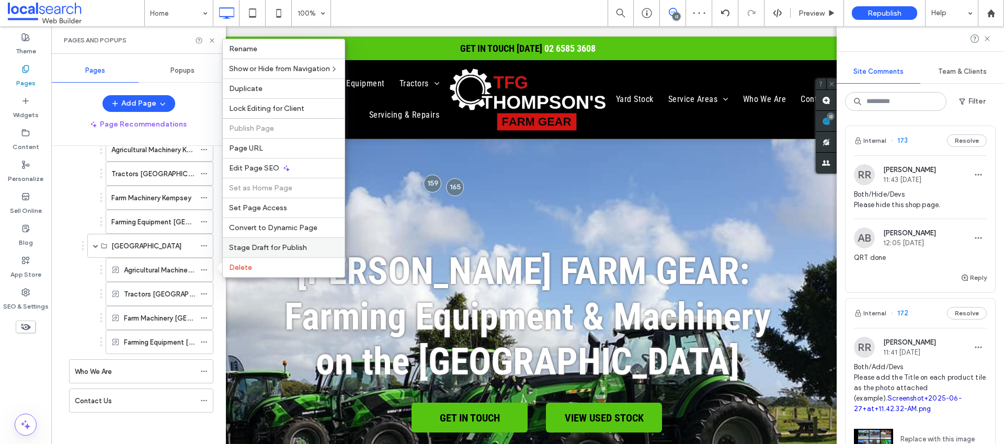
click at [255, 248] on span "Stage Draft for Publish" at bounding box center [268, 247] width 78 height 9
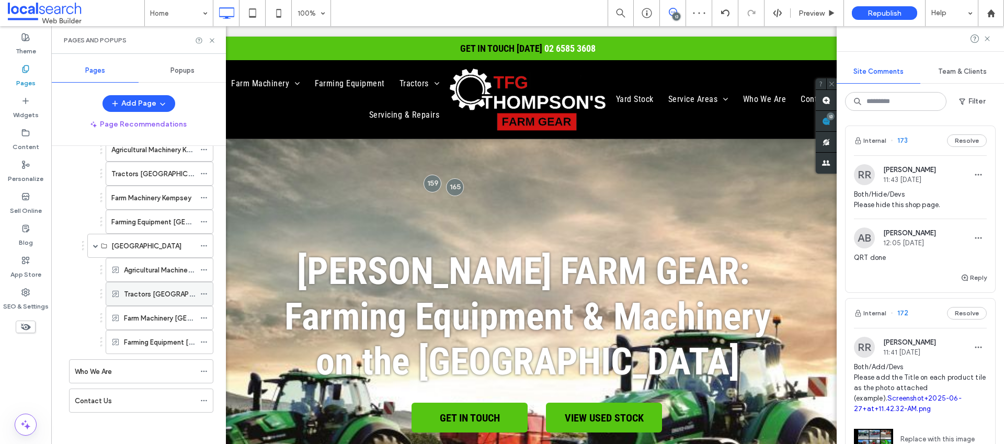
click at [205, 293] on icon at bounding box center [203, 293] width 7 height 7
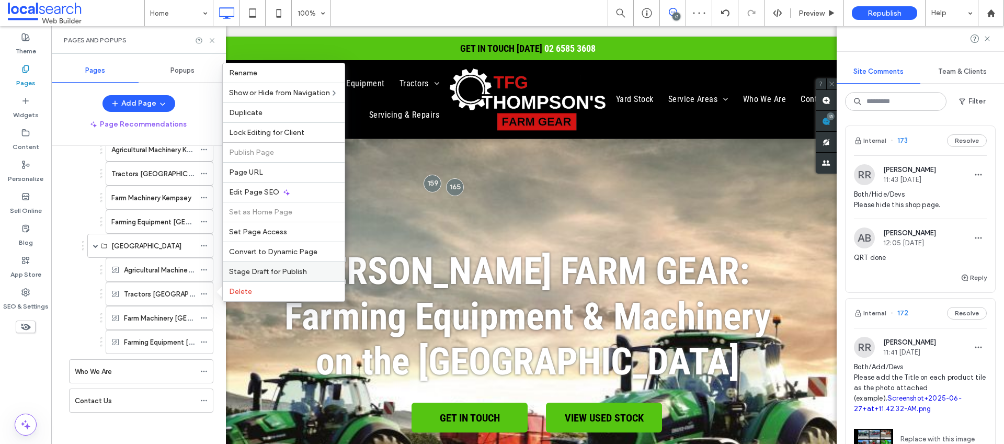
drag, startPoint x: 239, startPoint y: 267, endPoint x: 175, endPoint y: 261, distance: 64.0
click at [239, 267] on span "Stage Draft for Publish" at bounding box center [268, 271] width 78 height 9
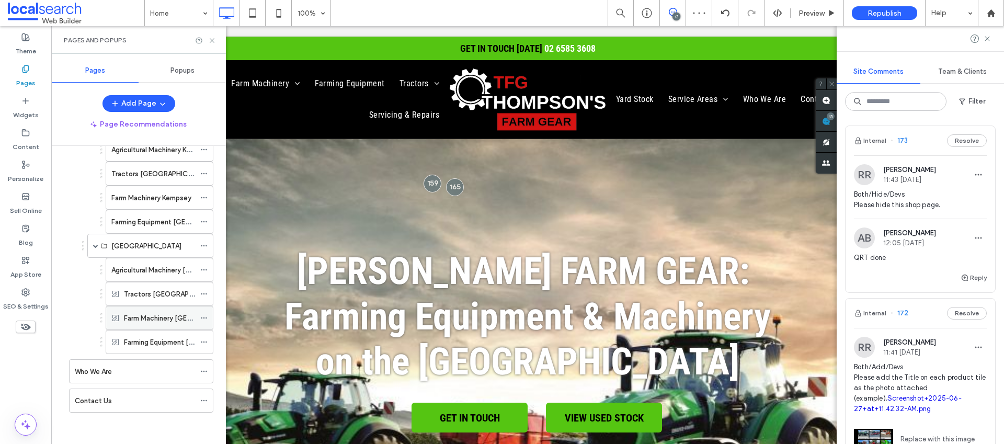
click at [204, 316] on icon at bounding box center [203, 317] width 7 height 7
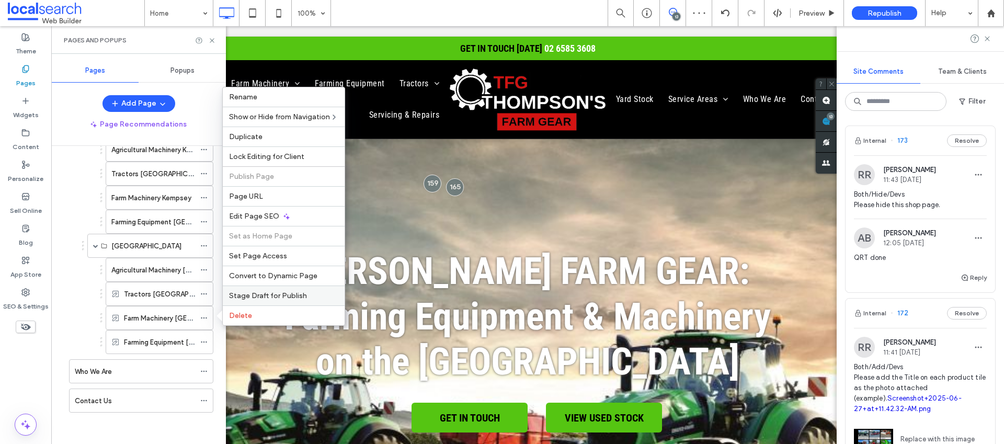
click at [255, 289] on div "Stage Draft for Publish" at bounding box center [284, 295] width 122 height 20
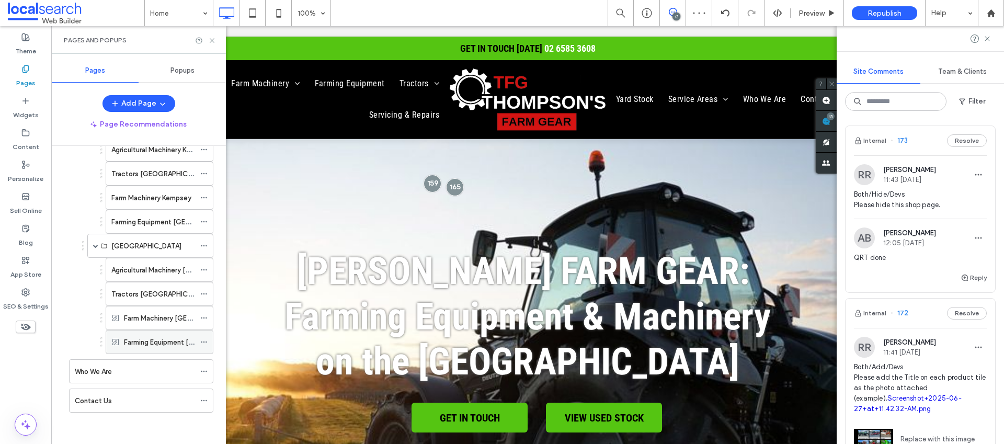
click at [205, 339] on icon at bounding box center [203, 341] width 7 height 7
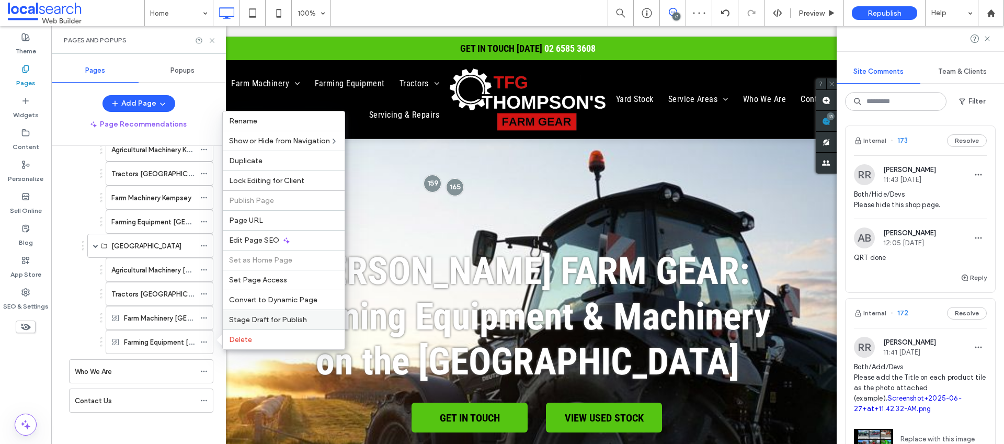
click at [255, 313] on div "Stage Draft for Publish" at bounding box center [284, 319] width 122 height 20
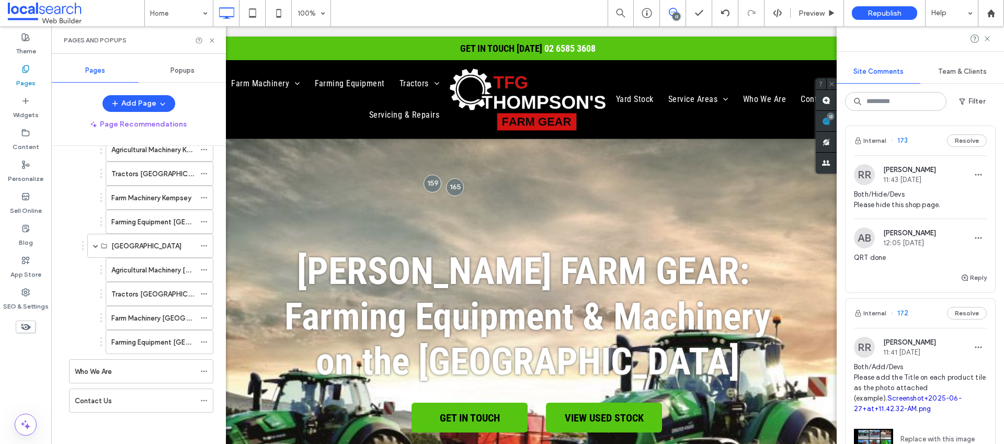
click at [24, 301] on label "SEO & Settings" at bounding box center [25, 303] width 45 height 15
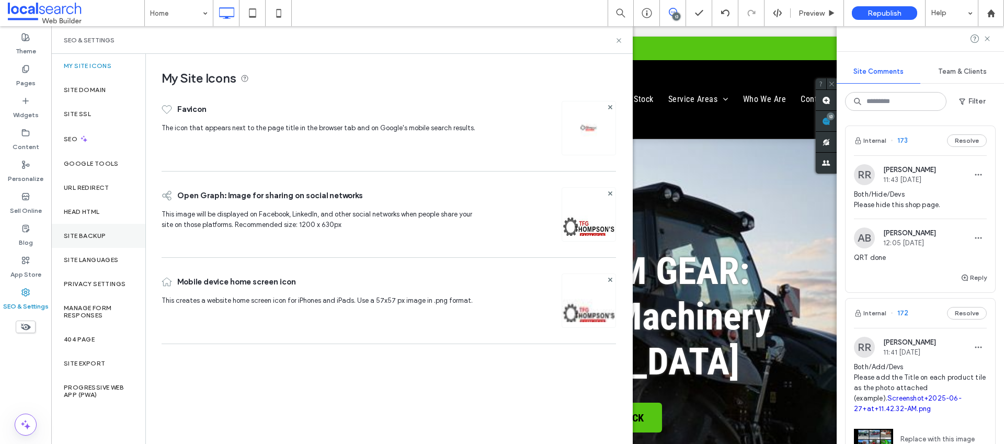
click at [72, 243] on div "Site Backup" at bounding box center [98, 236] width 94 height 24
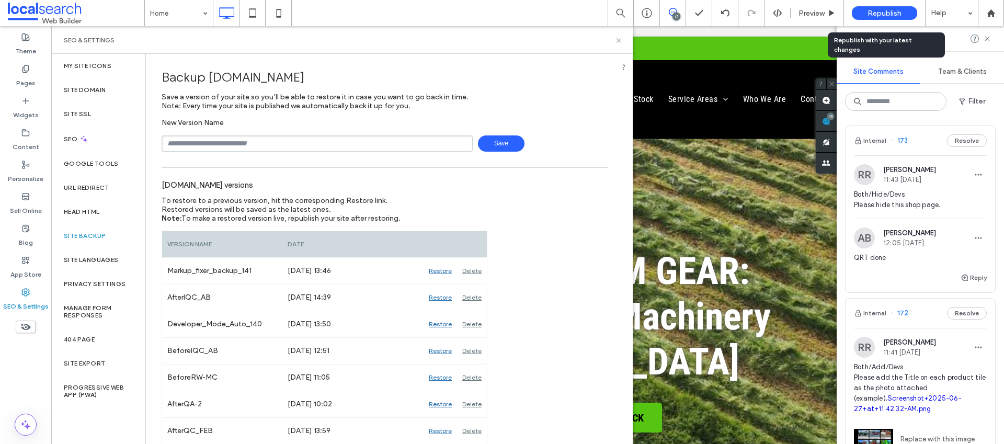
click at [885, 10] on span "Republish" at bounding box center [884, 13] width 34 height 9
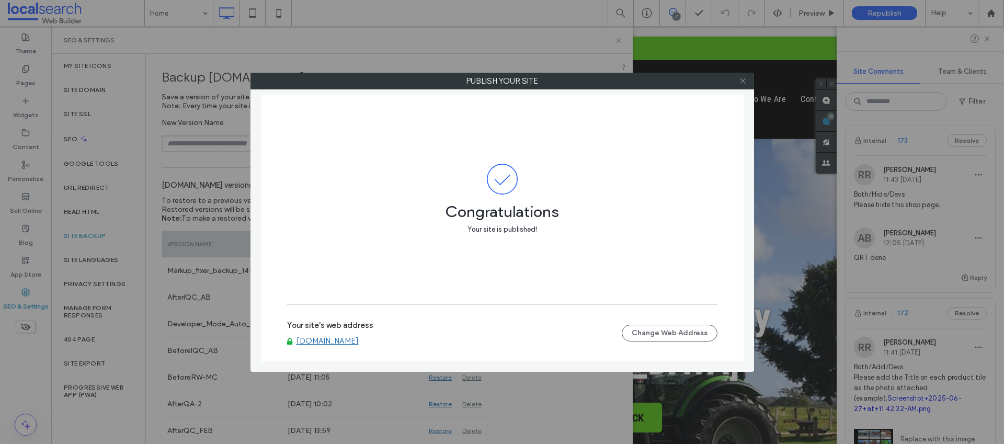
click at [741, 81] on icon at bounding box center [743, 81] width 8 height 8
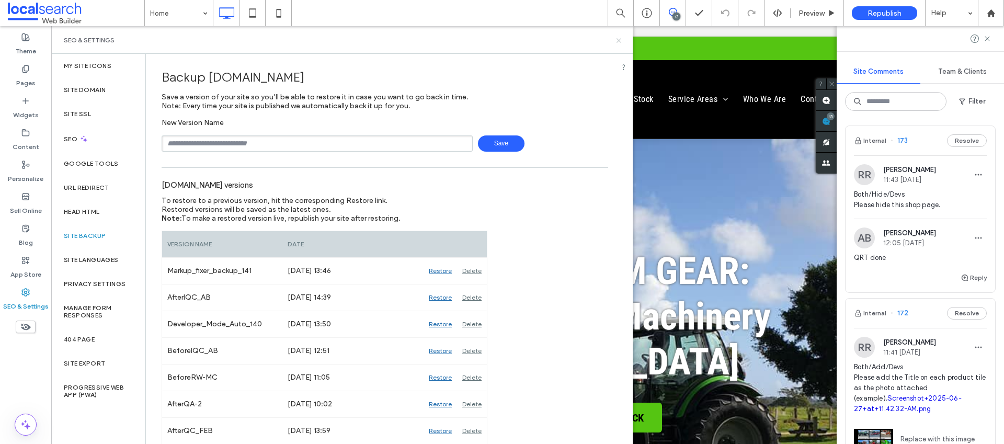
drag, startPoint x: 619, startPoint y: 39, endPoint x: 556, endPoint y: 91, distance: 82.0
click at [619, 39] on icon at bounding box center [619, 41] width 8 height 8
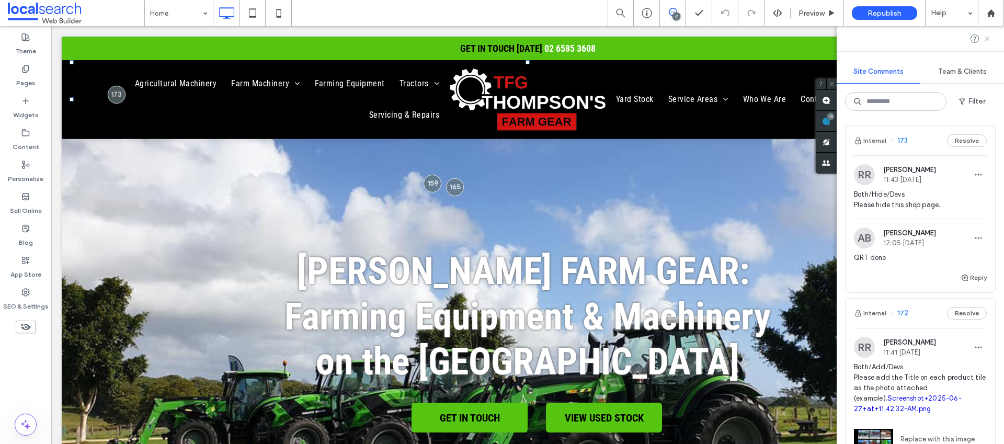
click at [988, 36] on icon at bounding box center [987, 38] width 8 height 8
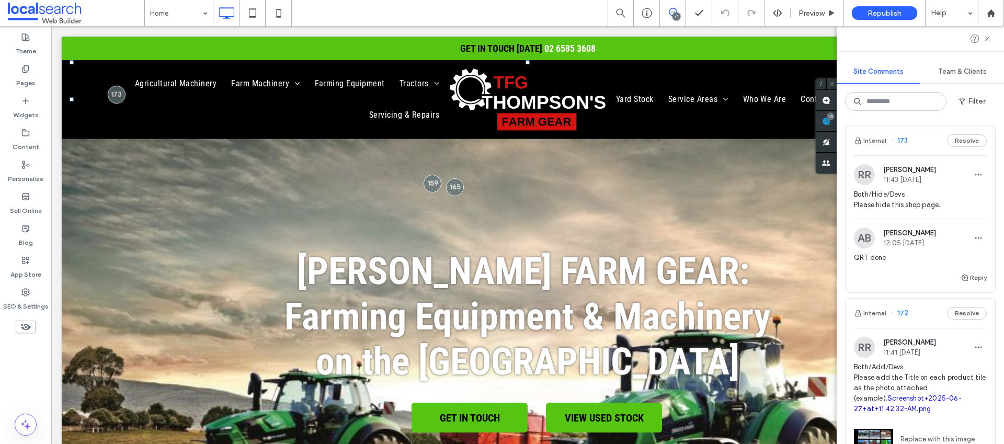
scroll to position [0, 0]
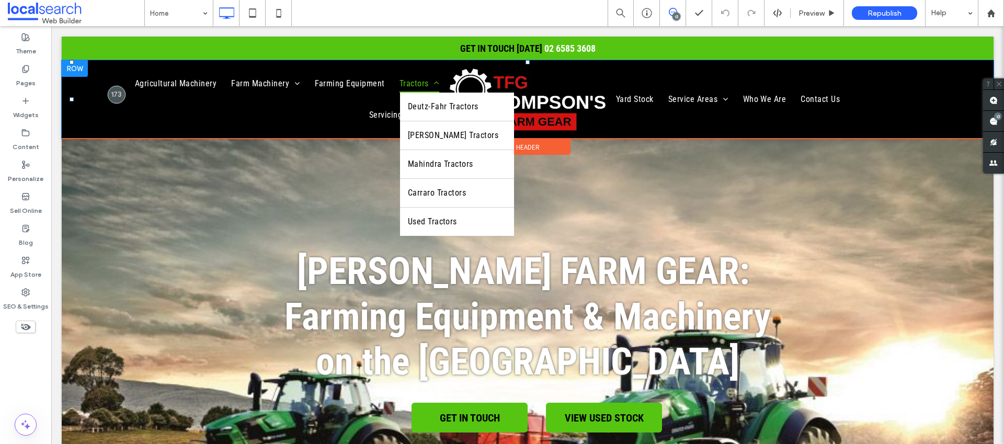
click at [392, 91] on link "Tractors" at bounding box center [419, 83] width 54 height 19
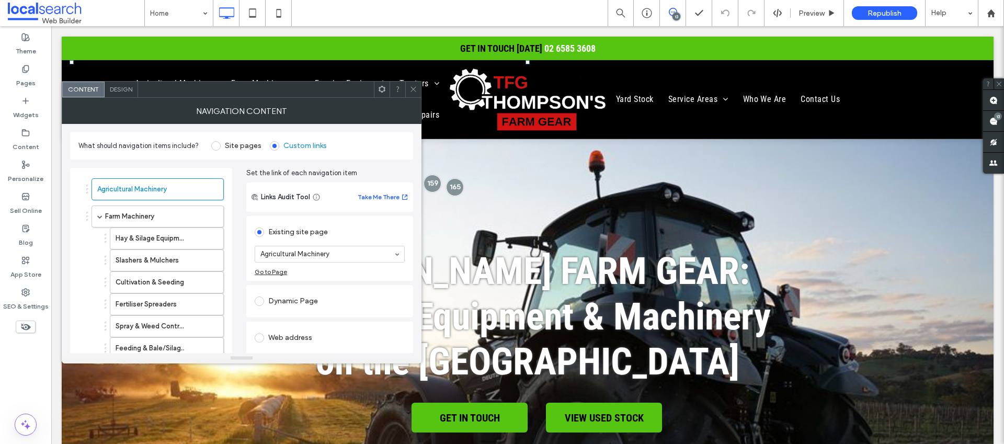
click at [413, 85] on icon at bounding box center [413, 89] width 8 height 8
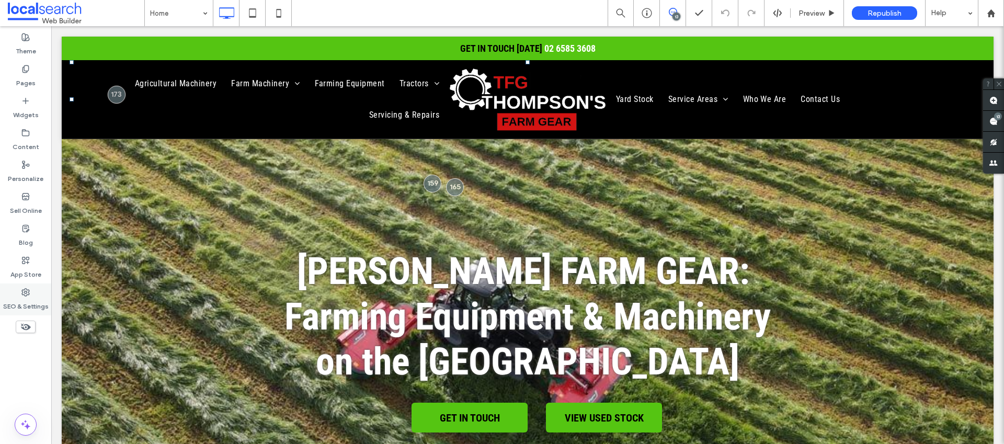
click at [28, 294] on use at bounding box center [25, 292] width 7 height 7
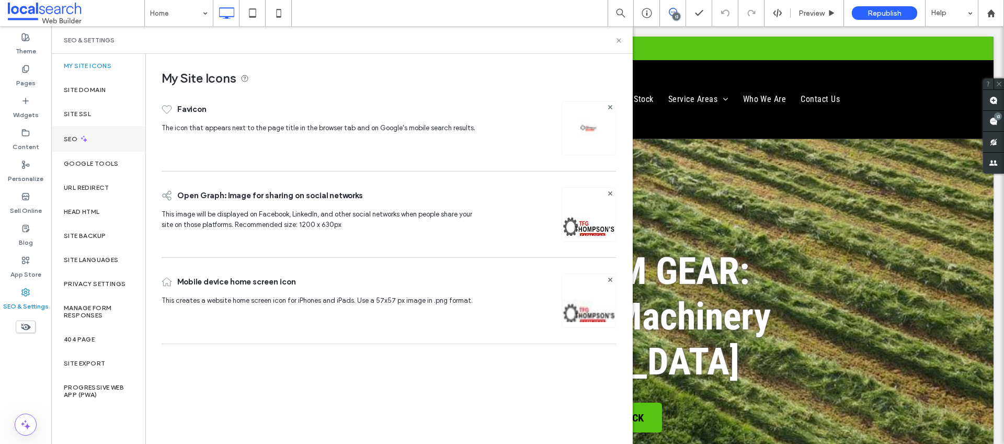
click at [128, 131] on div "SEO" at bounding box center [98, 139] width 94 height 26
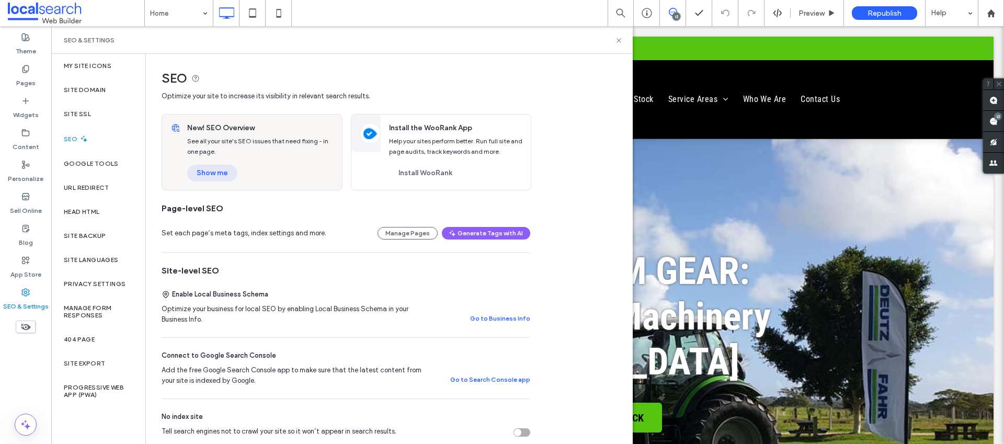
click at [212, 167] on button "Show me" at bounding box center [212, 173] width 50 height 17
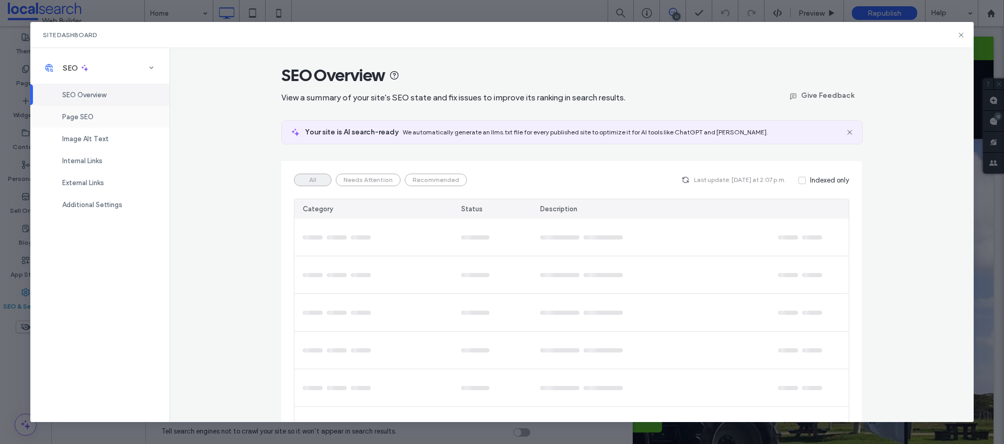
click at [83, 114] on span "Page SEO" at bounding box center [77, 117] width 31 height 8
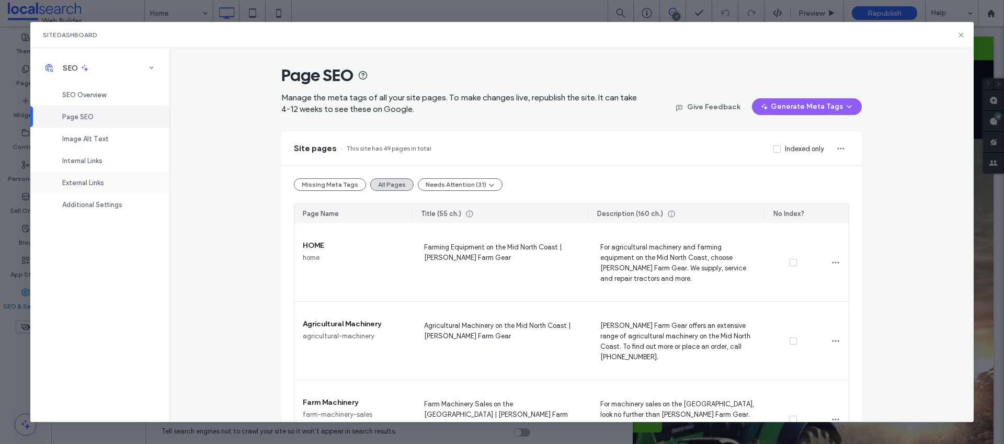
click at [94, 189] on div "External Links" at bounding box center [99, 182] width 139 height 22
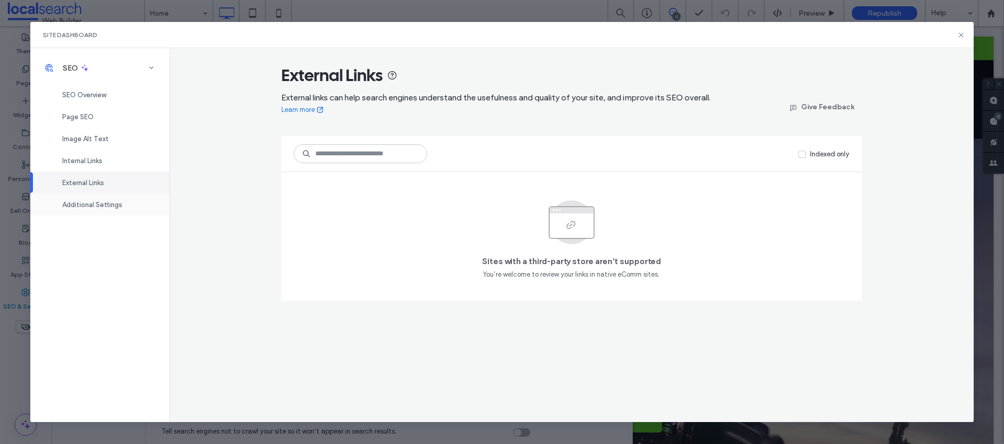
click at [79, 196] on div "Additional Settings" at bounding box center [99, 204] width 139 height 22
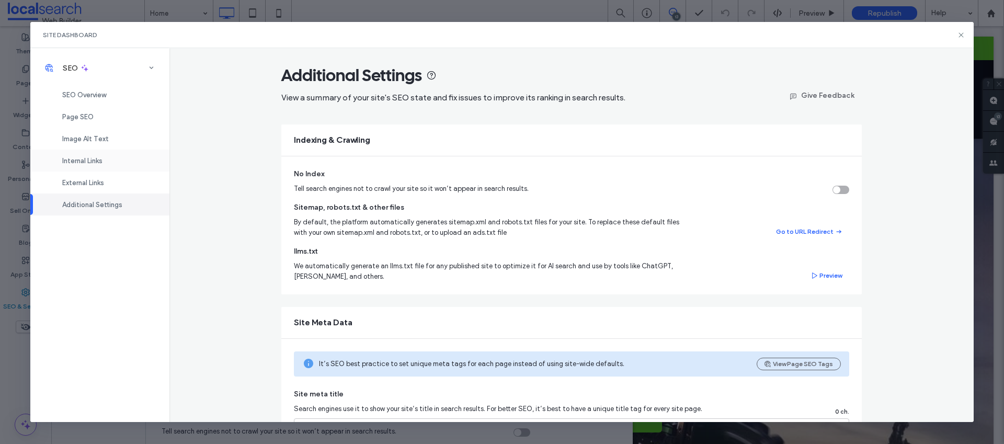
click at [88, 159] on span "Internal Links" at bounding box center [82, 161] width 40 height 8
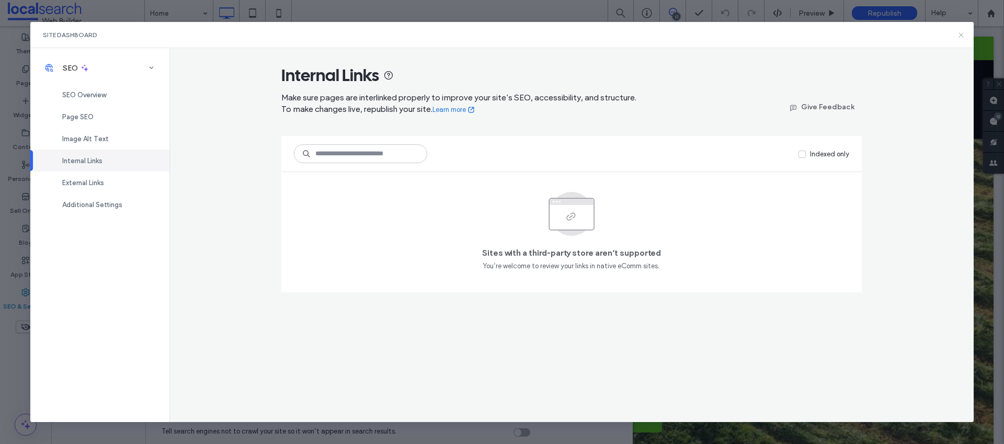
click at [962, 31] on icon at bounding box center [961, 35] width 8 height 8
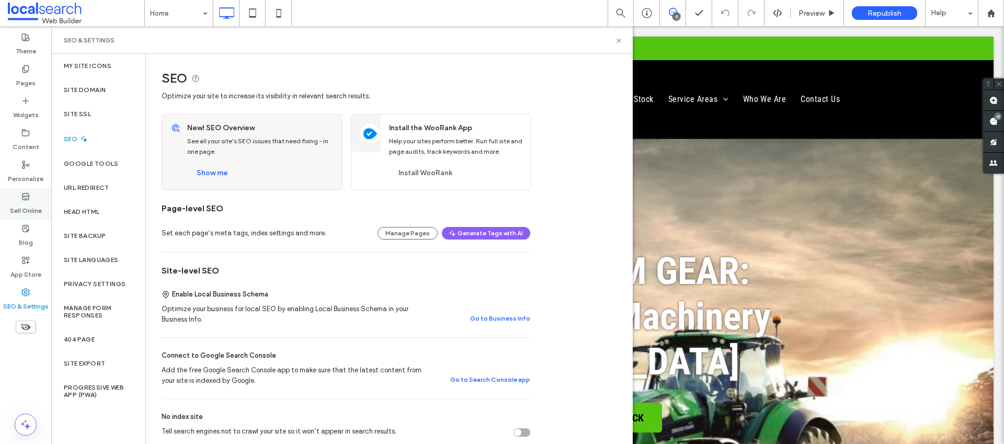
click at [21, 195] on icon at bounding box center [25, 196] width 8 height 8
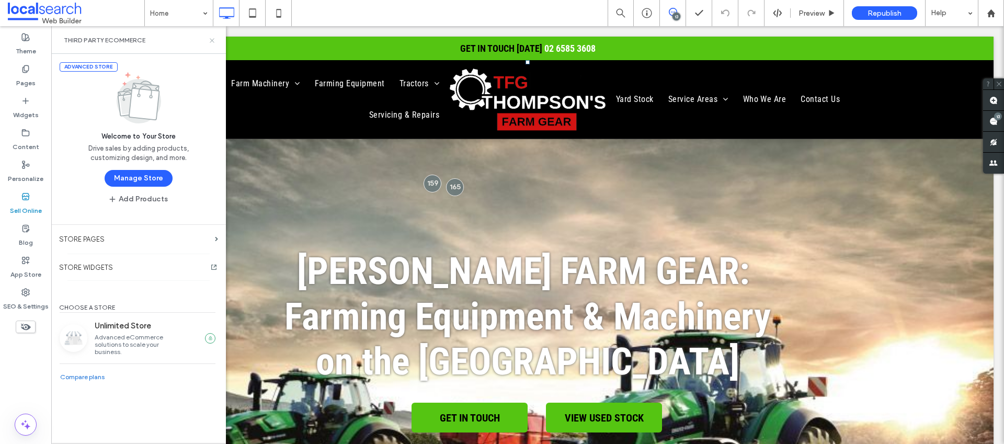
click at [213, 39] on use at bounding box center [212, 40] width 4 height 4
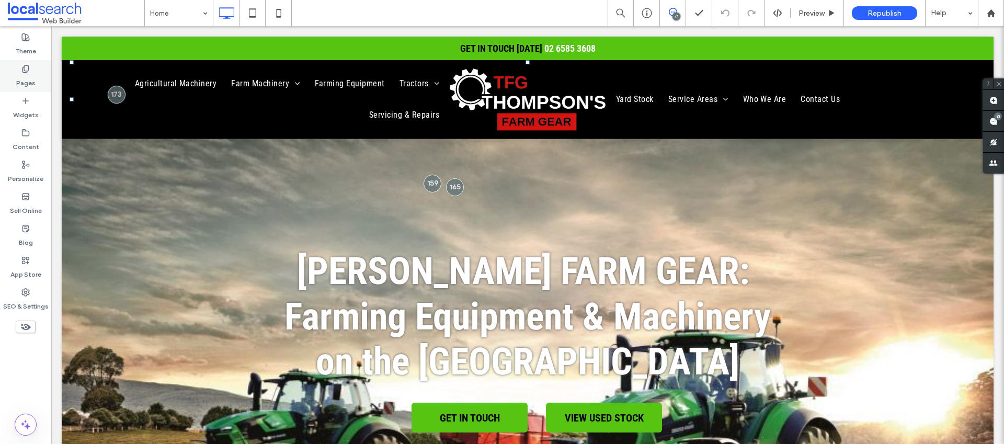
click at [24, 73] on label "Pages" at bounding box center [25, 80] width 19 height 15
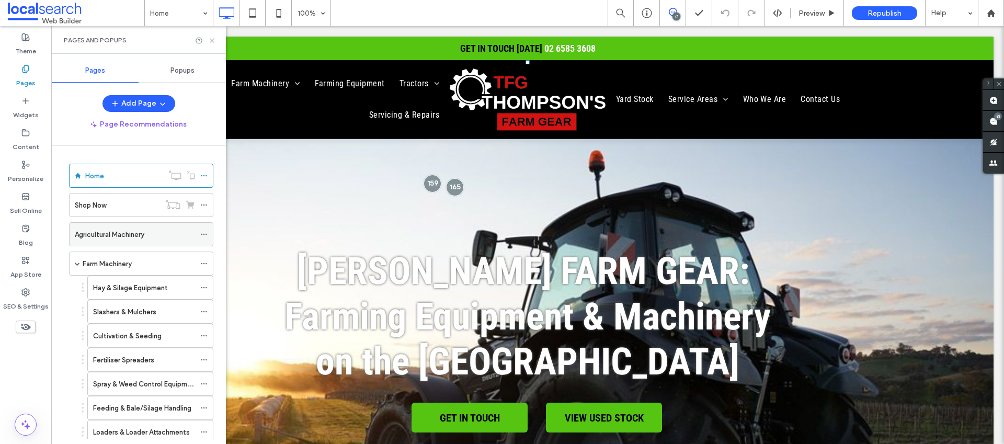
click at [106, 229] on label "Agricultural Machinery" at bounding box center [110, 234] width 70 height 18
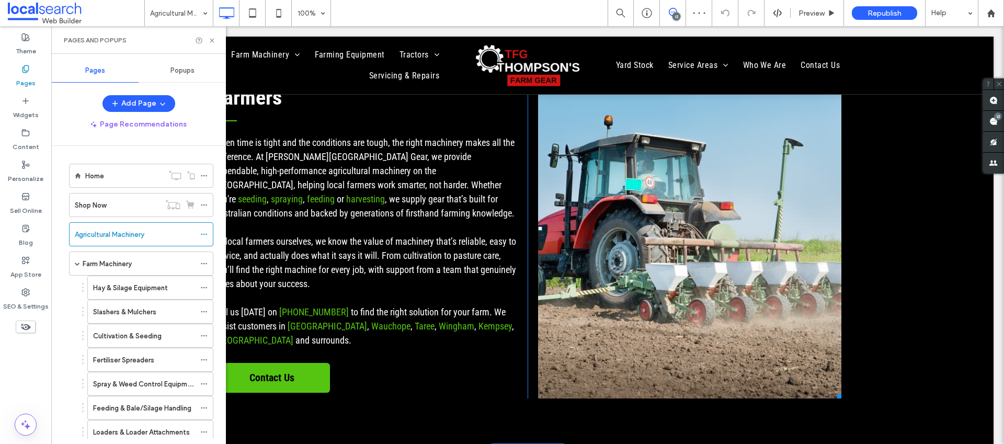
scroll to position [1010, 0]
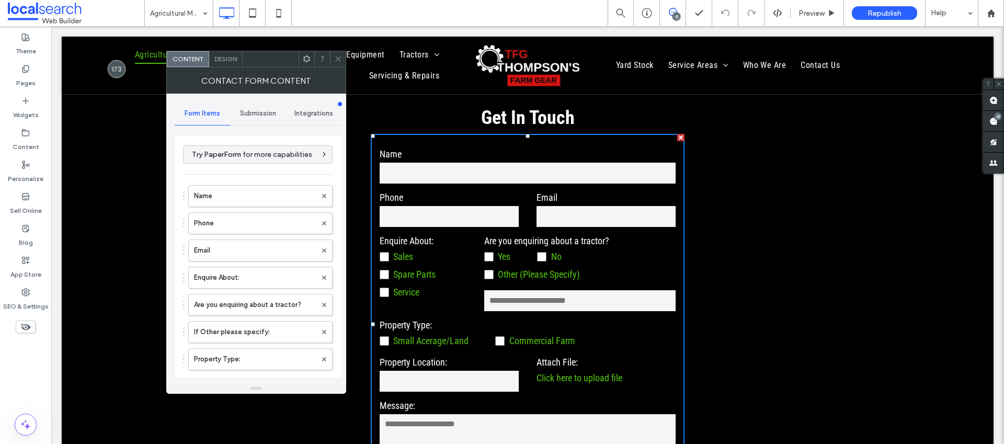
click at [256, 106] on div "Submission" at bounding box center [258, 113] width 56 height 23
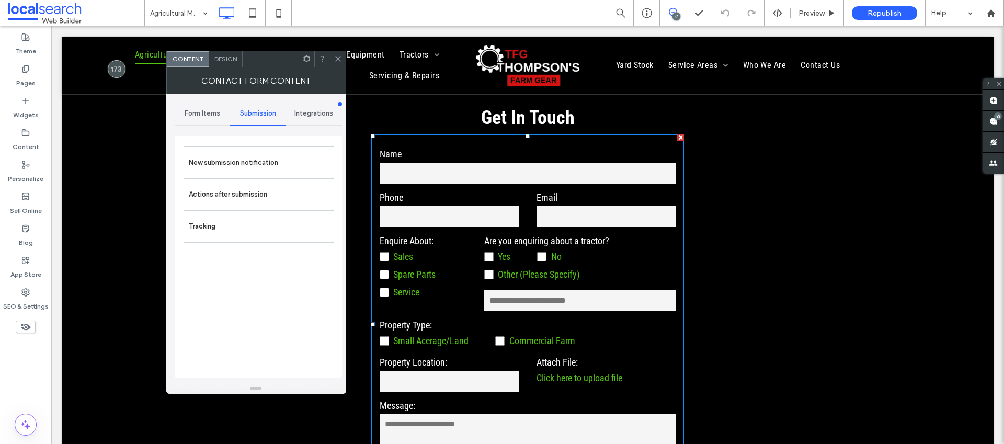
click at [201, 116] on span "Form Items" at bounding box center [203, 113] width 36 height 8
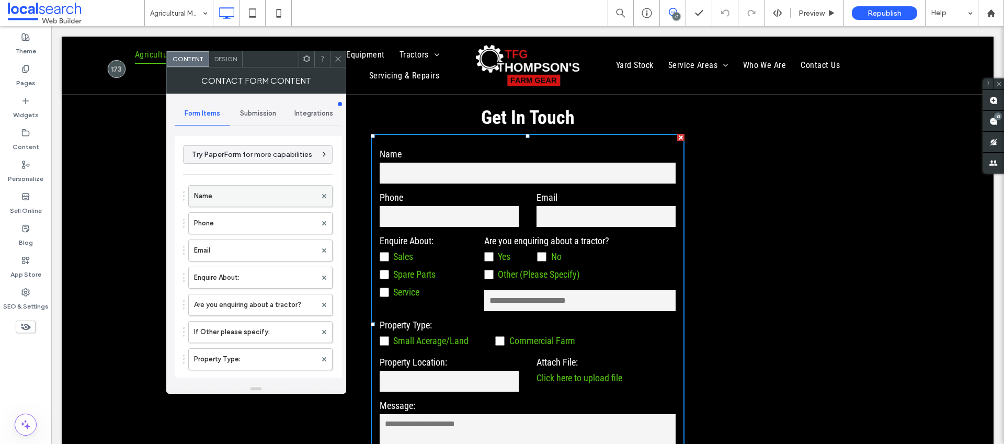
click at [231, 197] on label "Name" at bounding box center [255, 196] width 122 height 21
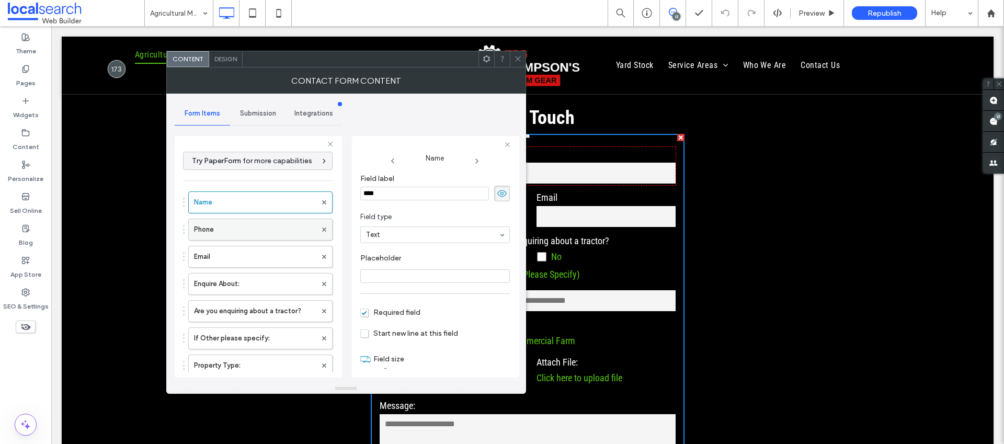
click at [231, 225] on label "Phone" at bounding box center [255, 229] width 122 height 21
click at [234, 257] on label "Email" at bounding box center [255, 256] width 122 height 21
click at [231, 278] on label "Enquire About:" at bounding box center [255, 283] width 122 height 21
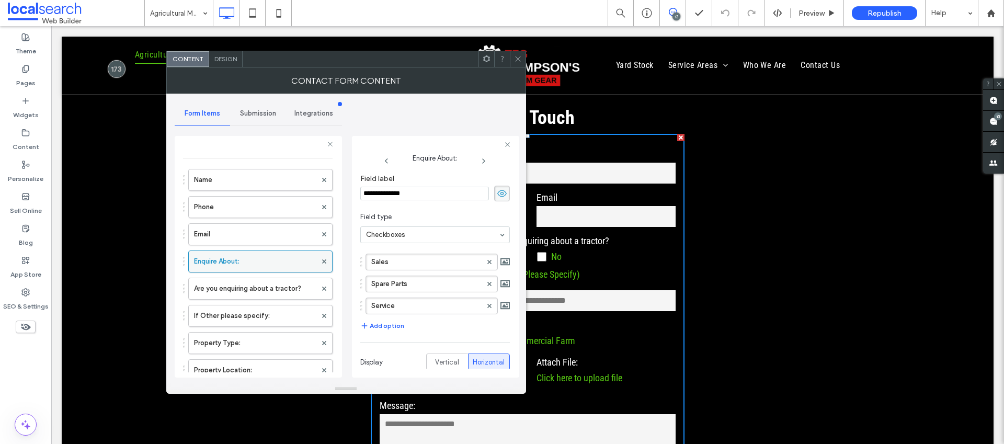
scroll to position [74, 0]
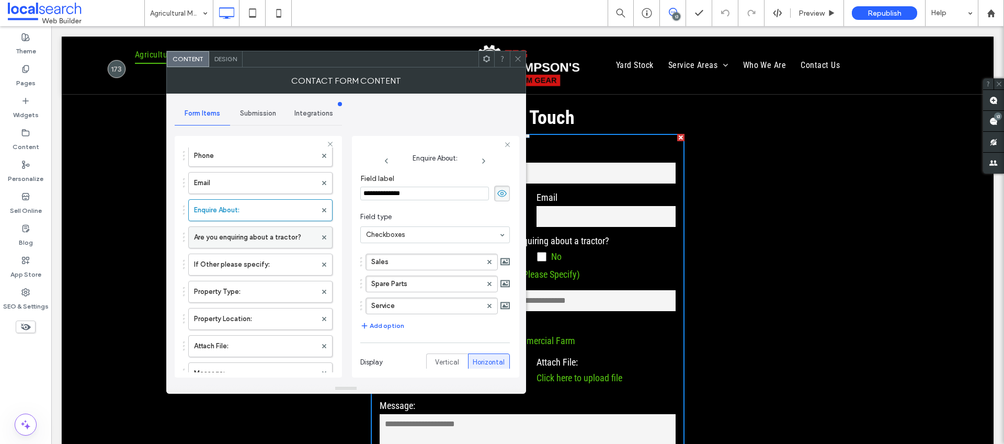
click at [240, 233] on label "Are you enquiring about a tractor?" at bounding box center [255, 237] width 122 height 21
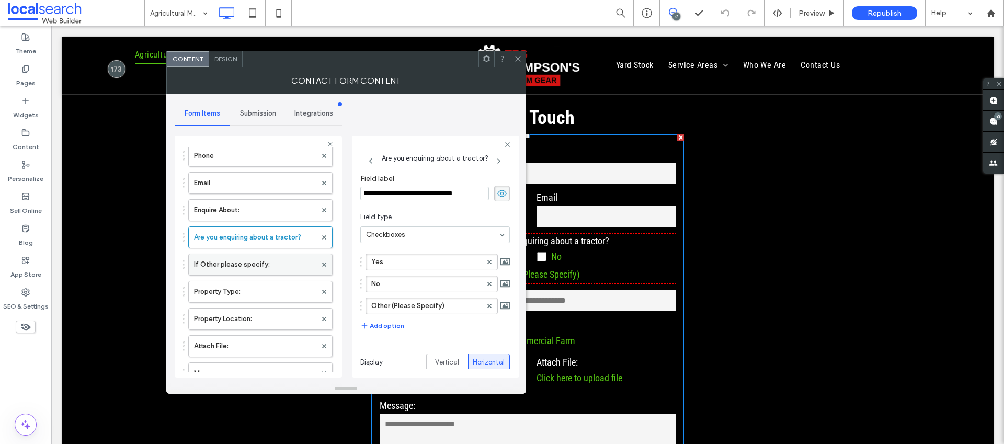
click at [246, 255] on label "If Other please specify:" at bounding box center [255, 264] width 122 height 21
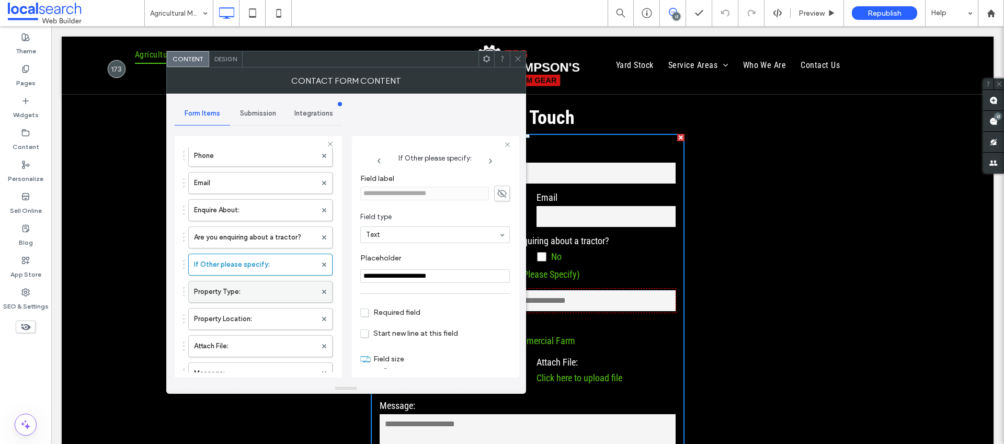
click at [240, 288] on label "Property Type:" at bounding box center [255, 291] width 122 height 21
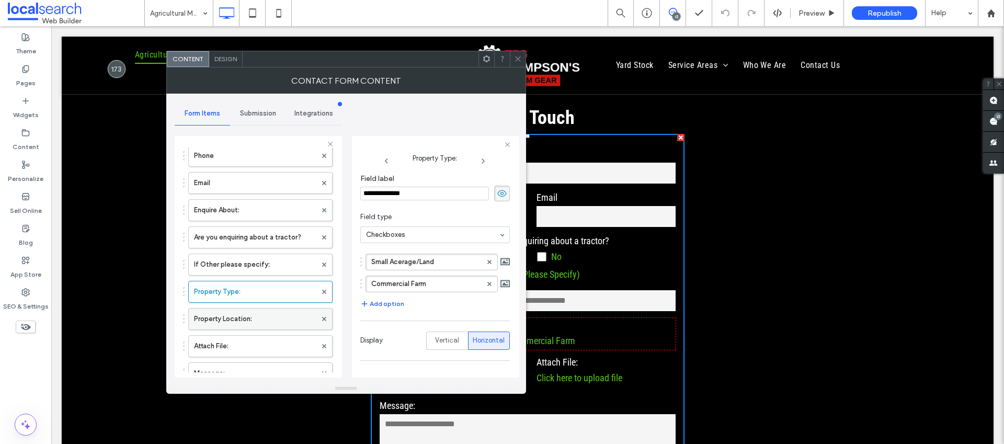
click at [235, 312] on label "Property Location:" at bounding box center [255, 318] width 122 height 21
type input "*"
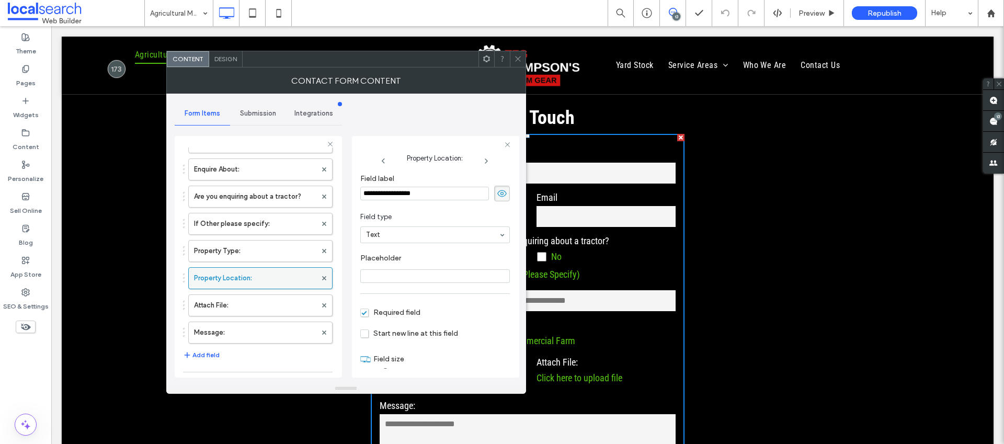
scroll to position [162, 0]
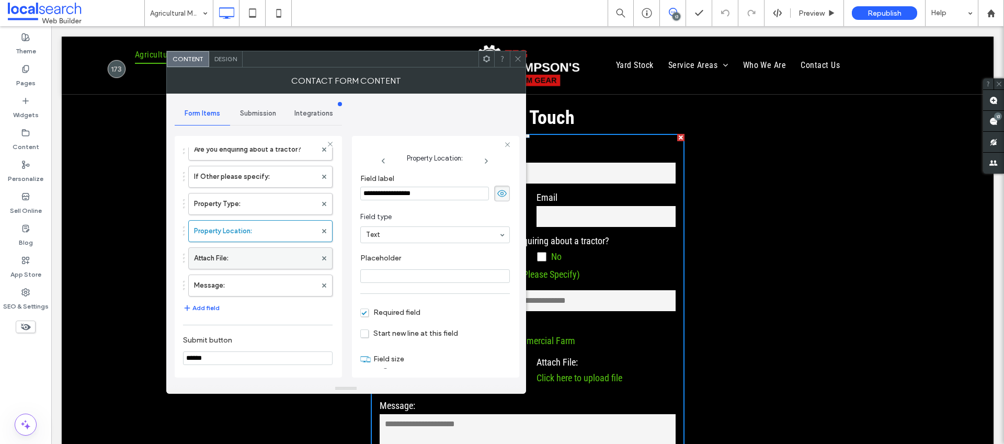
click at [246, 252] on label "Attach File:" at bounding box center [255, 258] width 122 height 21
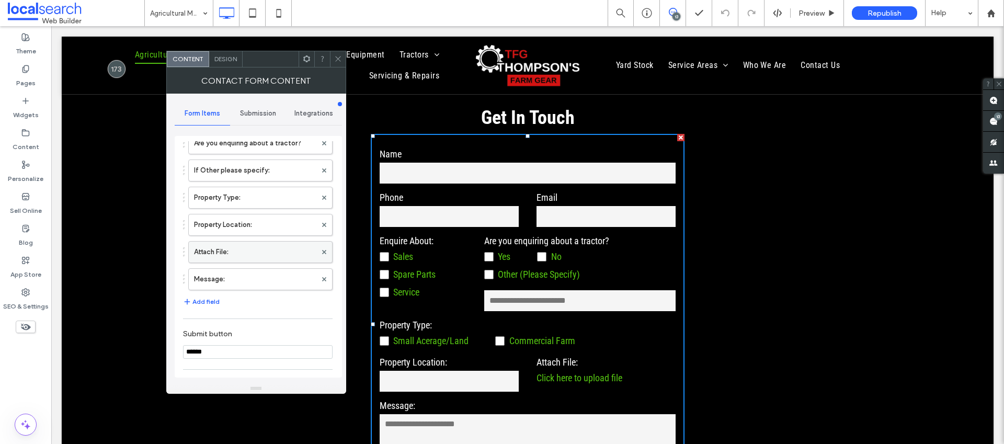
click at [241, 248] on label "Attach File:" at bounding box center [255, 251] width 122 height 21
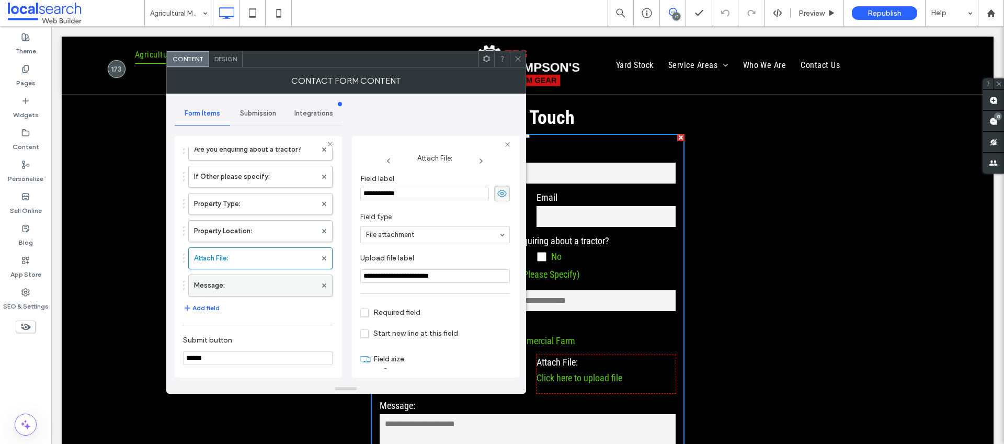
click at [237, 290] on label "Message:" at bounding box center [255, 285] width 122 height 21
type input "**"
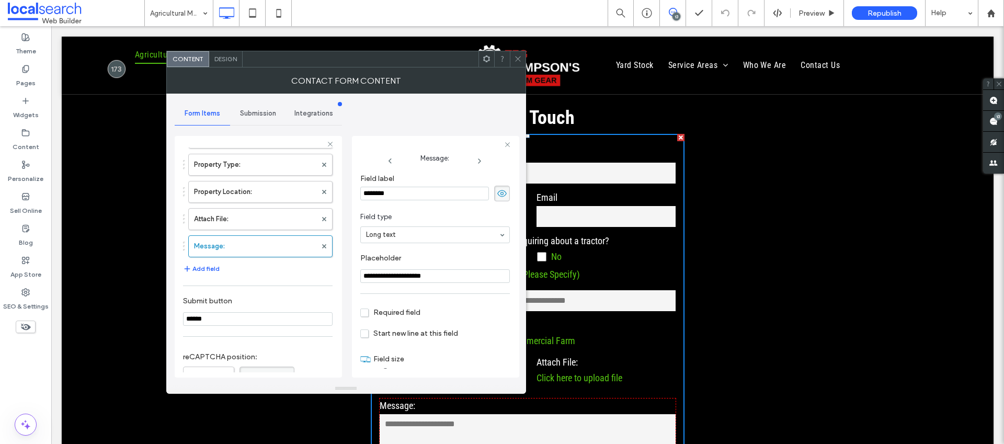
scroll to position [320, 0]
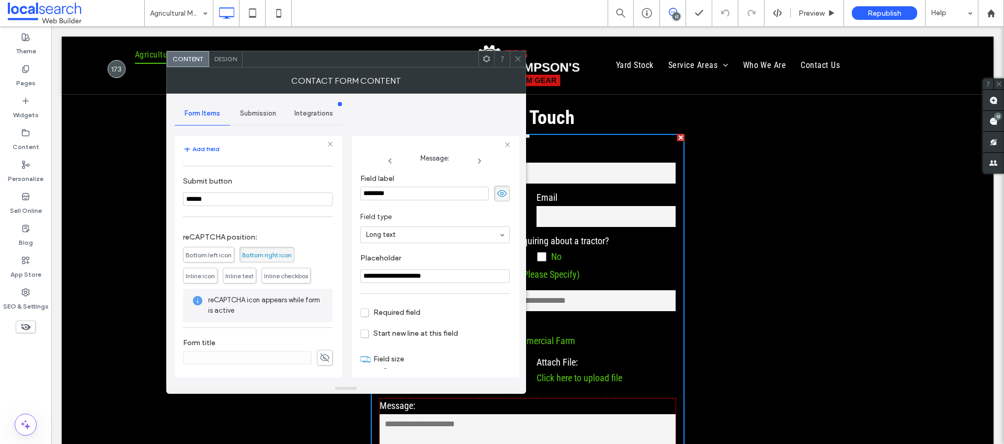
click at [254, 113] on span "Submission" at bounding box center [258, 113] width 36 height 8
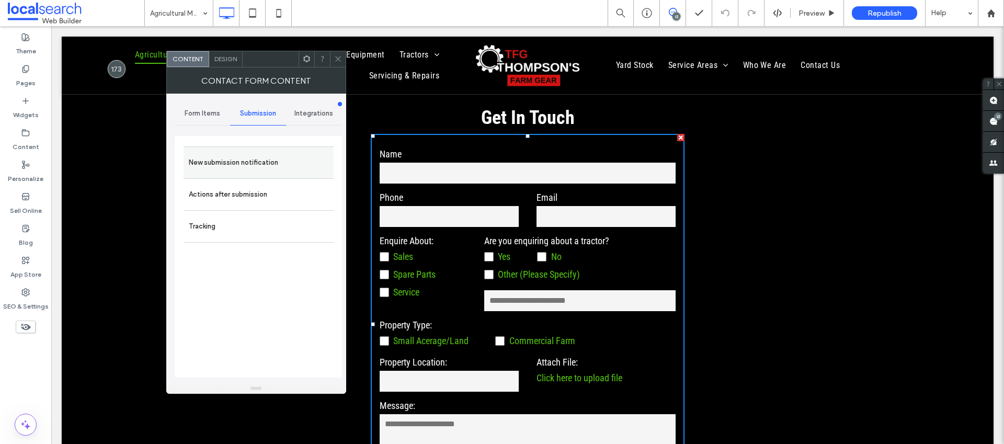
click at [249, 159] on label "New submission notification" at bounding box center [259, 162] width 140 height 21
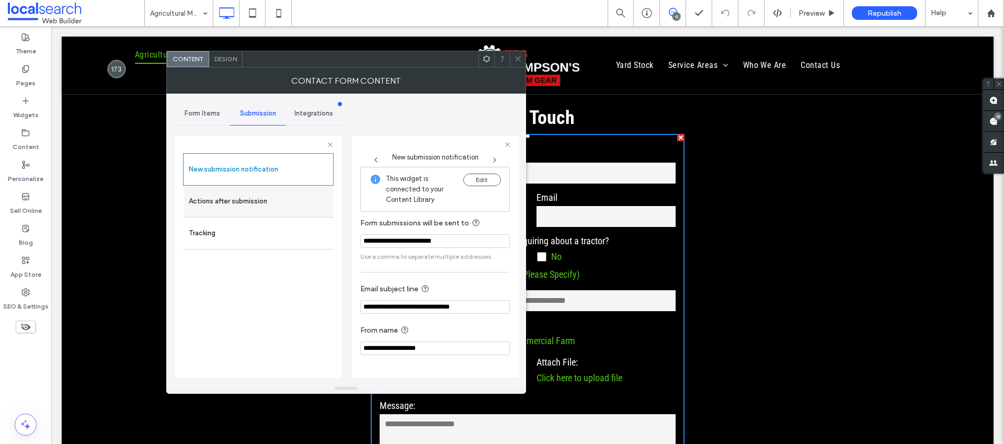
click at [237, 191] on label "Actions after submission" at bounding box center [259, 201] width 140 height 21
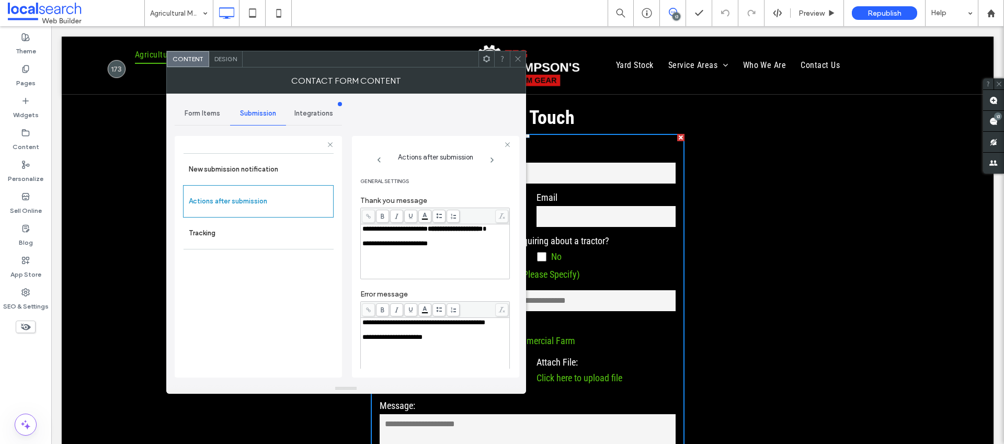
click at [227, 57] on span "Design" at bounding box center [225, 59] width 22 height 8
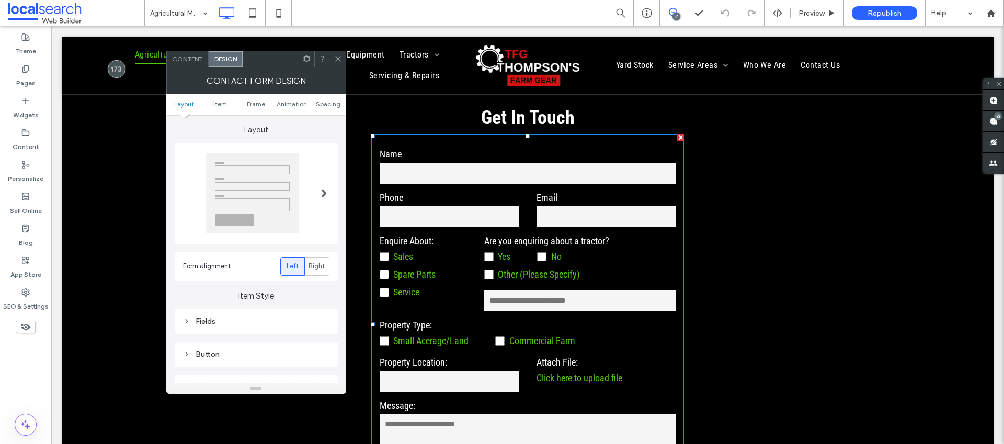
scroll to position [214, 0]
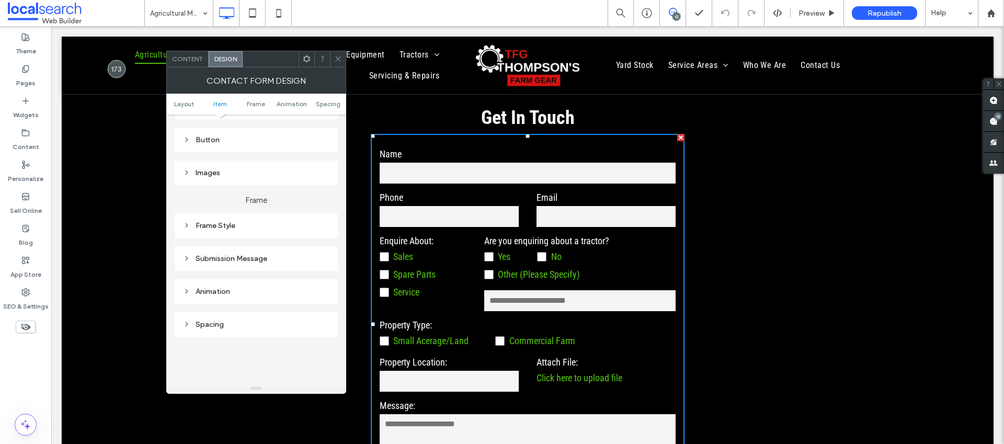
drag, startPoint x: 238, startPoint y: 257, endPoint x: 268, endPoint y: 267, distance: 30.9
click at [238, 257] on div "Submission Message" at bounding box center [256, 258] width 146 height 9
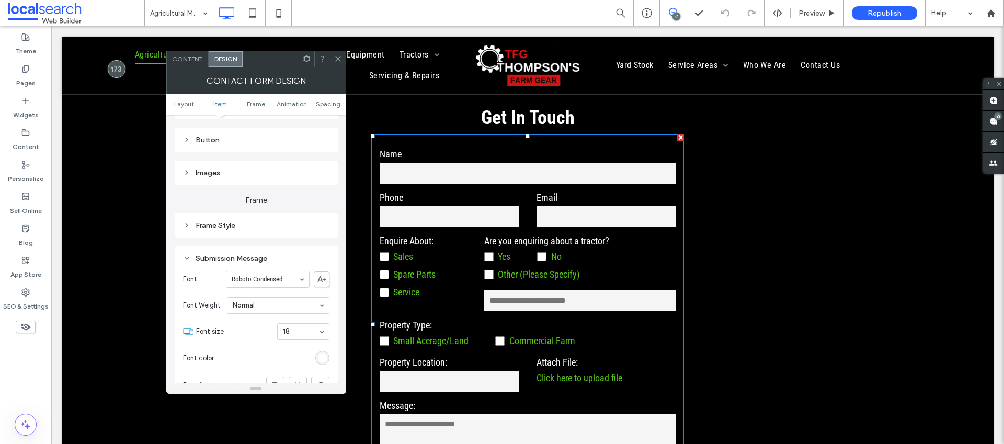
click at [338, 57] on icon at bounding box center [338, 59] width 8 height 8
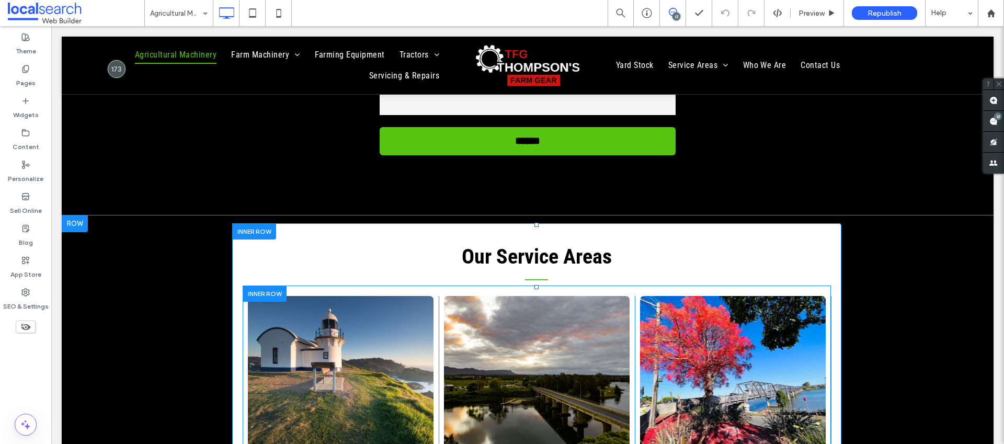
scroll to position [1216, 0]
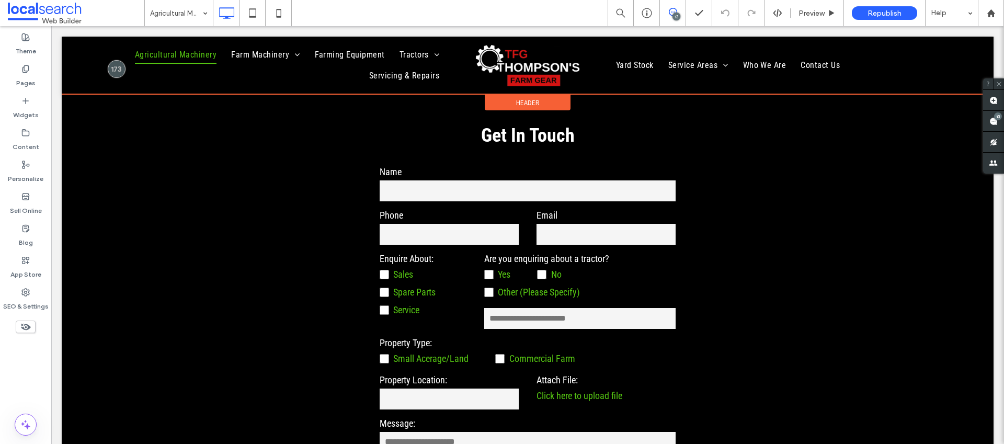
click at [539, 70] on div at bounding box center [527, 65] width 931 height 57
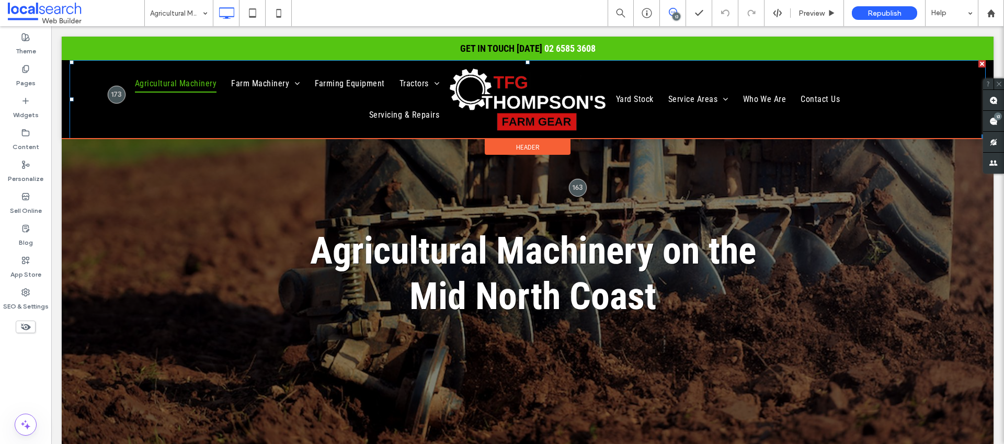
scroll to position [0, 0]
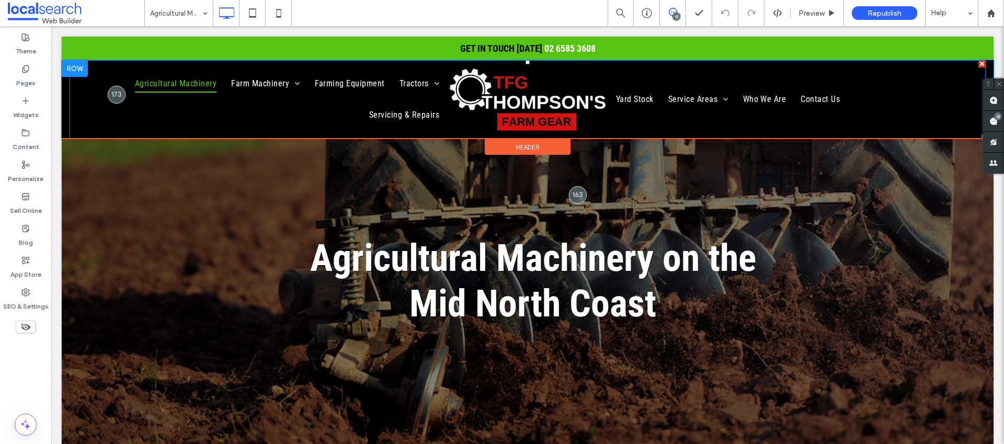
click at [525, 94] on img at bounding box center [527, 99] width 157 height 63
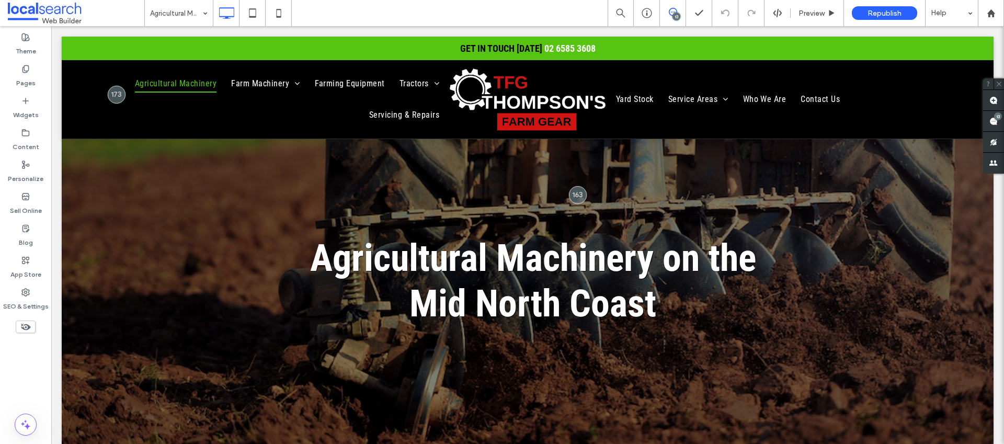
click at [510, 99] on div at bounding box center [502, 222] width 1004 height 444
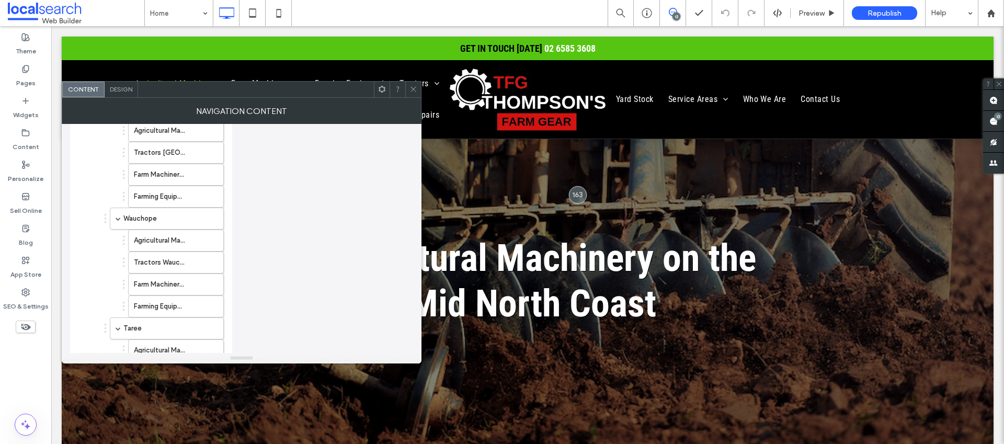
scroll to position [727, 0]
click at [416, 86] on icon at bounding box center [413, 89] width 8 height 8
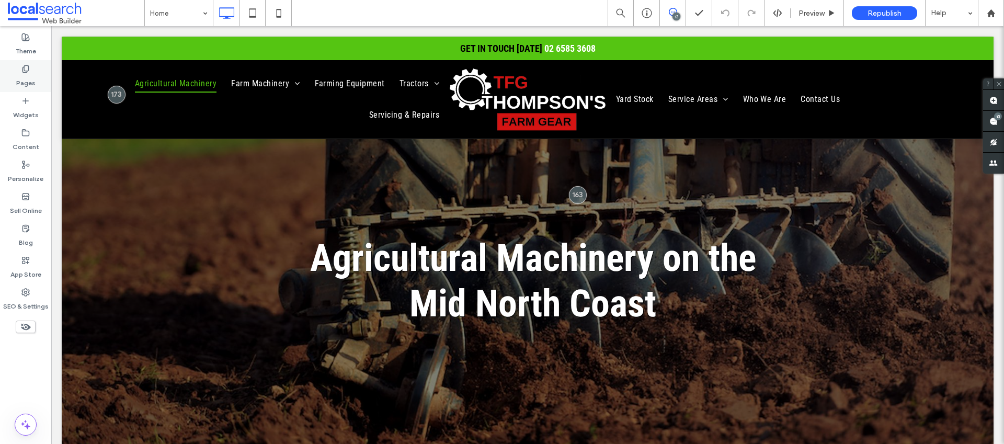
click at [23, 70] on icon at bounding box center [25, 69] width 8 height 8
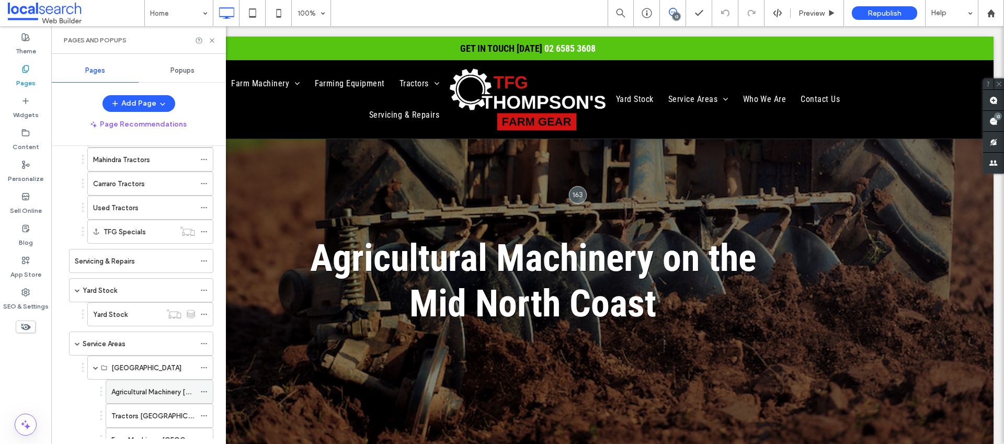
scroll to position [483, 0]
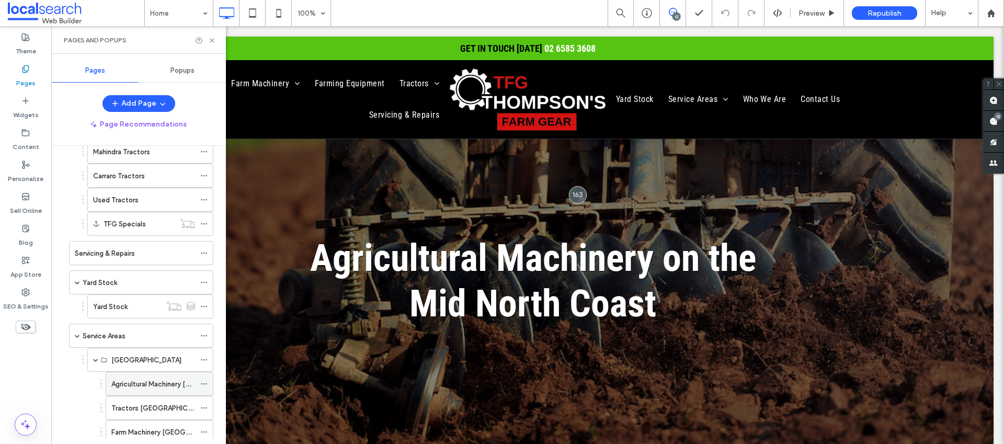
click at [154, 376] on div "Agricultural Machinery [GEOGRAPHIC_DATA]" at bounding box center [153, 383] width 84 height 23
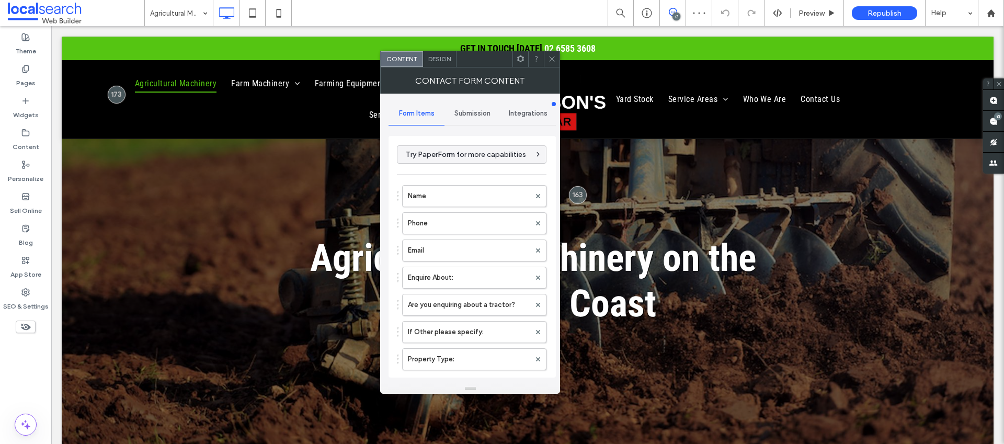
click at [435, 55] on span "Design" at bounding box center [439, 59] width 22 height 8
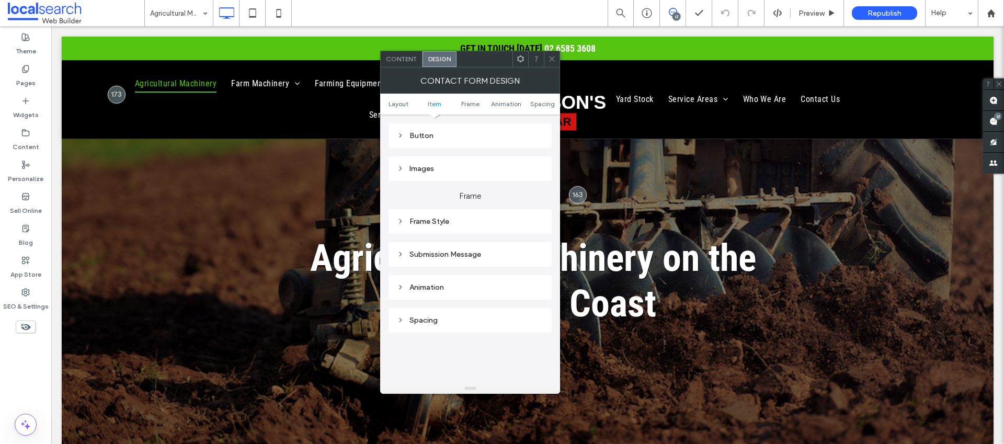
scroll to position [303, 0]
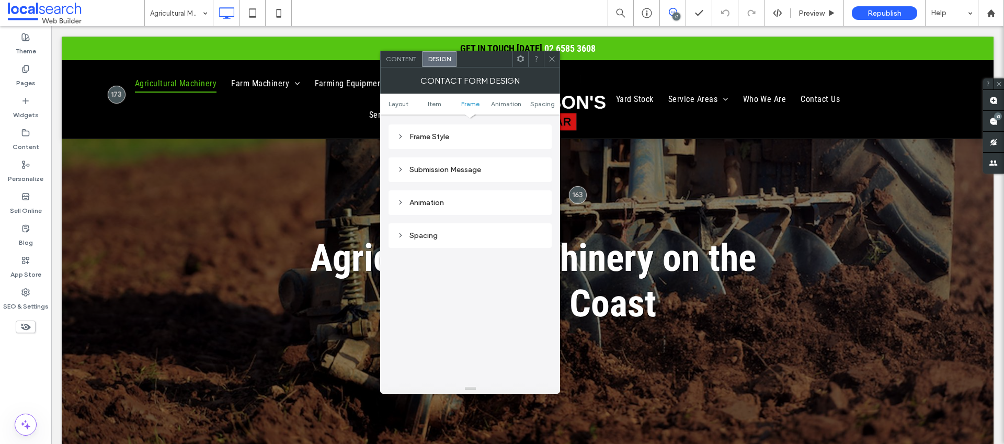
click at [458, 167] on div "Submission Message" at bounding box center [470, 169] width 146 height 9
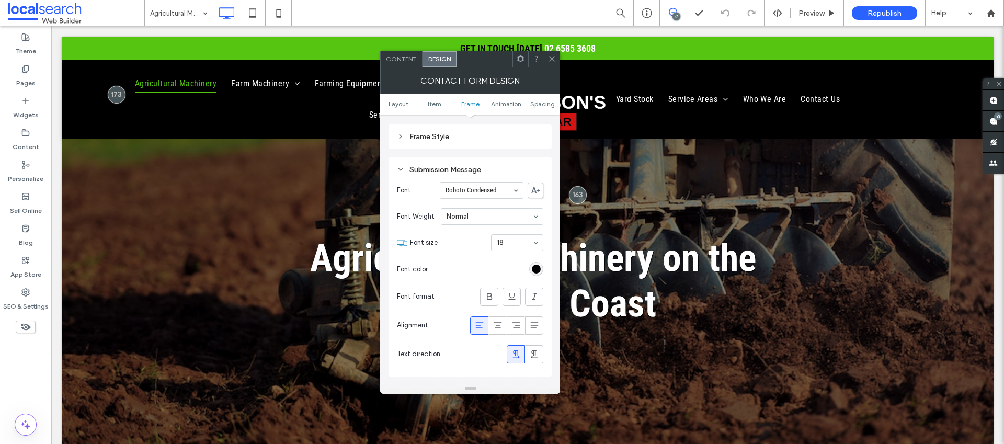
click at [549, 55] on icon at bounding box center [552, 59] width 8 height 8
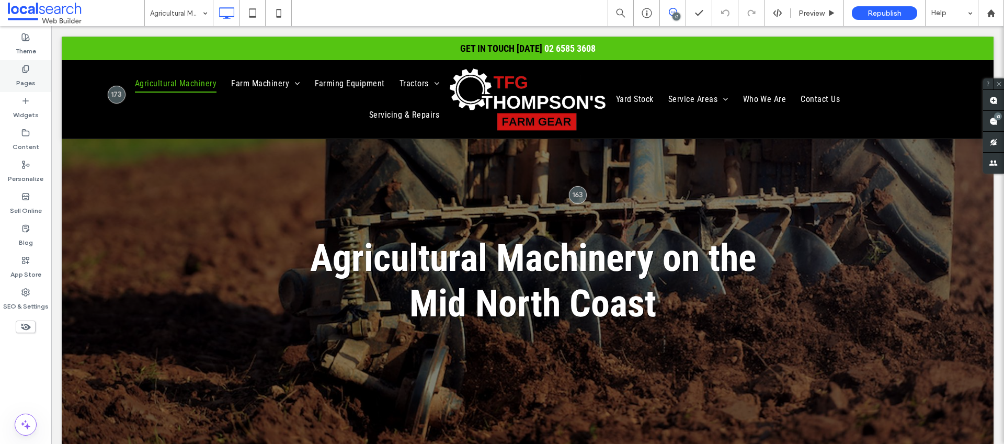
click at [10, 68] on div "Pages" at bounding box center [25, 76] width 51 height 32
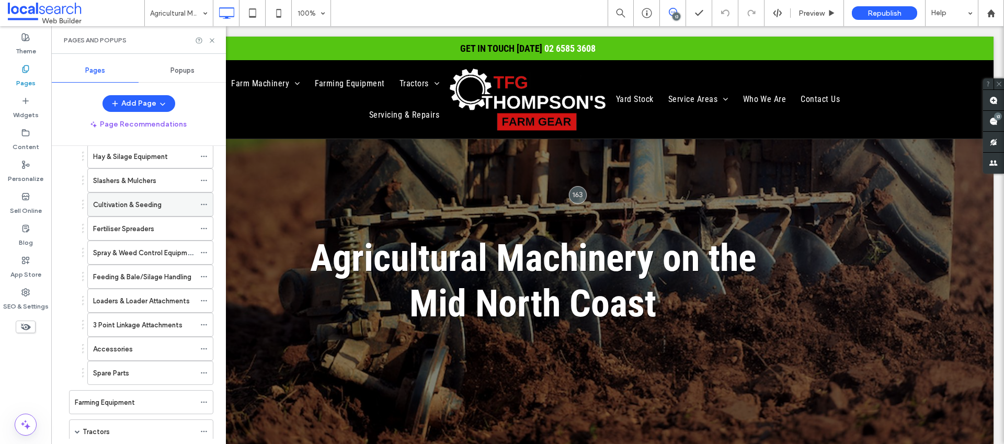
scroll to position [0, 0]
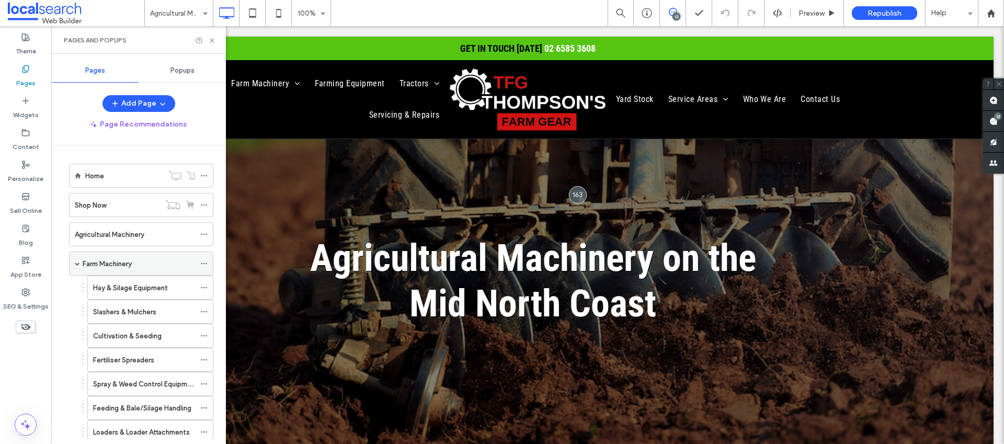
click at [79, 261] on span at bounding box center [77, 263] width 5 height 5
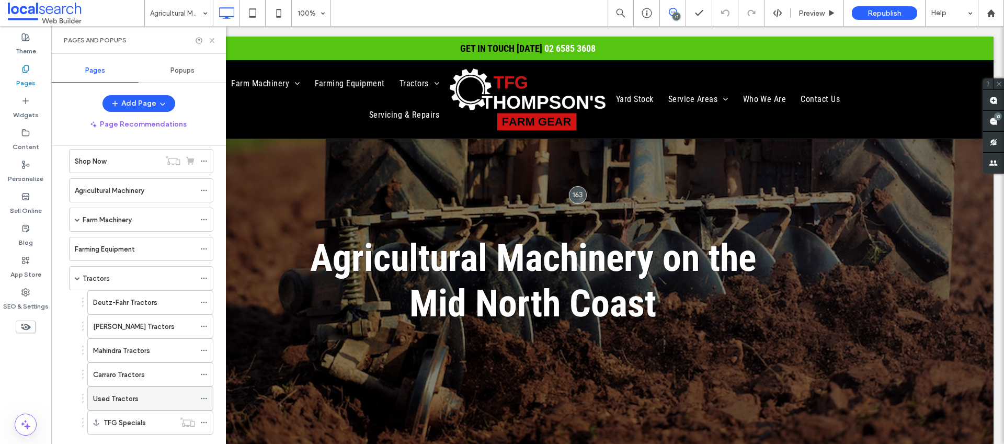
scroll to position [96, 0]
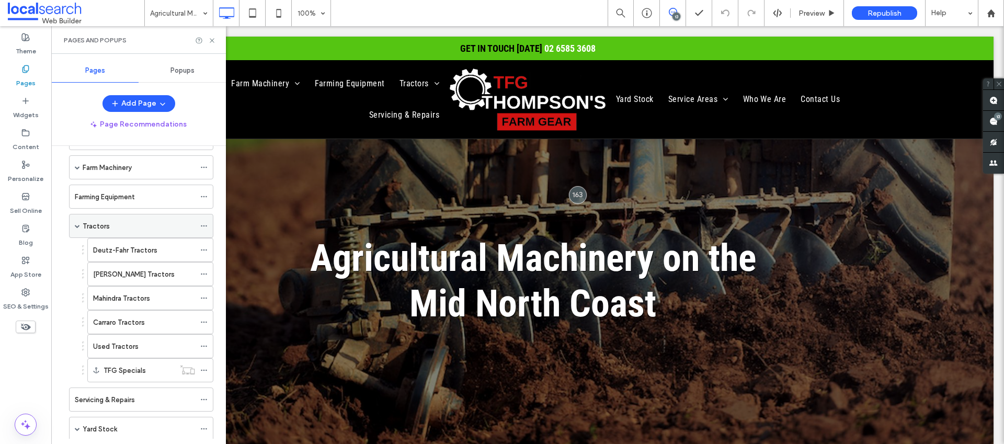
click at [76, 226] on span at bounding box center [77, 225] width 5 height 5
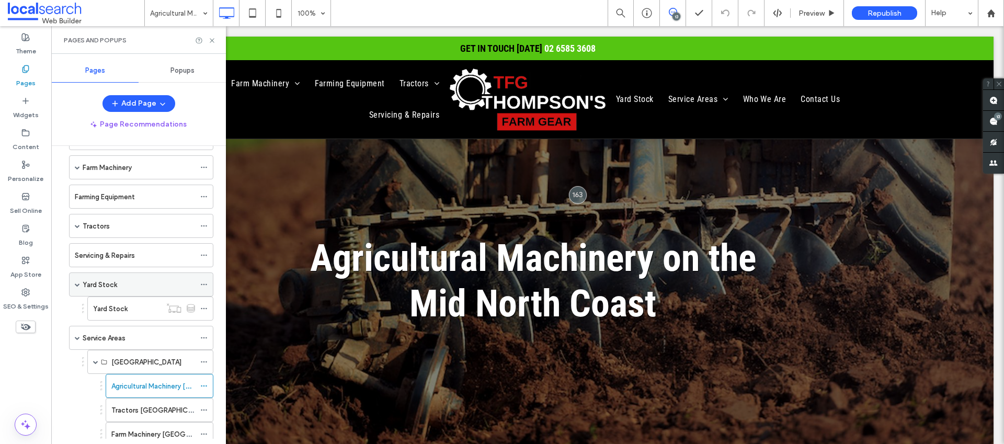
click at [75, 284] on span at bounding box center [77, 284] width 5 height 5
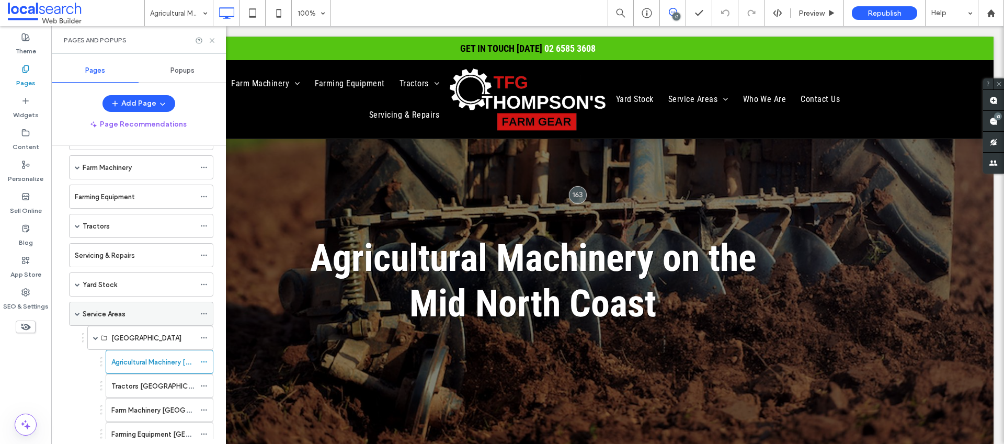
scroll to position [192, 0]
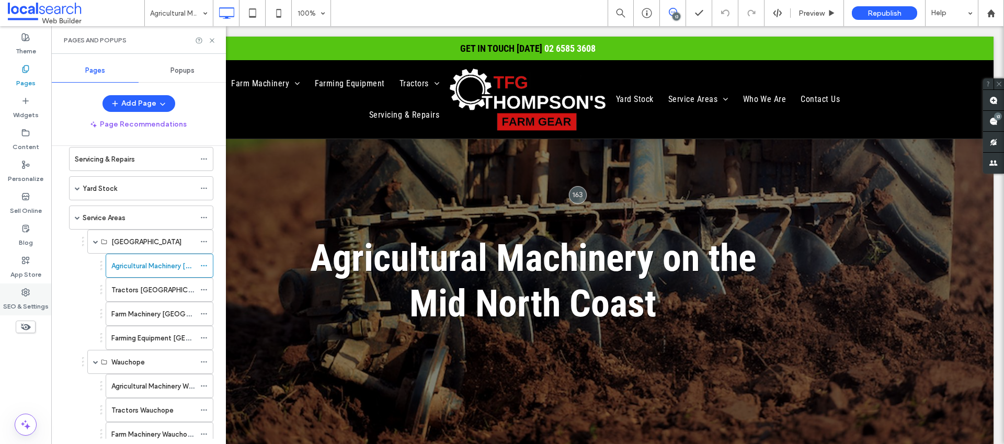
click at [26, 307] on label "SEO & Settings" at bounding box center [25, 303] width 45 height 15
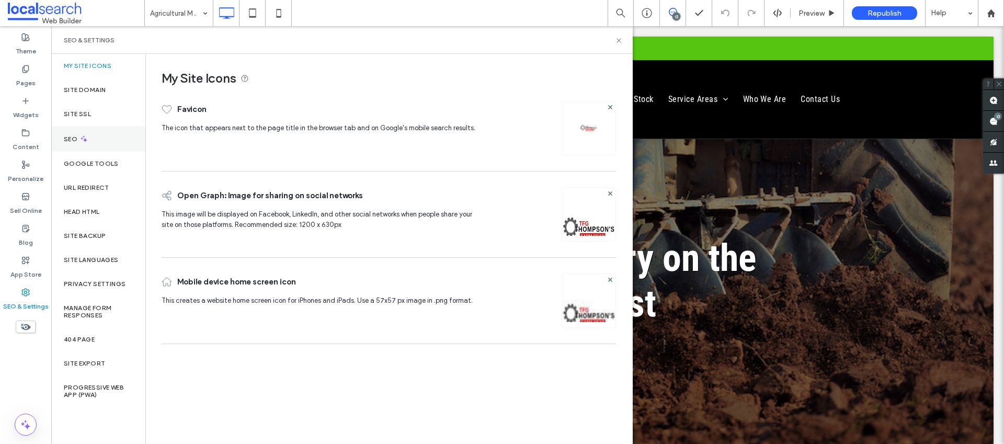
click at [70, 146] on div "SEO" at bounding box center [98, 139] width 94 height 26
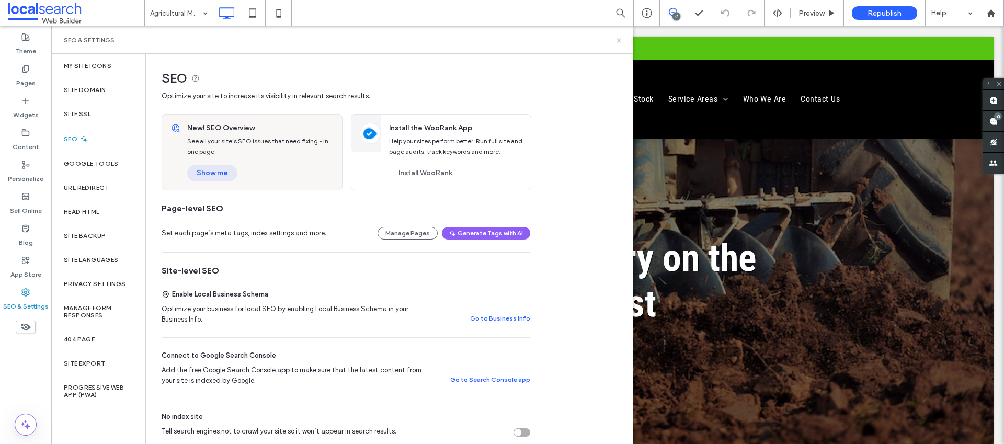
click at [226, 170] on button "Show me" at bounding box center [212, 173] width 50 height 17
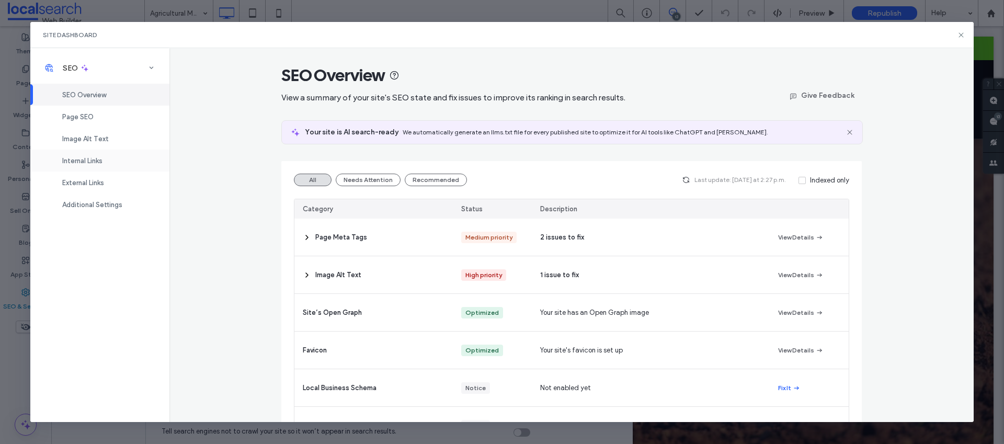
click at [82, 161] on span "Internal Links" at bounding box center [82, 161] width 40 height 8
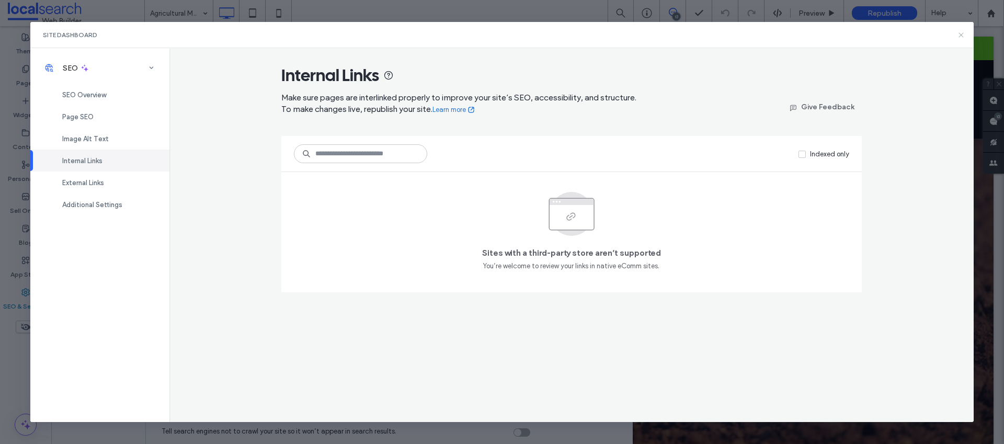
click at [963, 37] on use at bounding box center [961, 34] width 5 height 5
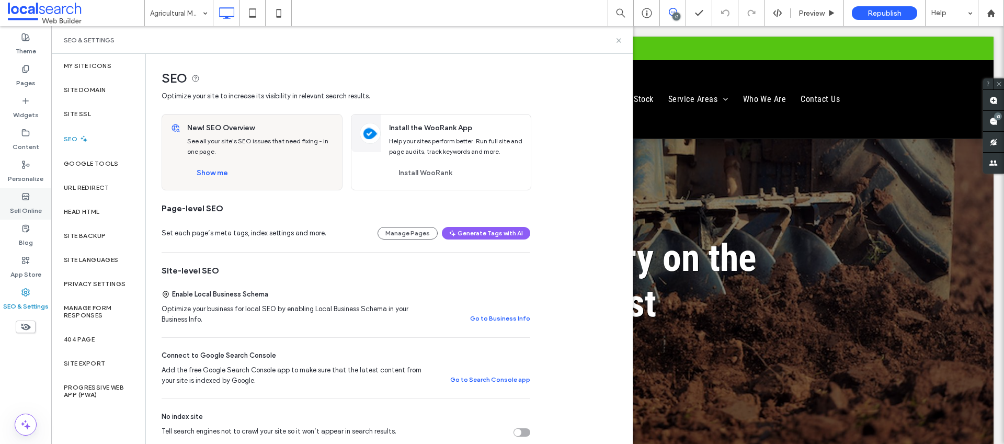
click at [31, 206] on label "Sell Online" at bounding box center [26, 208] width 32 height 15
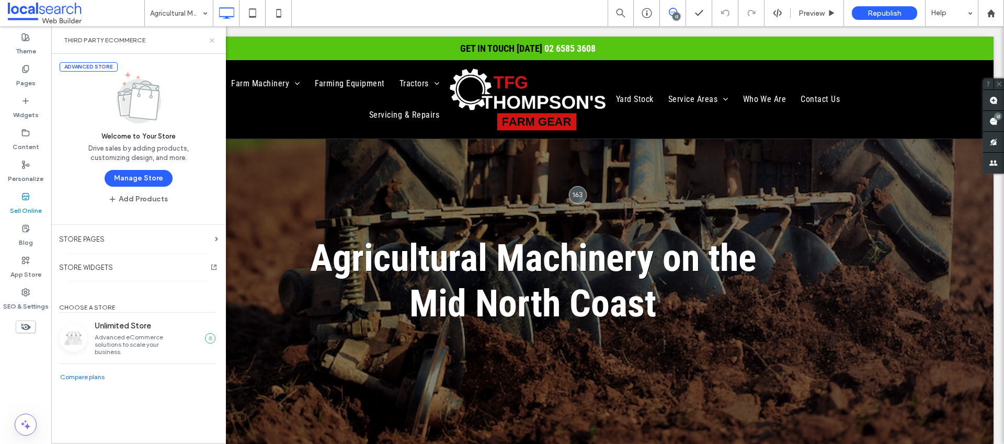
click at [215, 40] on icon at bounding box center [212, 41] width 8 height 8
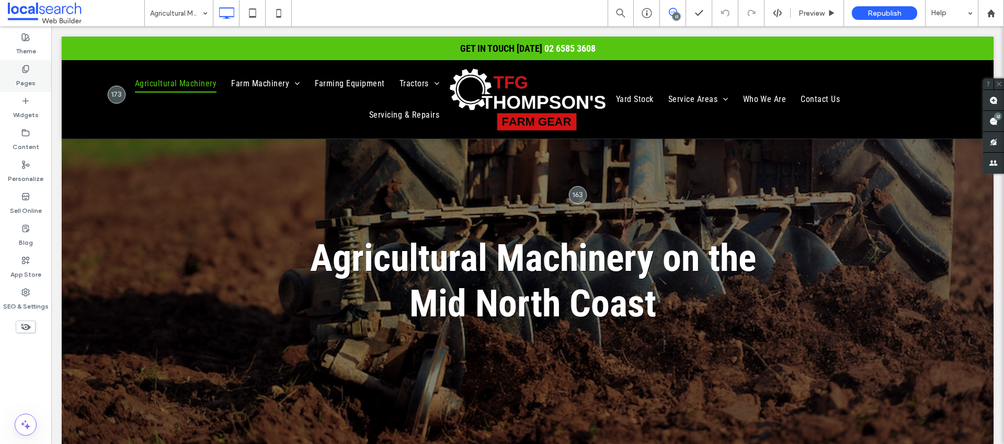
click at [33, 66] on div "Pages" at bounding box center [25, 76] width 51 height 32
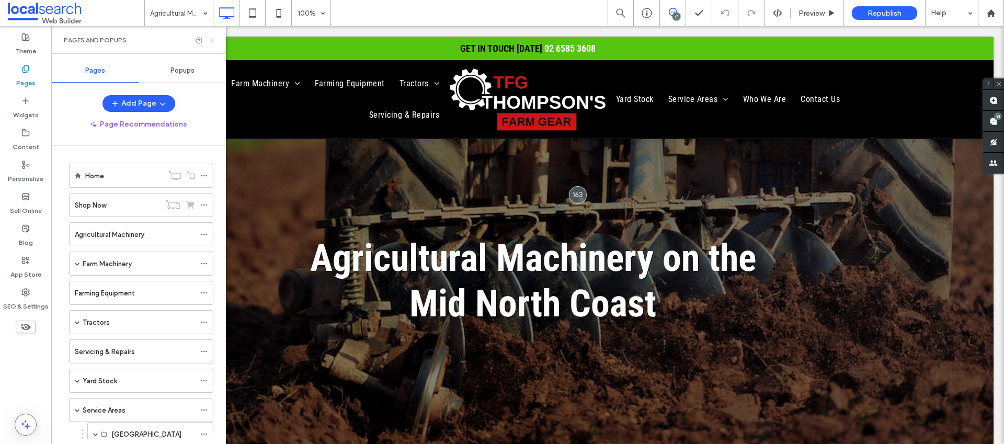
click at [213, 39] on use at bounding box center [212, 40] width 4 height 4
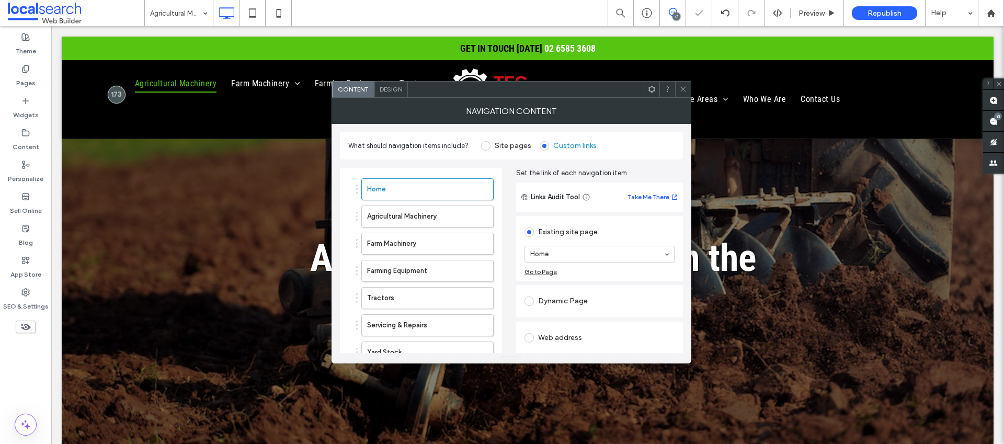
click at [678, 87] on div at bounding box center [683, 90] width 16 height 16
click at [679, 89] on icon at bounding box center [683, 89] width 8 height 8
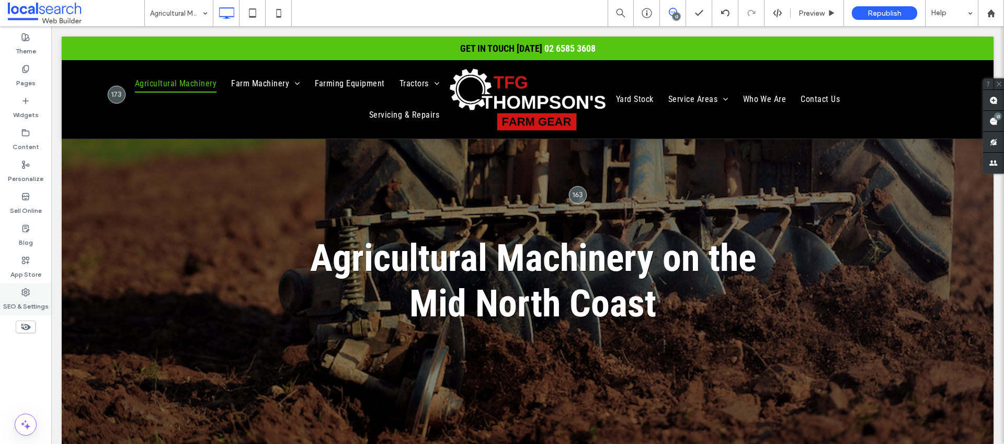
click at [27, 288] on icon at bounding box center [25, 292] width 8 height 8
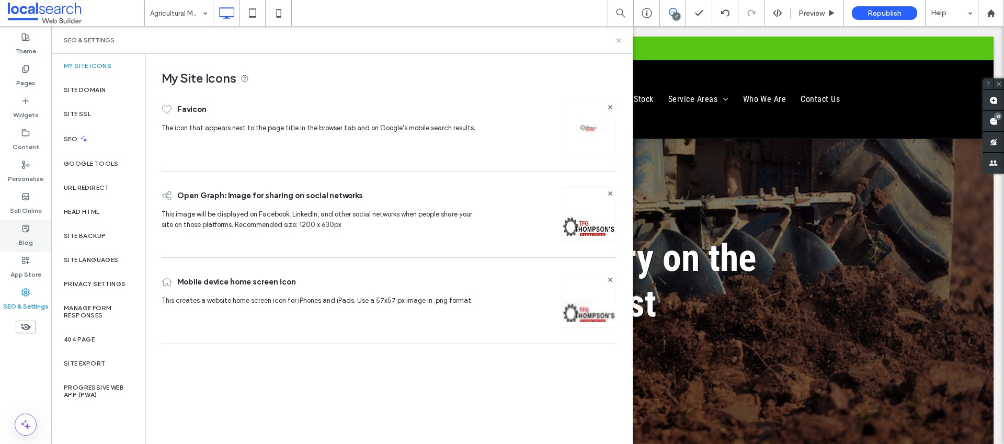
click at [20, 235] on label "Blog" at bounding box center [26, 240] width 14 height 15
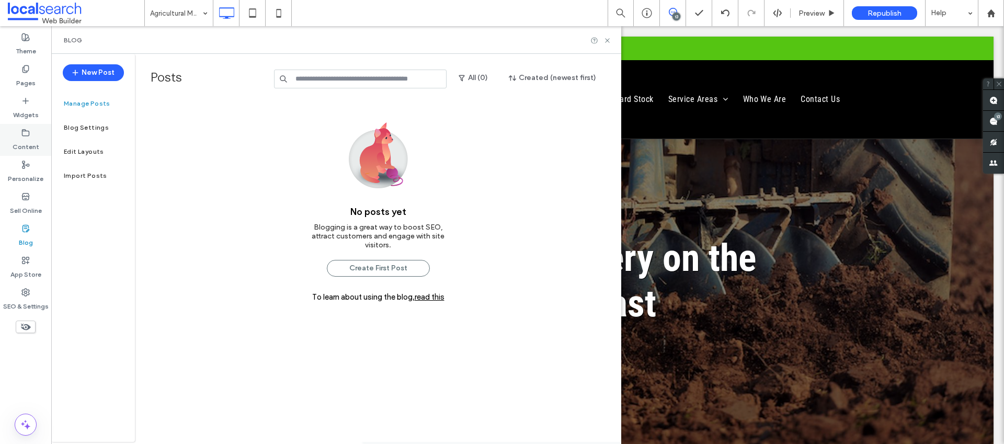
click at [26, 152] on div "Content" at bounding box center [25, 140] width 51 height 32
